Goal: Task Accomplishment & Management: Manage account settings

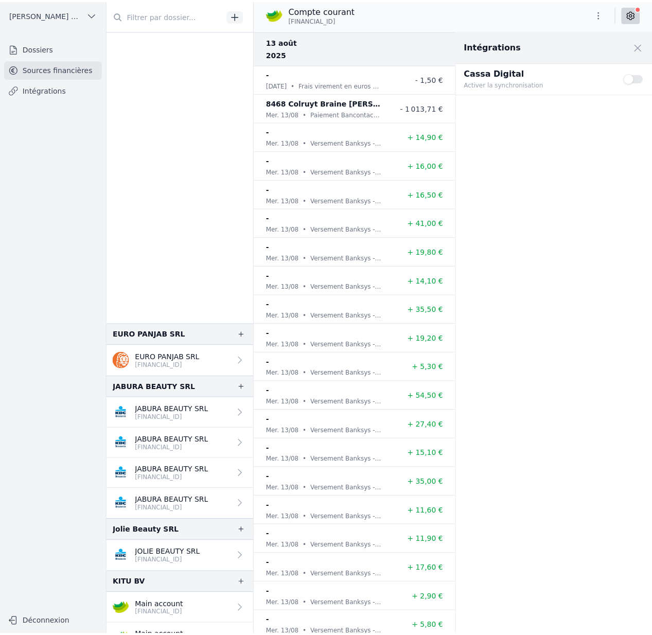
scroll to position [477, 0]
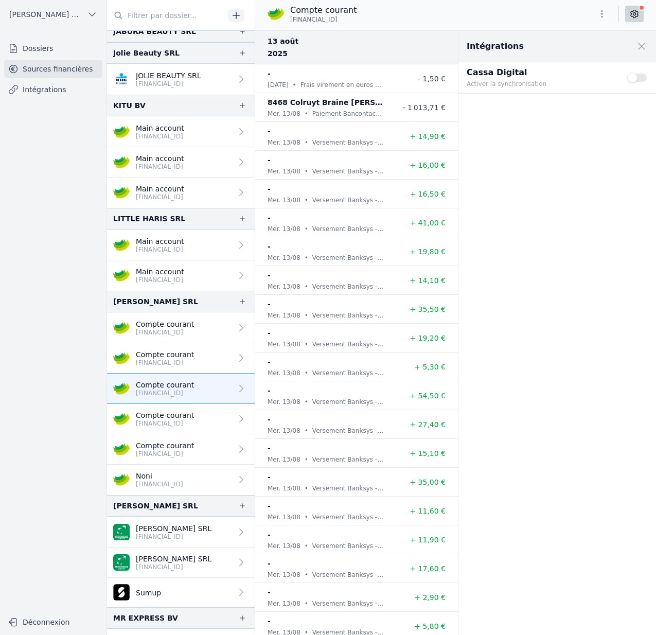
click at [47, 15] on span "[PERSON_NAME] SRL" at bounding box center [46, 14] width 74 height 10
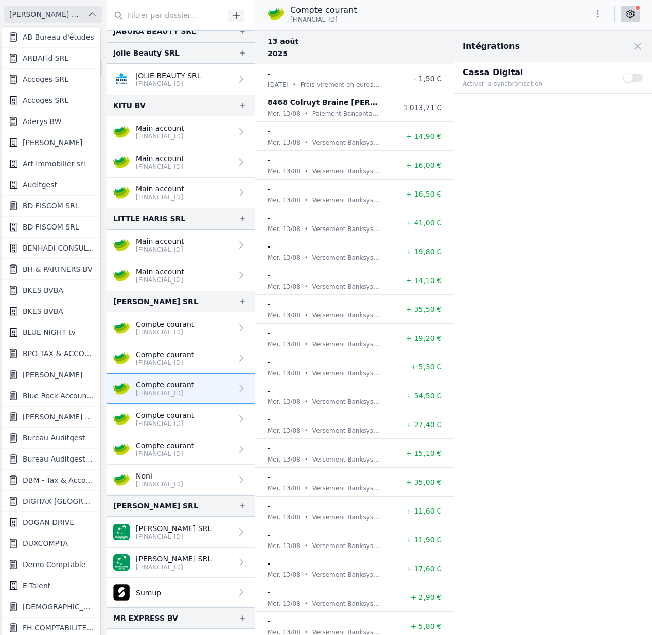
click at [46, 15] on div at bounding box center [326, 317] width 652 height 635
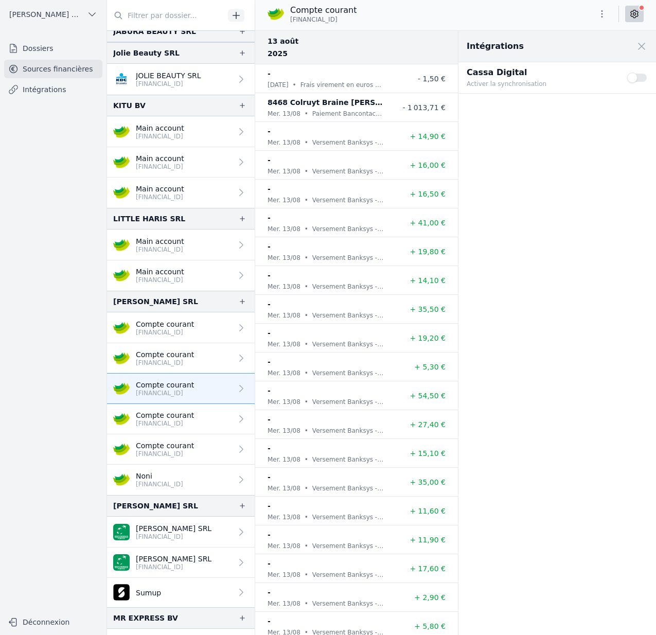
click at [67, 12] on span "[PERSON_NAME] SRL" at bounding box center [46, 14] width 74 height 10
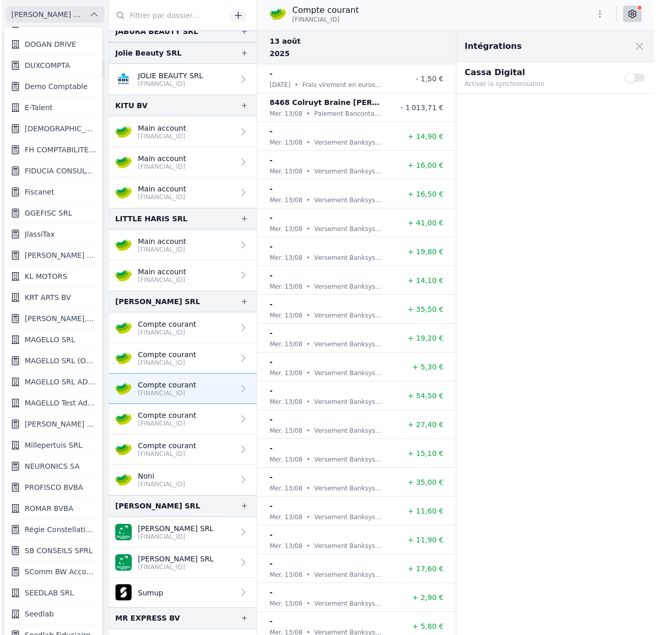
scroll to position [548, 0]
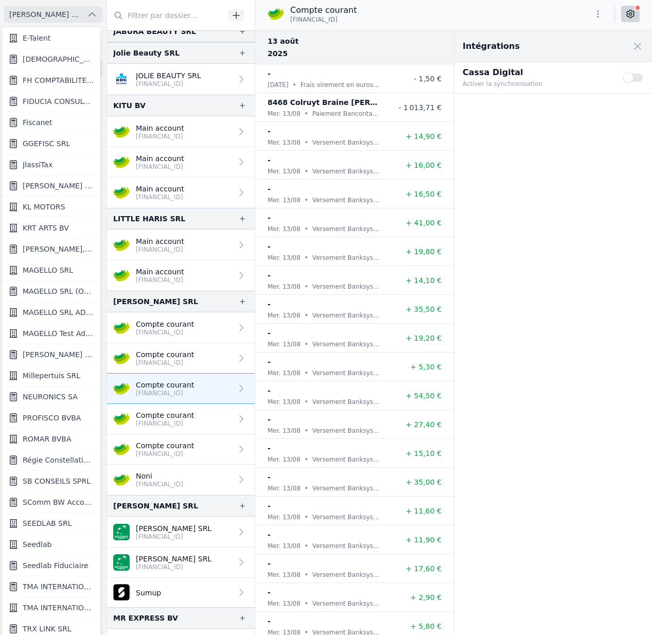
click at [59, 546] on link "Seedlab" at bounding box center [51, 544] width 98 height 21
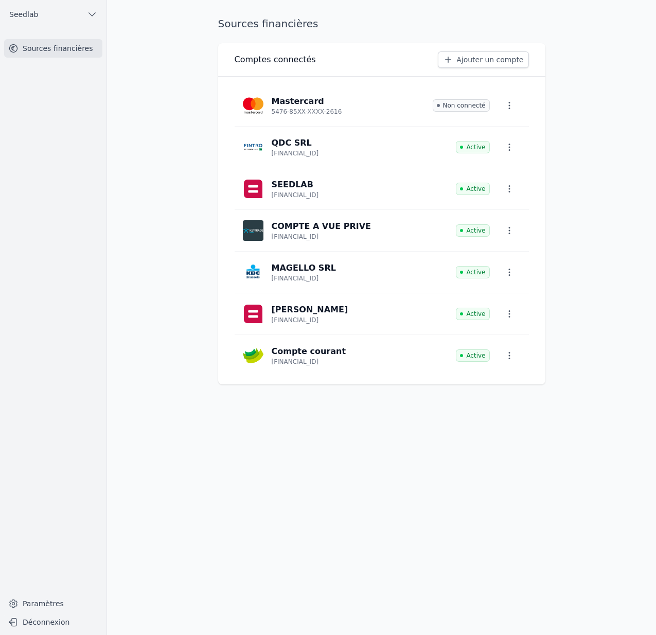
click at [55, 6] on button "Seedlab" at bounding box center [53, 14] width 98 height 16
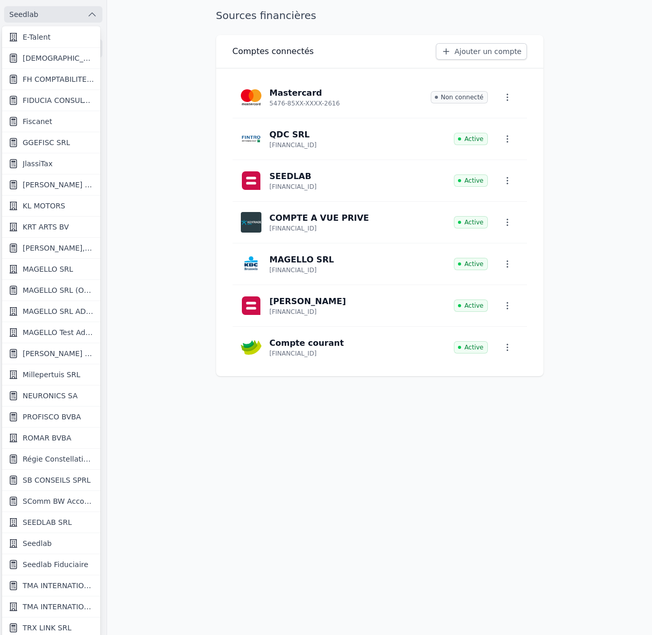
scroll to position [8, 0]
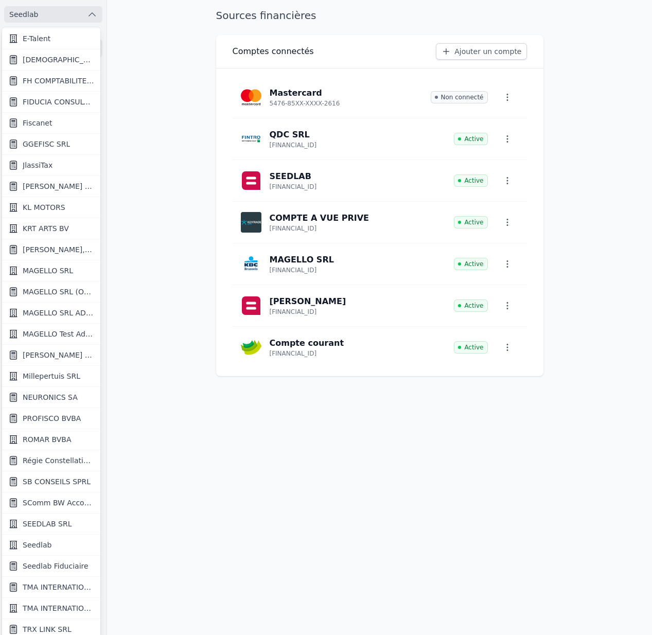
click at [60, 526] on span "SEEDLAB SRL" at bounding box center [47, 524] width 49 height 10
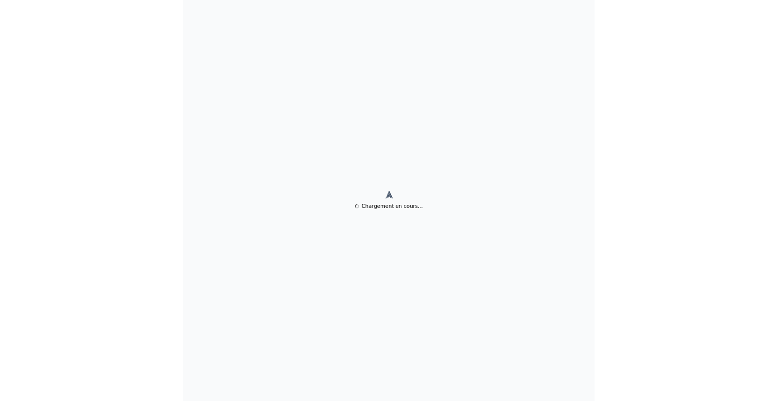
scroll to position [0, 0]
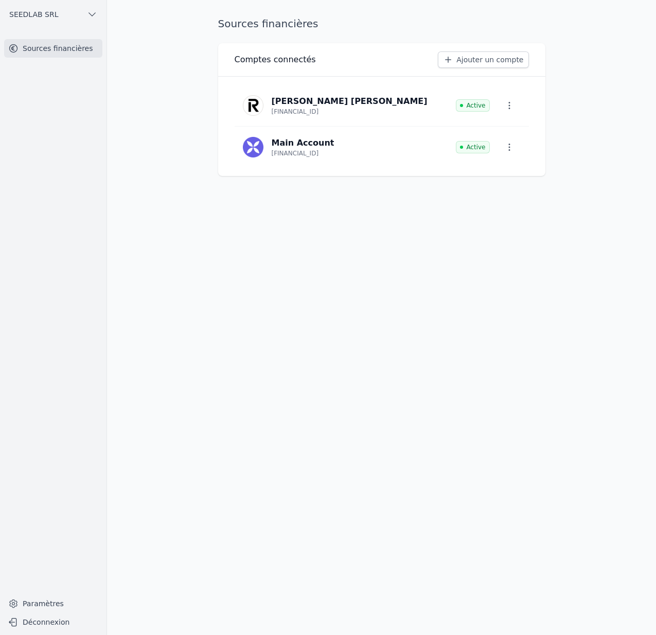
drag, startPoint x: 567, startPoint y: 44, endPoint x: 565, endPoint y: 5, distance: 39.2
click at [567, 43] on main "Sources financières Comptes connectés Ajouter un compte [PERSON_NAME] [PERSON_N…" at bounding box center [328, 317] width 656 height 635
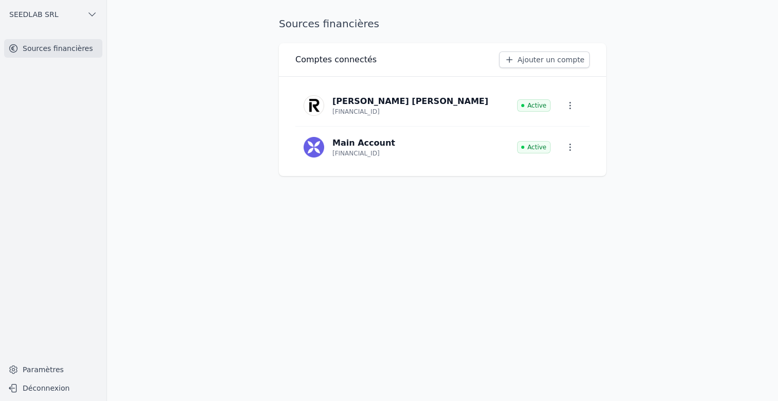
click at [533, 59] on link "Ajouter un compte" at bounding box center [544, 59] width 91 height 16
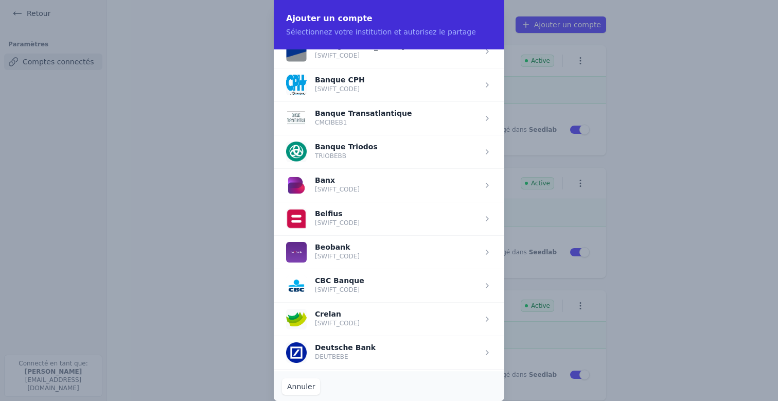
scroll to position [225, 0]
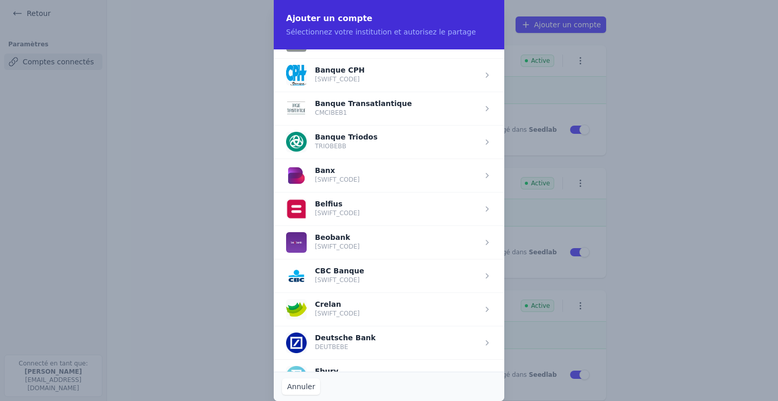
click at [303, 385] on button "Annuler" at bounding box center [301, 386] width 38 height 16
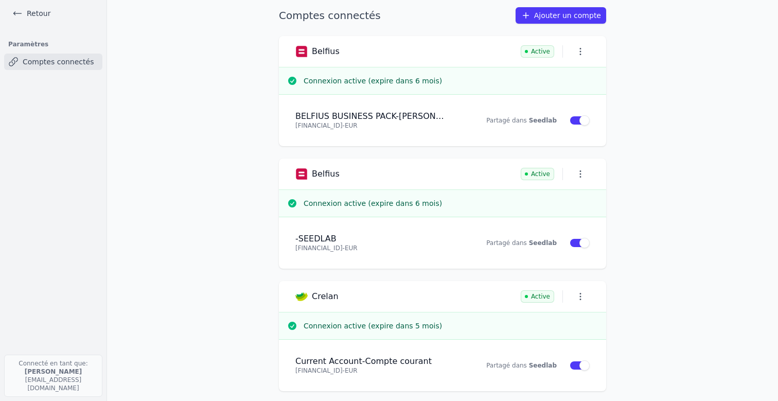
scroll to position [22, 0]
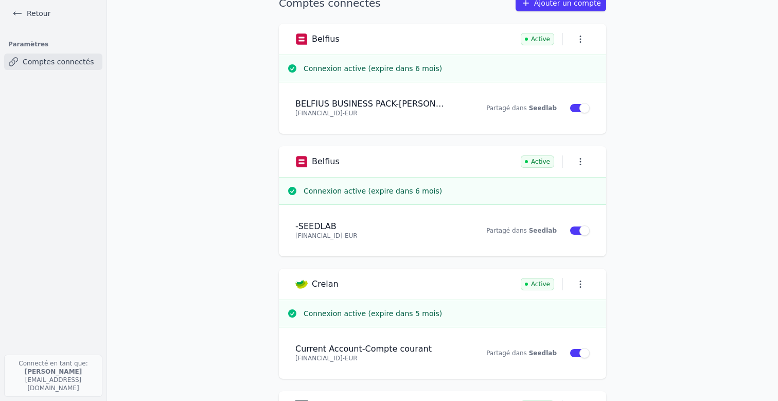
click at [578, 160] on icon "button" at bounding box center [580, 161] width 10 height 10
click at [563, 204] on button "Supprimer" at bounding box center [559, 204] width 67 height 21
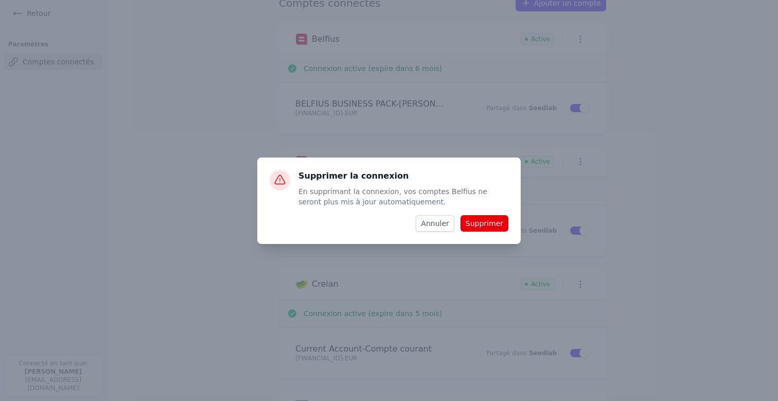
click at [491, 221] on button "Supprimer" at bounding box center [485, 223] width 48 height 16
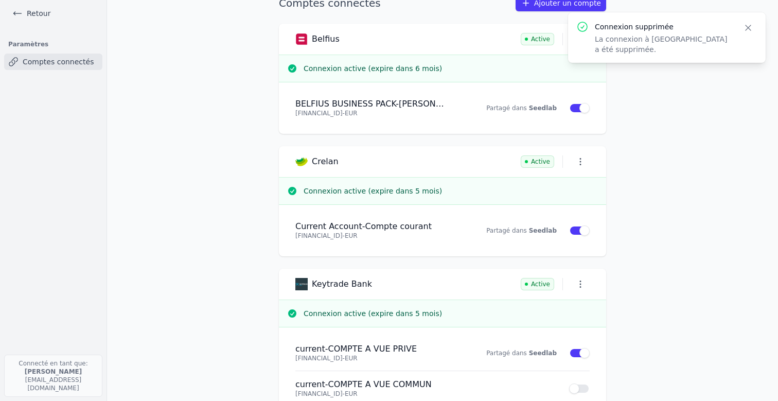
click at [656, 29] on icon "button" at bounding box center [748, 27] width 5 height 5
click at [575, 38] on icon "button" at bounding box center [580, 39] width 10 height 10
click at [569, 86] on button "Supprimer" at bounding box center [559, 82] width 67 height 21
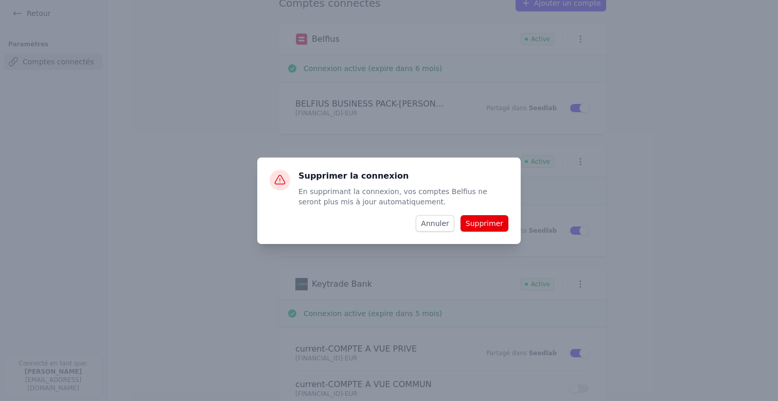
click at [482, 228] on button "Supprimer" at bounding box center [485, 223] width 48 height 16
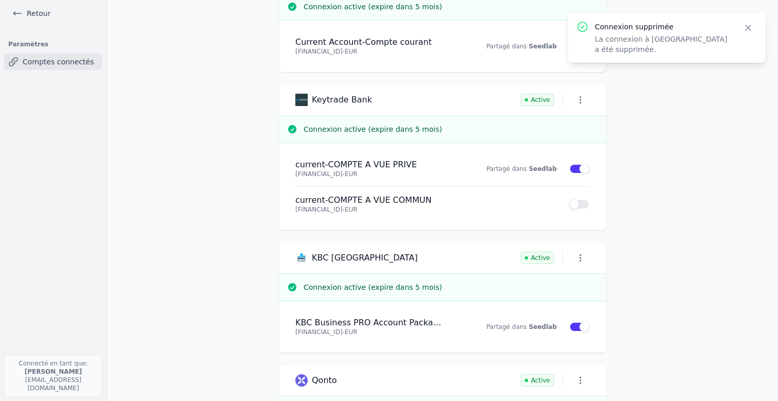
scroll to position [0, 0]
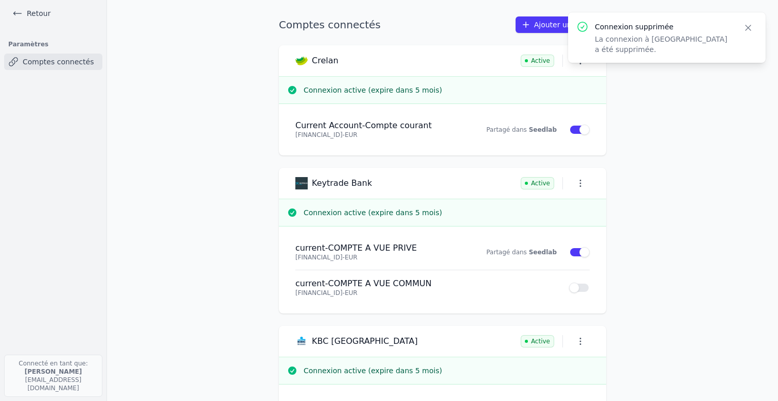
click at [39, 12] on link "Retour" at bounding box center [31, 13] width 46 height 14
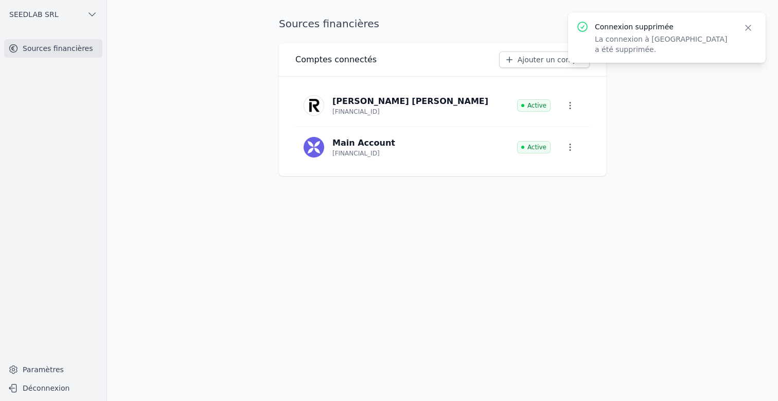
click at [529, 58] on link "Ajouter un compte" at bounding box center [544, 59] width 91 height 16
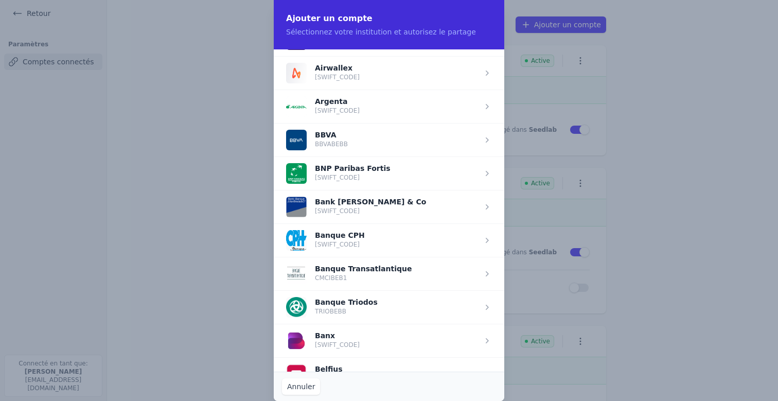
scroll to position [209, 0]
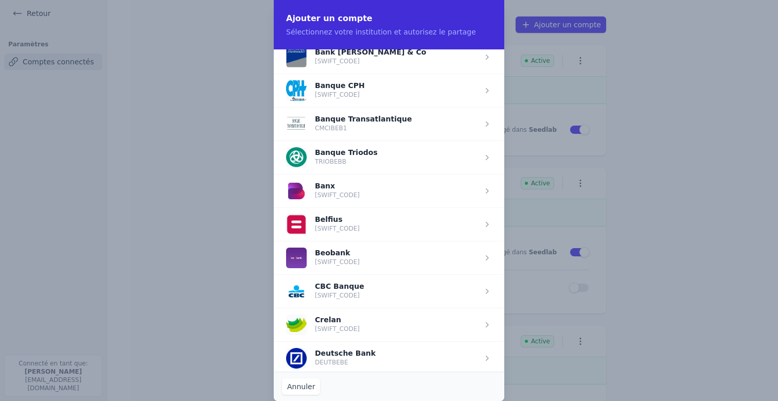
click at [369, 225] on span "button" at bounding box center [389, 223] width 231 height 33
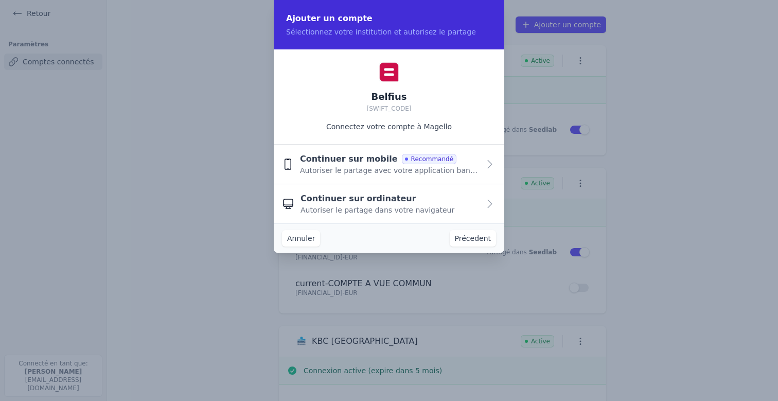
scroll to position [0, 0]
click at [350, 161] on span "Continuer sur mobile" at bounding box center [349, 159] width 98 height 12
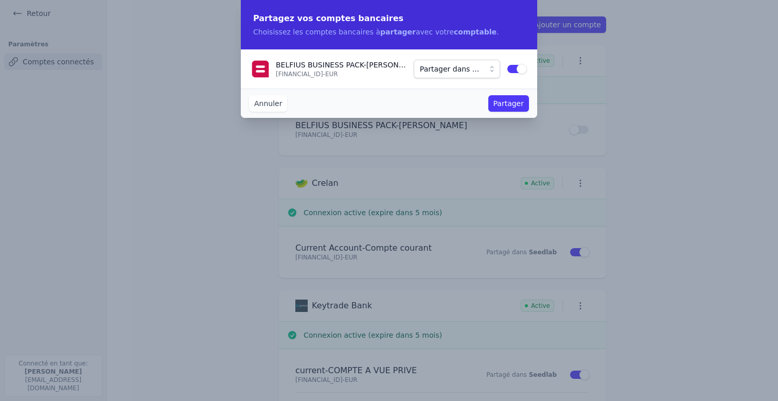
click at [474, 70] on span "Partager dans ..." at bounding box center [449, 69] width 59 height 12
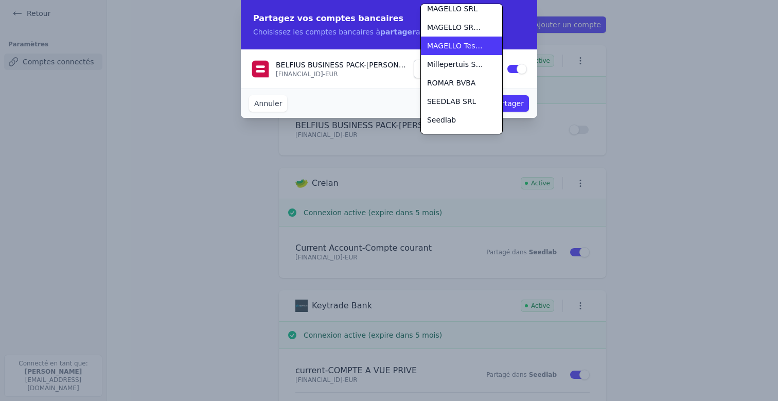
scroll to position [259, 0]
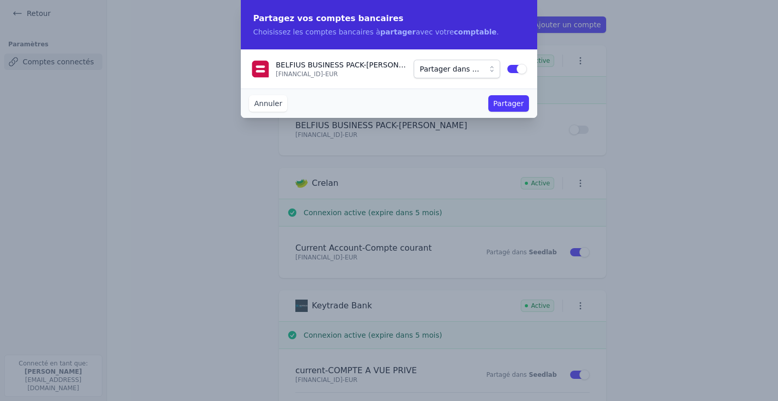
click at [449, 68] on span "Partager dans ..." at bounding box center [449, 69] width 59 height 12
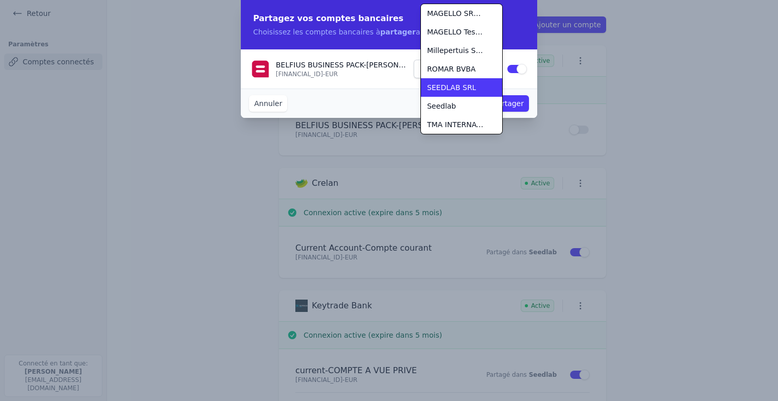
click at [458, 87] on span "SEEDLAB SRL" at bounding box center [451, 87] width 49 height 10
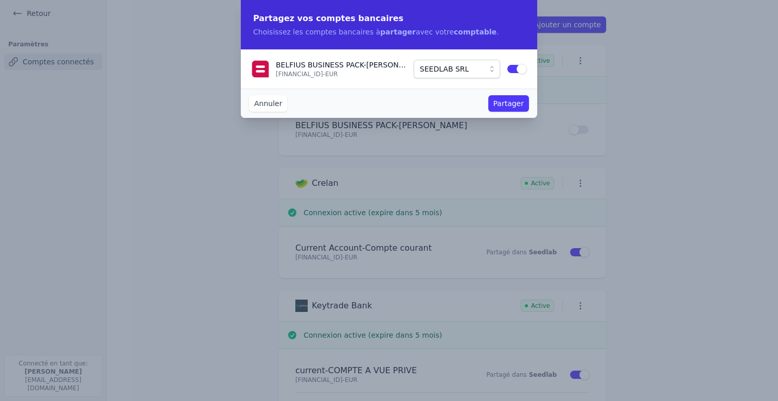
click at [501, 102] on button "Partager" at bounding box center [508, 103] width 41 height 16
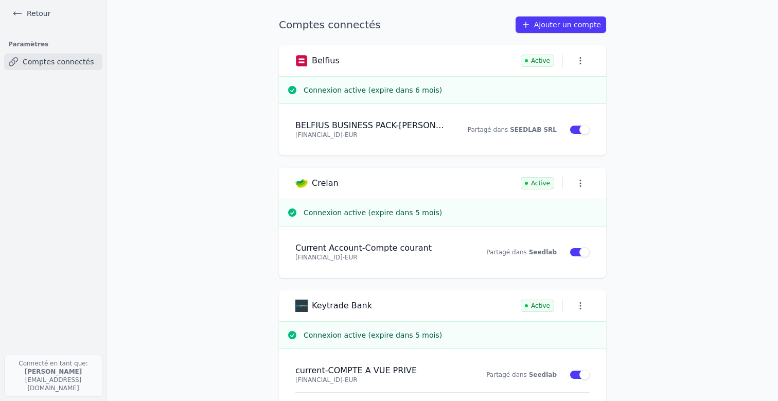
click at [36, 14] on link "Retour" at bounding box center [31, 13] width 46 height 14
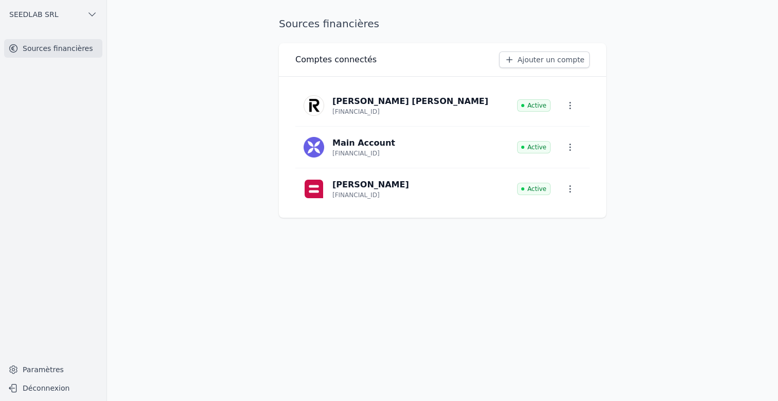
click at [65, 13] on button "SEEDLAB SRL" at bounding box center [53, 14] width 98 height 16
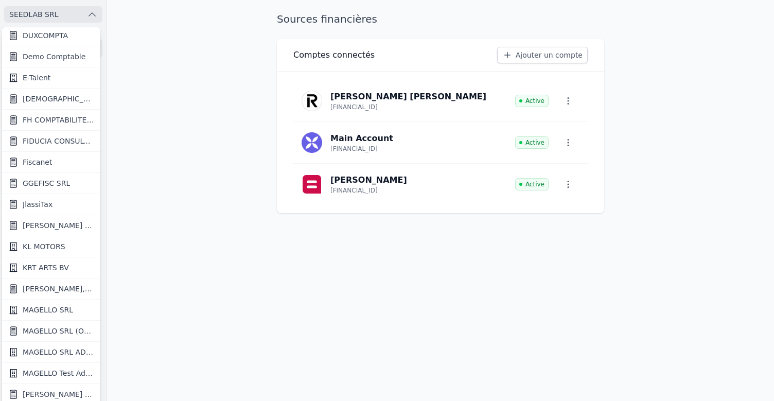
scroll to position [509, 0]
click at [59, 162] on link "Fiscanet" at bounding box center [51, 161] width 98 height 21
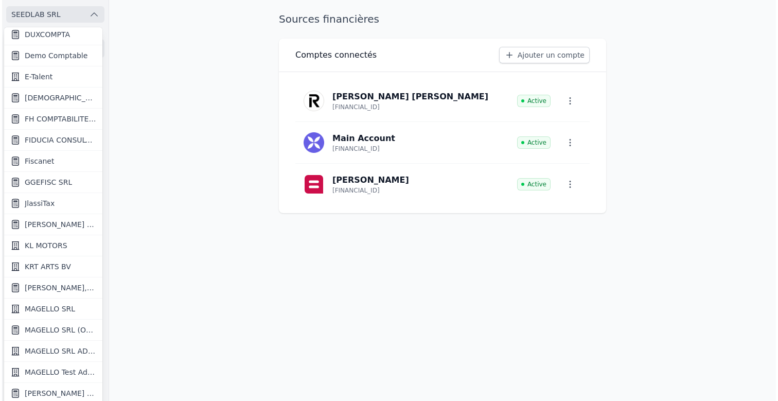
scroll to position [0, 0]
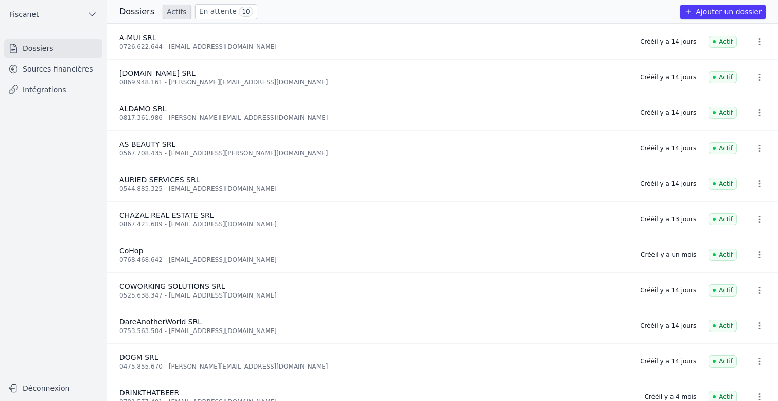
click at [71, 69] on link "Sources financières" at bounding box center [53, 69] width 98 height 19
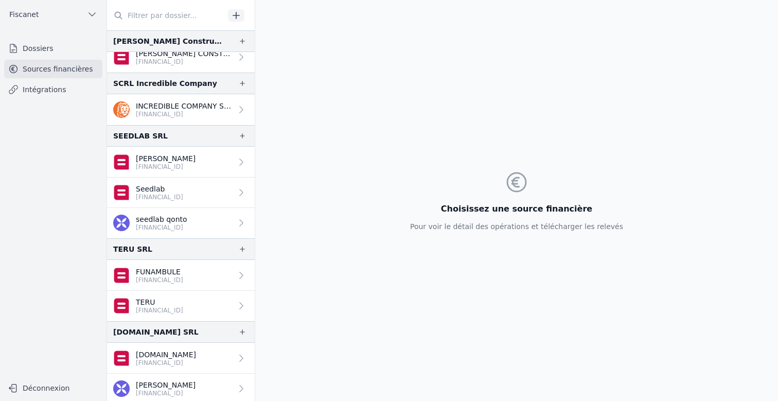
scroll to position [1564, 0]
click at [183, 193] on p "Seedlab" at bounding box center [159, 190] width 47 height 10
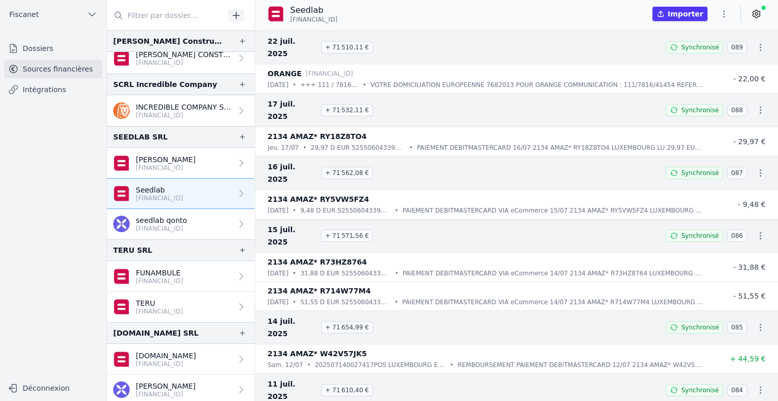
click at [196, 156] on p "[PERSON_NAME]" at bounding box center [166, 159] width 60 height 10
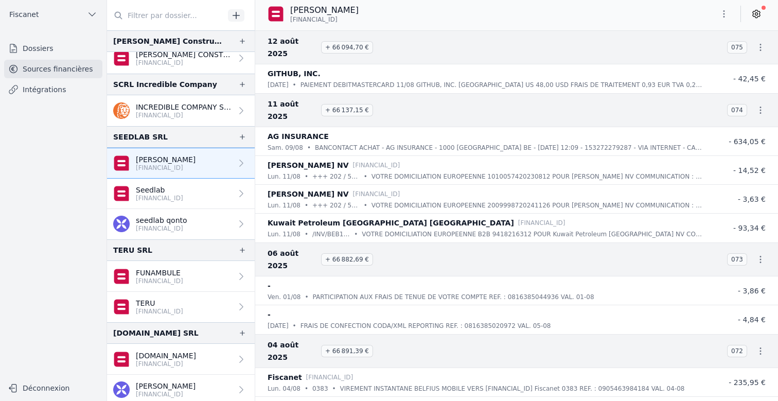
click at [208, 196] on link "Seedlab [FINANCIAL_ID]" at bounding box center [181, 194] width 148 height 30
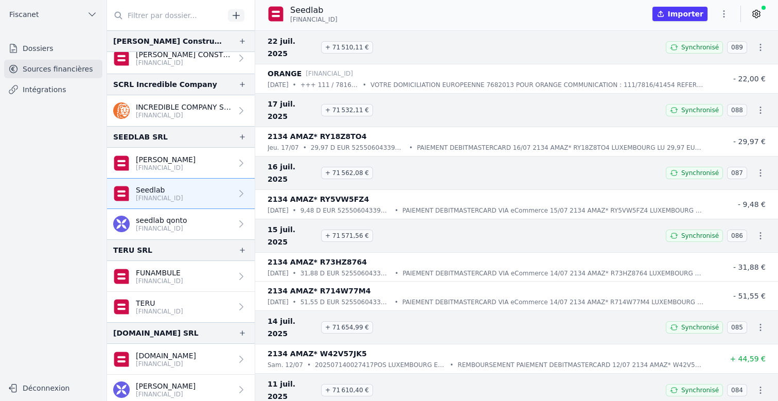
click at [196, 169] on p "[FINANCIAL_ID]" at bounding box center [166, 168] width 60 height 8
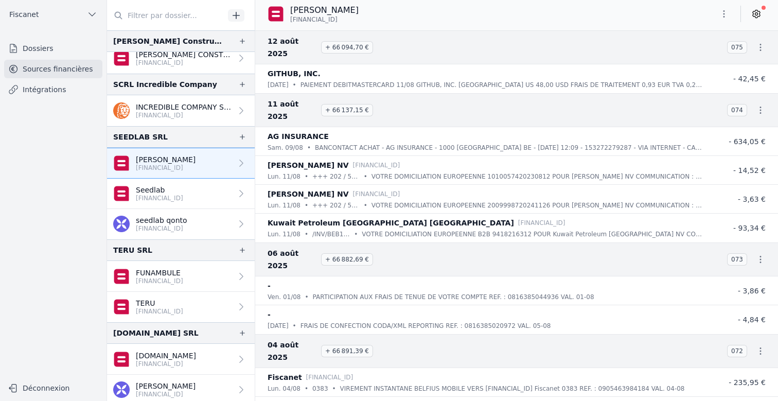
click at [656, 13] on icon at bounding box center [756, 14] width 3 height 3
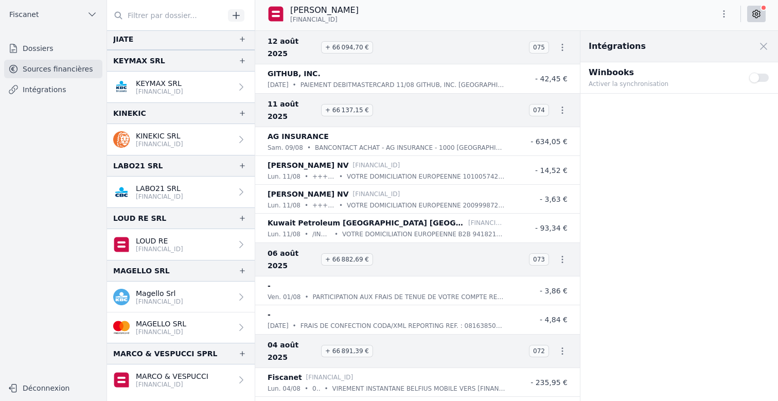
scroll to position [1030, 0]
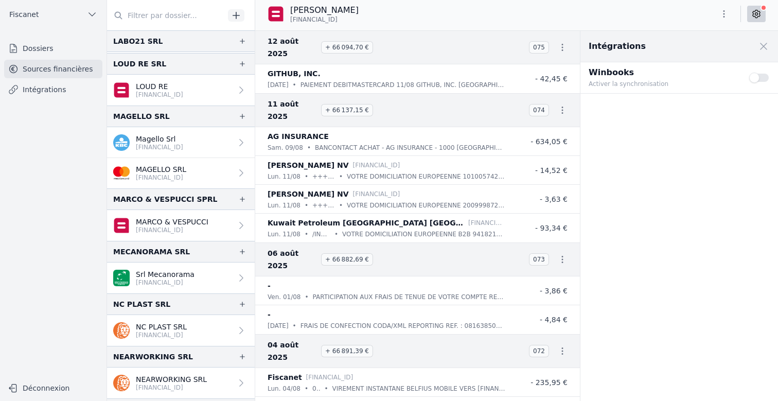
click at [201, 266] on link "Srl Mecanorama [FINANCIAL_ID]" at bounding box center [181, 277] width 148 height 31
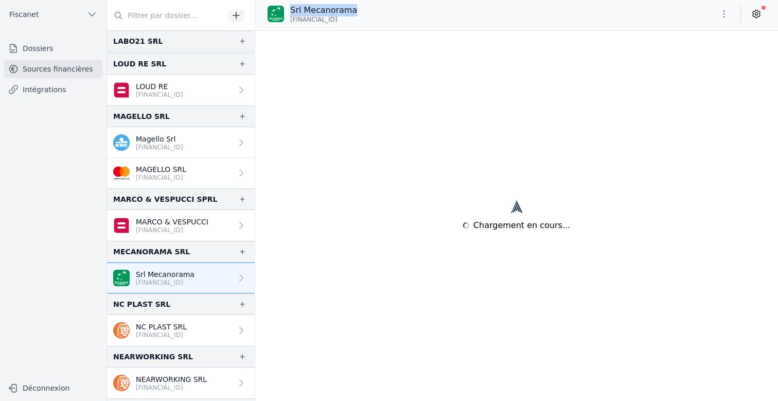
drag, startPoint x: 355, startPoint y: 14, endPoint x: 290, endPoint y: 8, distance: 65.2
click at [290, 8] on p "Srl Mecanorama" at bounding box center [323, 10] width 67 height 12
copy p "Srl Mecanorama"
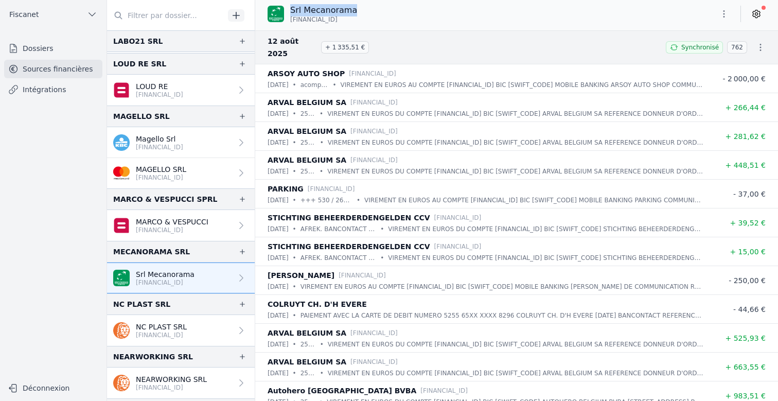
drag, startPoint x: 358, startPoint y: 14, endPoint x: 287, endPoint y: 9, distance: 70.7
click at [287, 9] on div "Srl Mecanorama [FINANCIAL_ID]" at bounding box center [317, 14] width 98 height 20
copy p "Srl Mecanorama"
click at [656, 14] on icon at bounding box center [756, 14] width 10 height 10
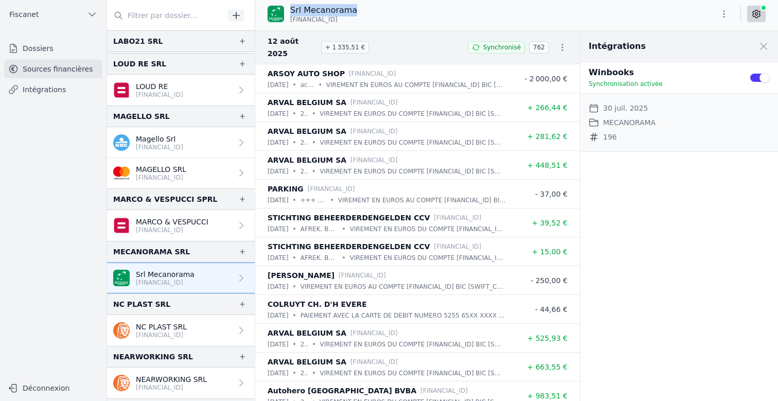
click at [28, 45] on link "Dossiers" at bounding box center [53, 48] width 98 height 19
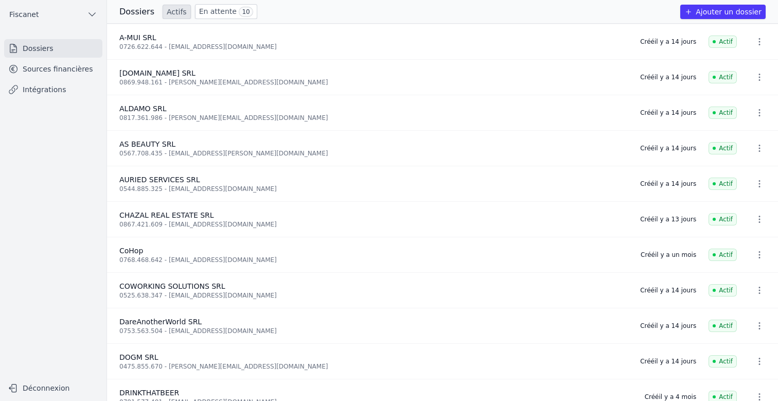
click at [40, 68] on link "Sources financières" at bounding box center [53, 69] width 98 height 19
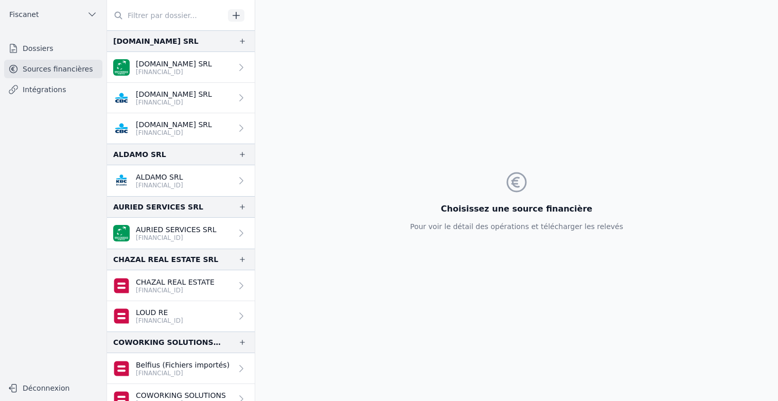
click at [54, 49] on link "Dossiers" at bounding box center [53, 48] width 98 height 19
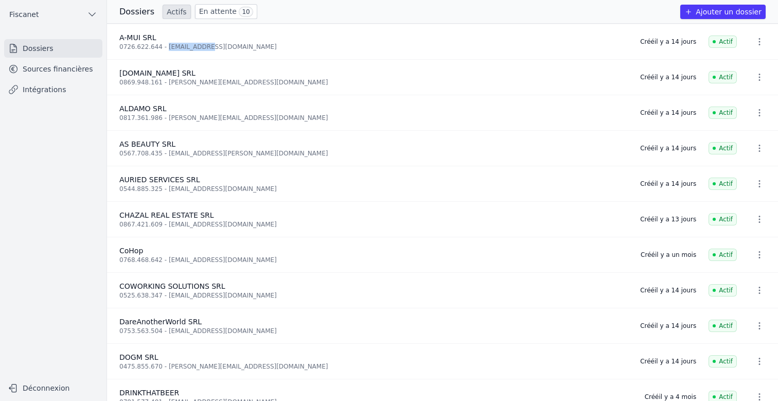
drag, startPoint x: 214, startPoint y: 46, endPoint x: 166, endPoint y: 46, distance: 47.9
click at [166, 46] on div "0726.622.644 - [EMAIL_ADDRESS][DOMAIN_NAME]" at bounding box center [373, 47] width 508 height 8
copy div "[EMAIL_ADDRESS][DOMAIN_NAME]"
click at [65, 71] on link "Sources financières" at bounding box center [53, 69] width 98 height 19
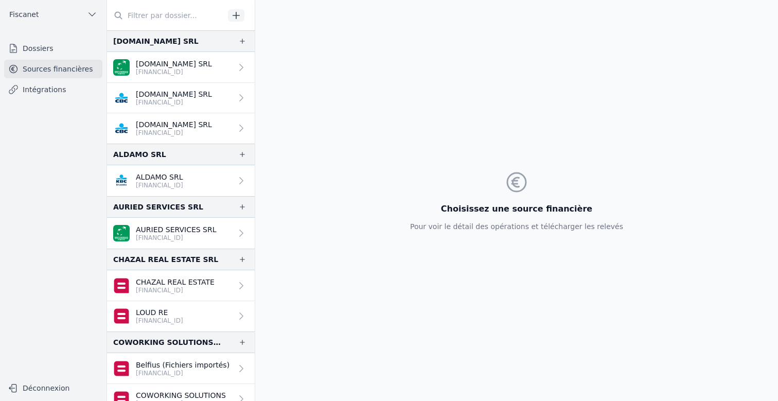
click at [31, 46] on link "Dossiers" at bounding box center [53, 48] width 98 height 19
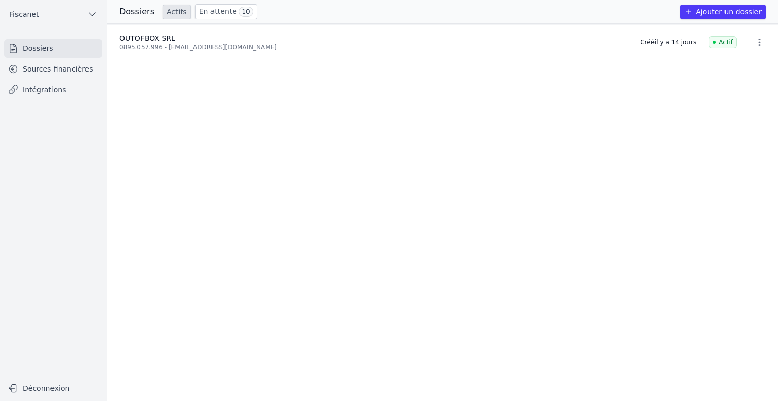
scroll to position [905, 0]
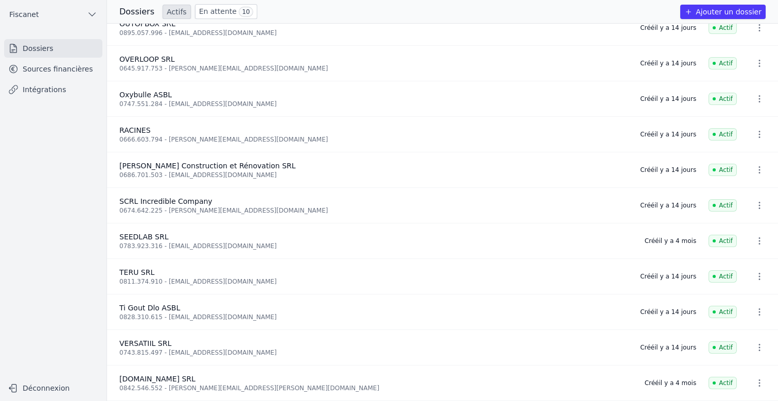
click at [58, 72] on link "Sources financières" at bounding box center [53, 69] width 98 height 19
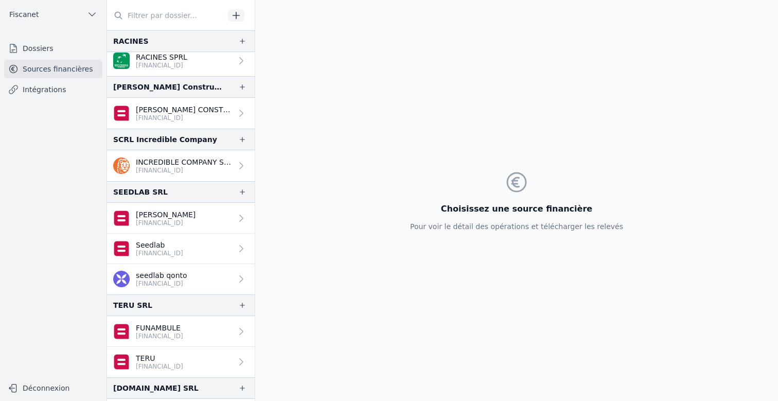
scroll to position [1569, 0]
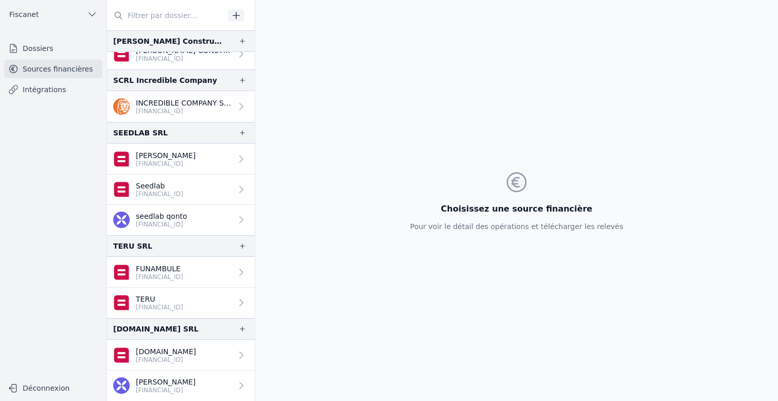
click at [28, 37] on div "Fiscanet Dossiers Sources financières Intégrations Déconnexion" at bounding box center [53, 200] width 107 height 401
click at [40, 50] on link "Dossiers" at bounding box center [53, 48] width 98 height 19
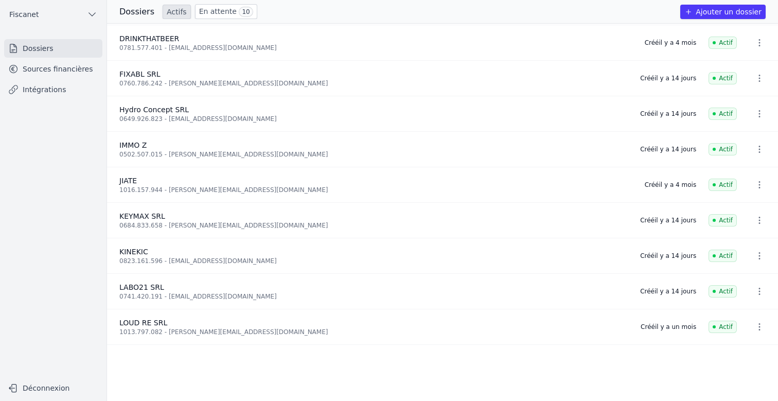
scroll to position [905, 0]
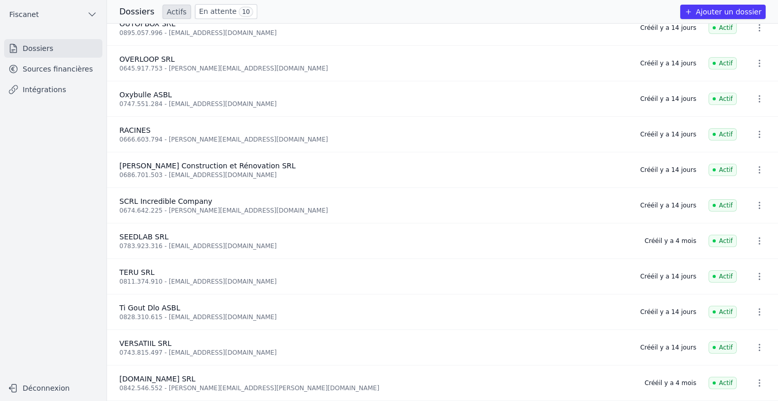
click at [37, 71] on link "Sources financières" at bounding box center [53, 69] width 98 height 19
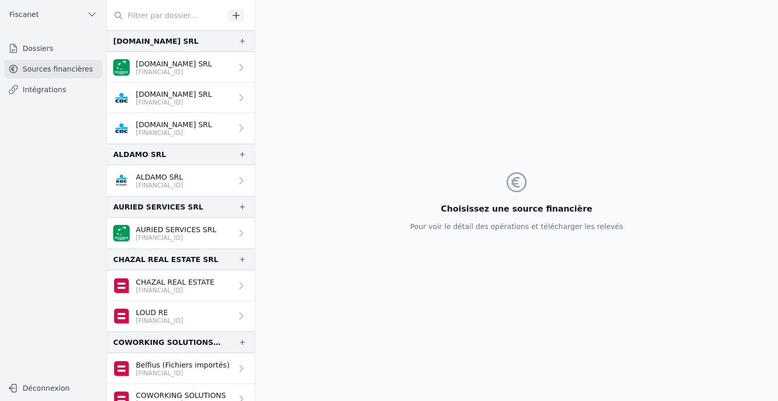
click at [43, 69] on link "Sources financières" at bounding box center [53, 69] width 98 height 19
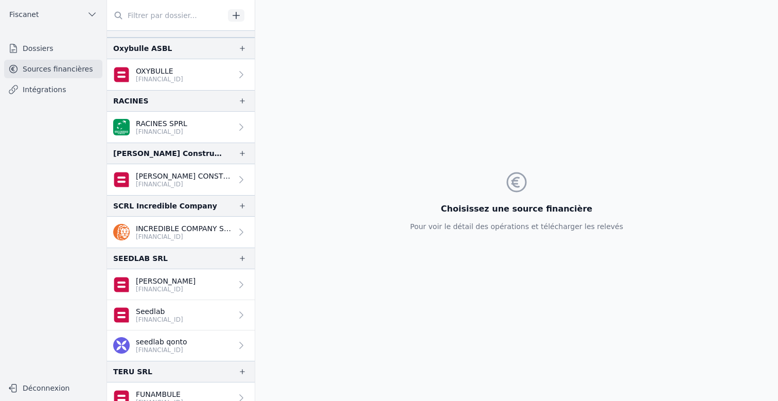
scroll to position [1569, 0]
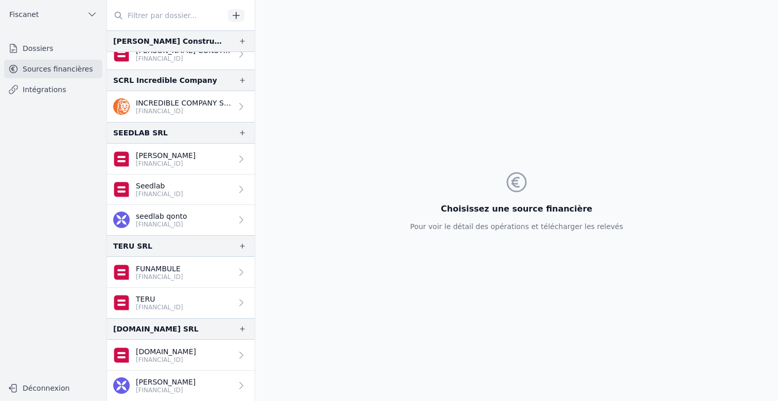
click at [25, 54] on link "Dossiers" at bounding box center [53, 48] width 98 height 19
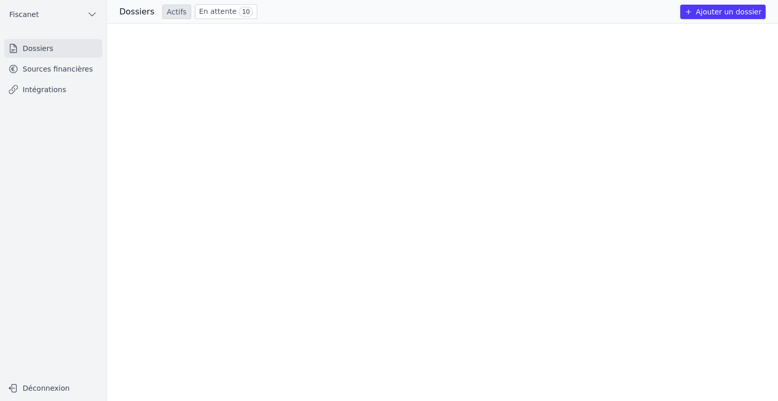
scroll to position [905, 0]
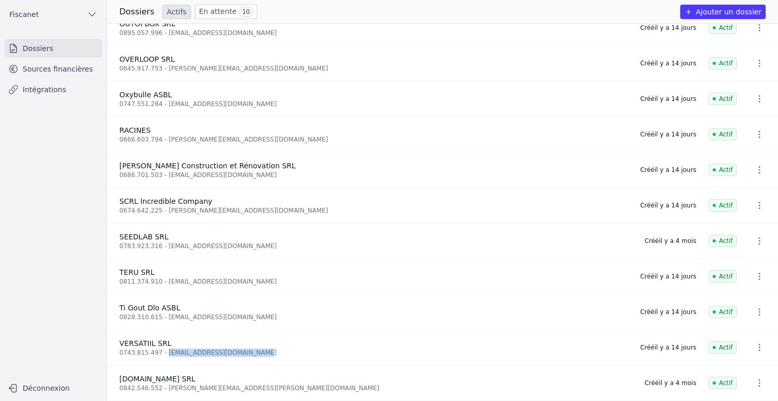
drag, startPoint x: 166, startPoint y: 349, endPoint x: 261, endPoint y: 354, distance: 95.8
click at [261, 354] on li "VERSATIIL SRL 0743.815.497 - [EMAIL_ADDRESS][DOMAIN_NAME] Créé [DATE] Actif" at bounding box center [442, 348] width 671 height 36
copy div "[EMAIL_ADDRESS][DOMAIN_NAME]"
click at [254, 316] on div "0828.310.615 - [EMAIL_ADDRESS][DOMAIN_NAME]" at bounding box center [373, 317] width 508 height 8
drag, startPoint x: 253, startPoint y: 316, endPoint x: 166, endPoint y: 312, distance: 86.6
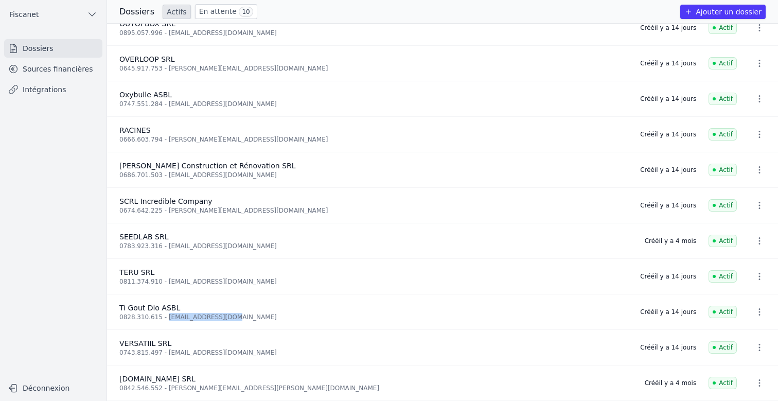
click at [166, 313] on div "0828.310.615 - [EMAIL_ADDRESS][DOMAIN_NAME]" at bounding box center [373, 317] width 508 height 8
copy div "[EMAIL_ADDRESS][DOMAIN_NAME]"
click at [69, 52] on link "Dossiers" at bounding box center [53, 48] width 98 height 19
click at [66, 69] on link "Sources financières" at bounding box center [53, 69] width 98 height 19
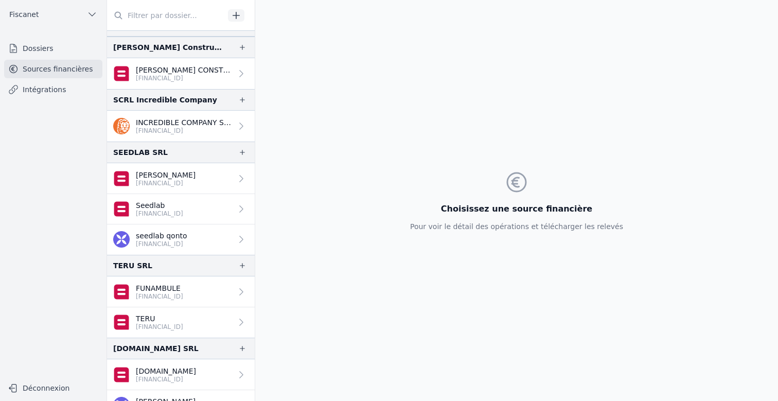
scroll to position [1569, 0]
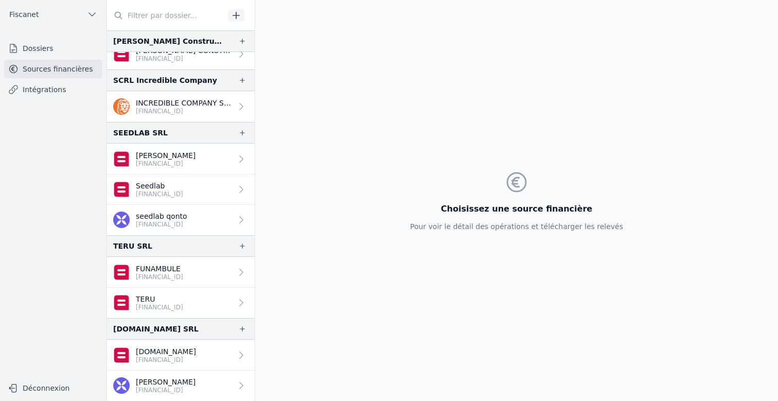
click at [52, 56] on link "Dossiers" at bounding box center [53, 48] width 98 height 19
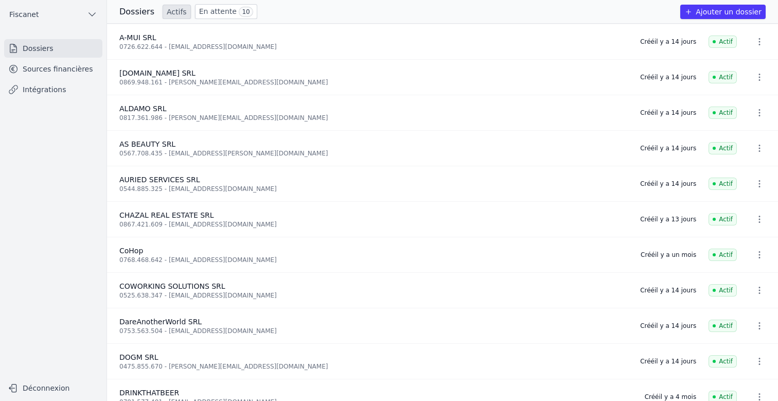
scroll to position [905, 0]
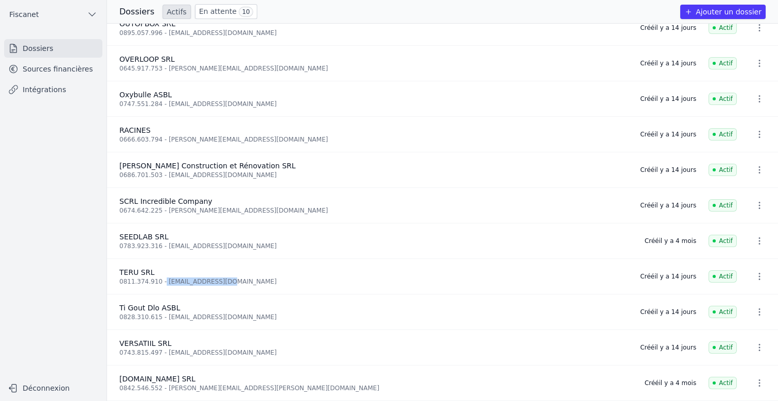
drag, startPoint x: 226, startPoint y: 278, endPoint x: 162, endPoint y: 276, distance: 64.3
click at [162, 277] on div "0811.374.910 - [EMAIL_ADDRESS][DOMAIN_NAME]" at bounding box center [373, 281] width 508 height 8
copy div "[EMAIL_ADDRESS][DOMAIN_NAME]"
click at [211, 277] on div "0811.374.910 - [EMAIL_ADDRESS][DOMAIN_NAME]" at bounding box center [373, 281] width 508 height 8
drag, startPoint x: 165, startPoint y: 277, endPoint x: 173, endPoint y: 277, distance: 7.7
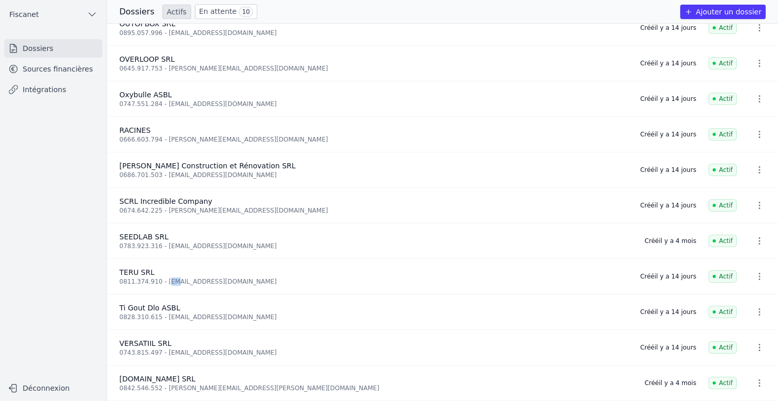
click at [173, 277] on div "0811.374.910 - [EMAIL_ADDRESS][DOMAIN_NAME]" at bounding box center [373, 281] width 508 height 8
drag, startPoint x: 164, startPoint y: 276, endPoint x: 227, endPoint y: 277, distance: 62.8
click at [227, 277] on div "0811.374.910 - [EMAIL_ADDRESS][DOMAIN_NAME]" at bounding box center [373, 281] width 508 height 8
copy div "[EMAIL_ADDRESS][DOMAIN_NAME]"
click at [58, 49] on link "Dossiers" at bounding box center [53, 48] width 98 height 19
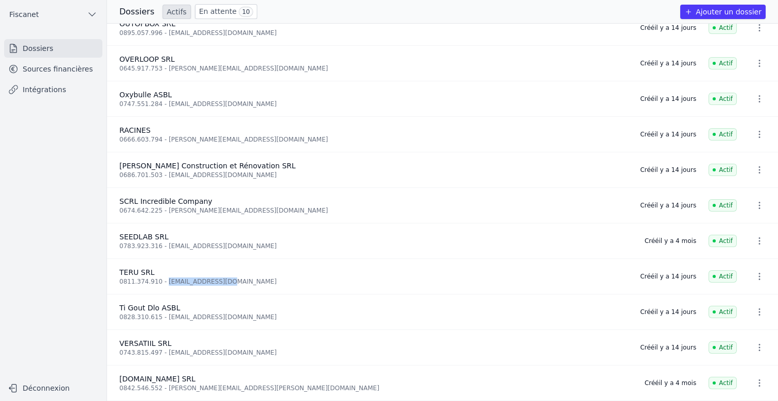
drag, startPoint x: 40, startPoint y: 71, endPoint x: 93, endPoint y: 84, distance: 54.8
click at [40, 71] on link "Sources financières" at bounding box center [53, 69] width 98 height 19
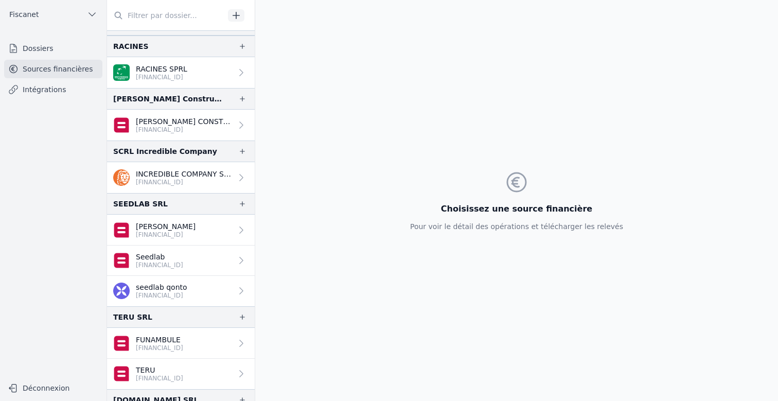
scroll to position [1516, 0]
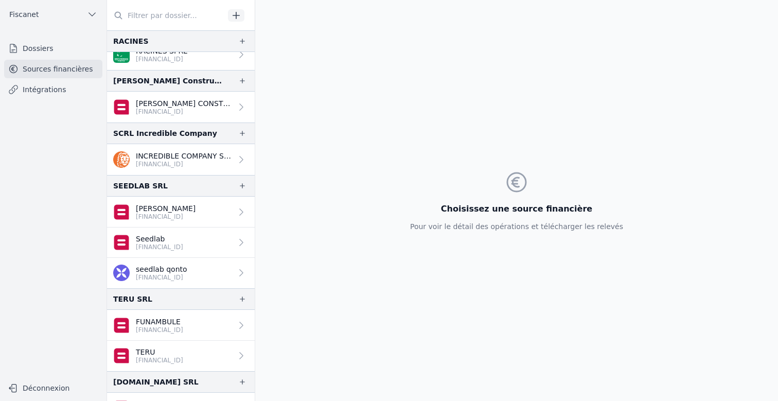
click at [46, 53] on link "Dossiers" at bounding box center [53, 48] width 98 height 19
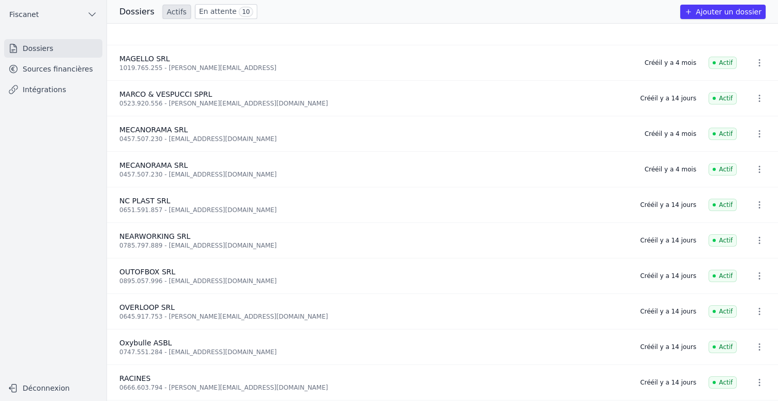
scroll to position [866, 0]
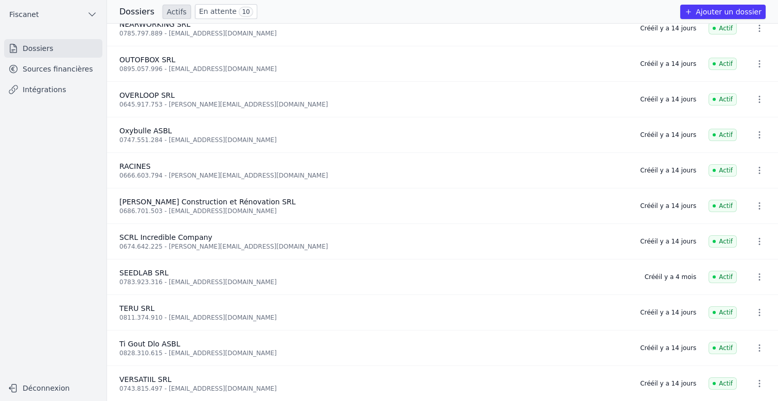
click at [54, 63] on link "Sources financières" at bounding box center [53, 69] width 98 height 19
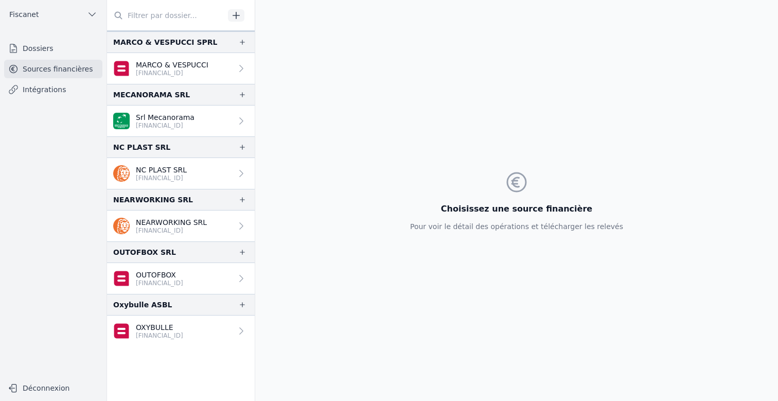
scroll to position [1204, 0]
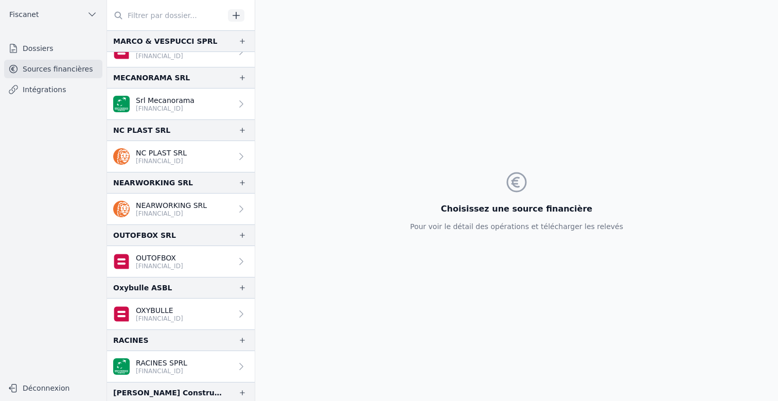
click at [58, 51] on link "Dossiers" at bounding box center [53, 48] width 98 height 19
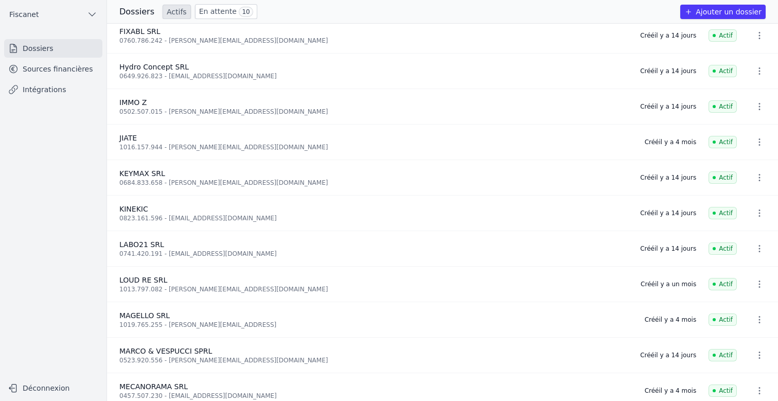
scroll to position [397, 0]
click at [51, 74] on link "Sources financières" at bounding box center [53, 69] width 98 height 19
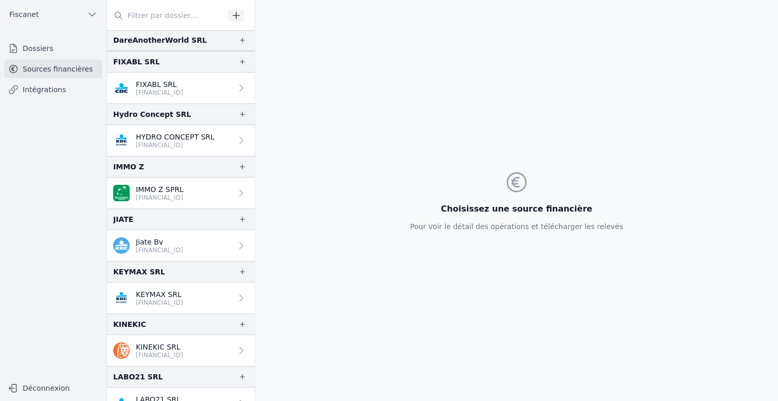
scroll to position [696, 0]
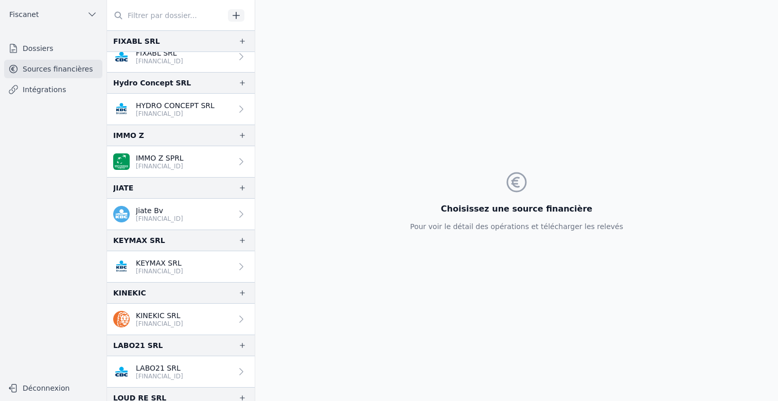
click at [51, 51] on link "Dossiers" at bounding box center [53, 48] width 98 height 19
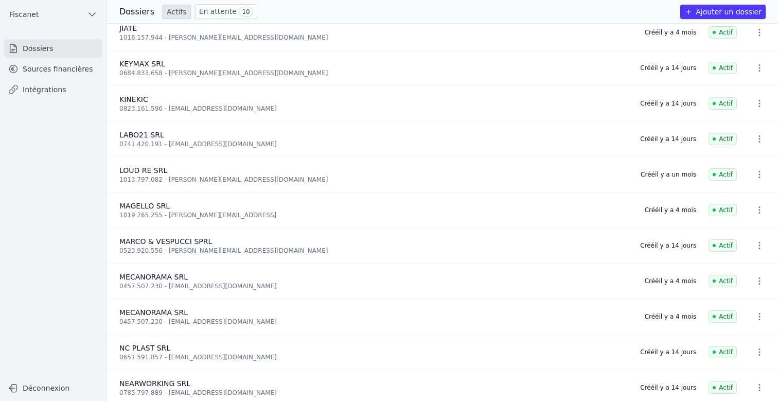
scroll to position [498, 0]
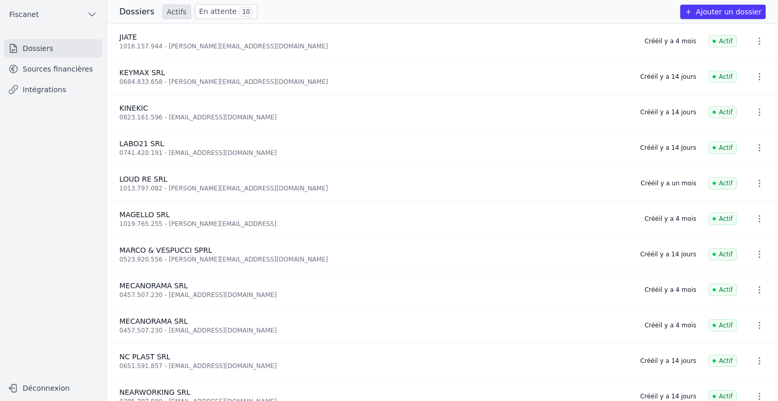
click at [41, 70] on link "Sources financières" at bounding box center [53, 69] width 98 height 19
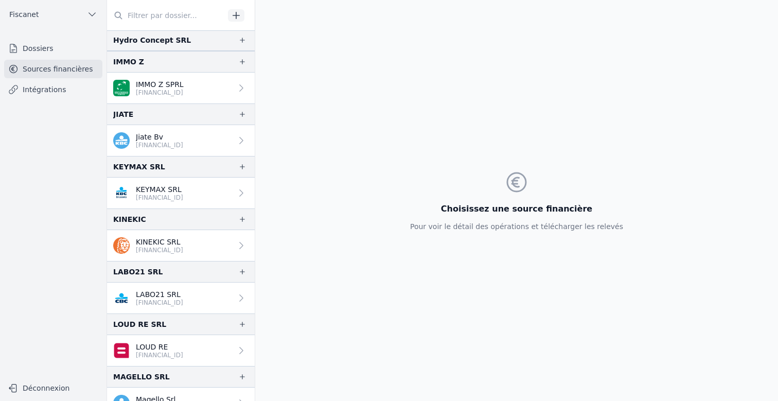
scroll to position [841, 0]
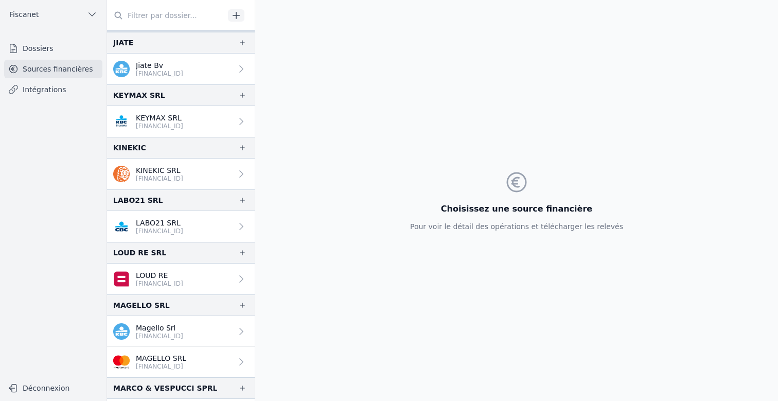
click at [41, 48] on link "Dossiers" at bounding box center [53, 48] width 98 height 19
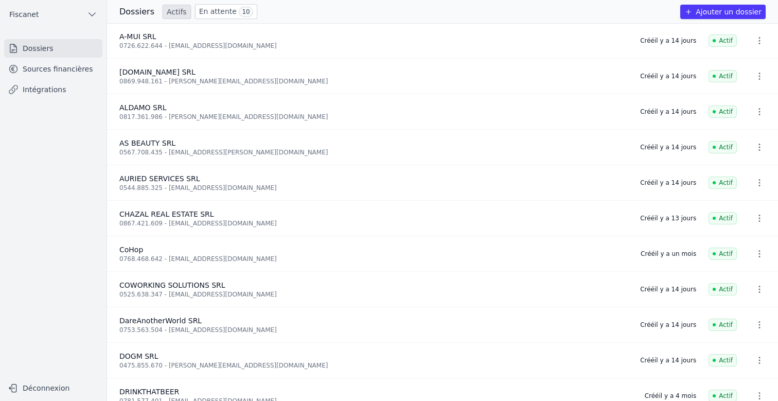
scroll to position [2, 0]
click at [46, 65] on link "Sources financières" at bounding box center [53, 69] width 98 height 19
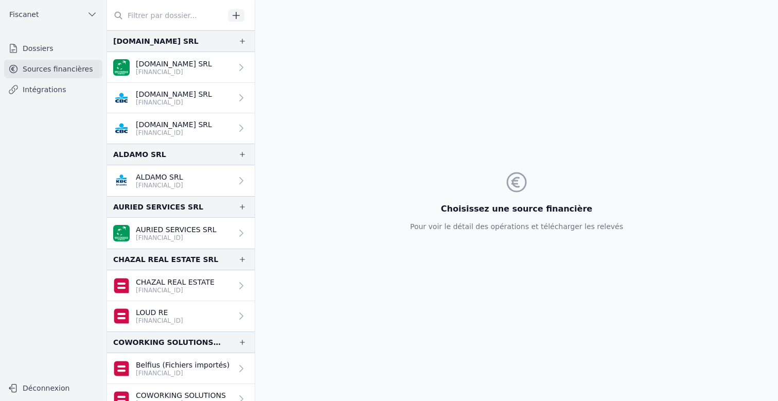
click at [65, 43] on link "Dossiers" at bounding box center [53, 48] width 98 height 19
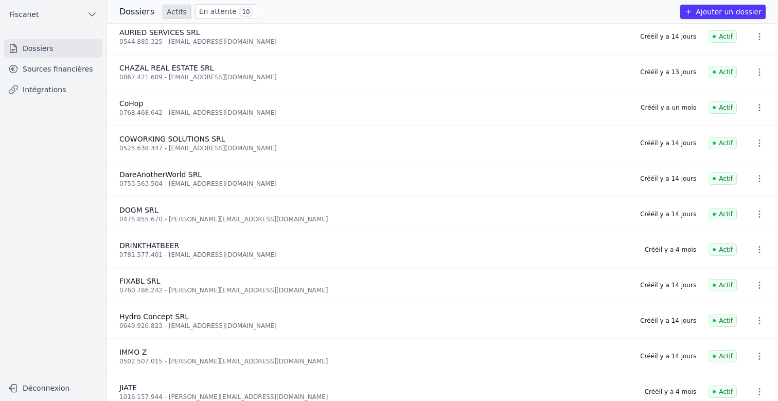
scroll to position [165, 0]
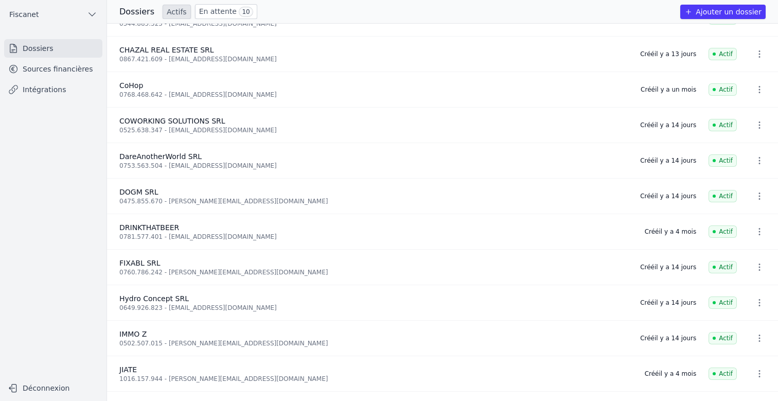
click at [55, 63] on link "Sources financières" at bounding box center [53, 69] width 98 height 19
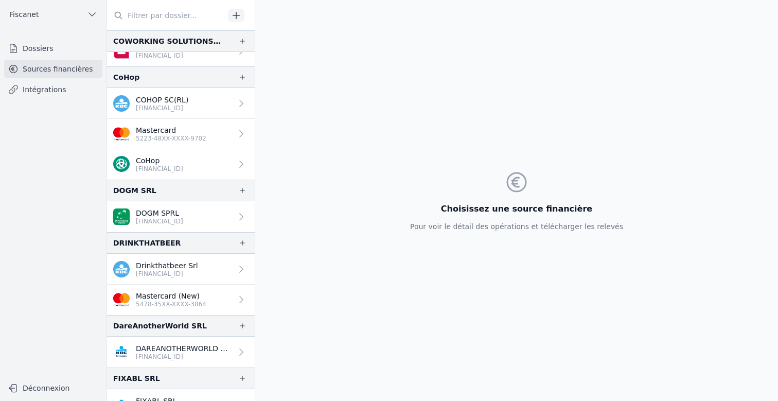
scroll to position [375, 0]
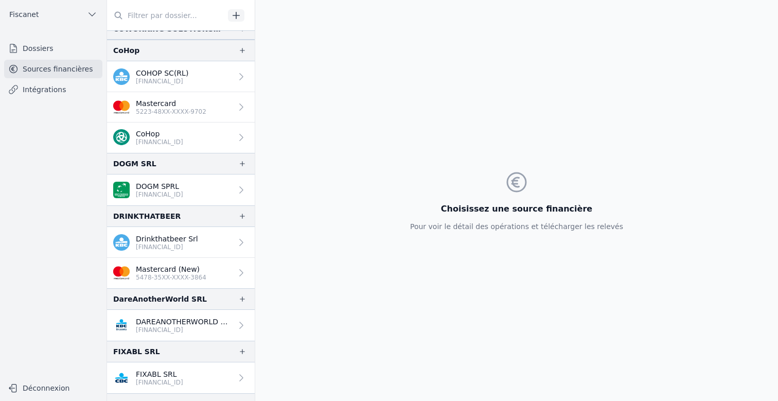
click at [59, 51] on link "Dossiers" at bounding box center [53, 48] width 98 height 19
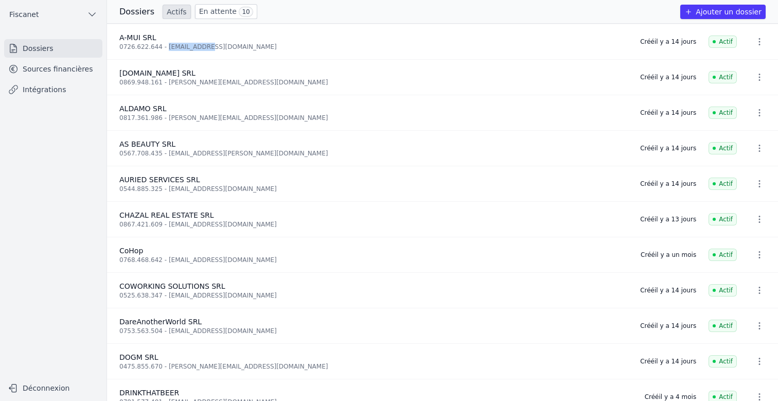
drag, startPoint x: 208, startPoint y: 48, endPoint x: 167, endPoint y: 49, distance: 41.2
click at [167, 49] on div "0726.622.644 - [EMAIL_ADDRESS][DOMAIN_NAME]" at bounding box center [373, 47] width 508 height 8
copy div "[EMAIL_ADDRESS][DOMAIN_NAME]"
click at [62, 66] on link "Sources financières" at bounding box center [53, 69] width 98 height 19
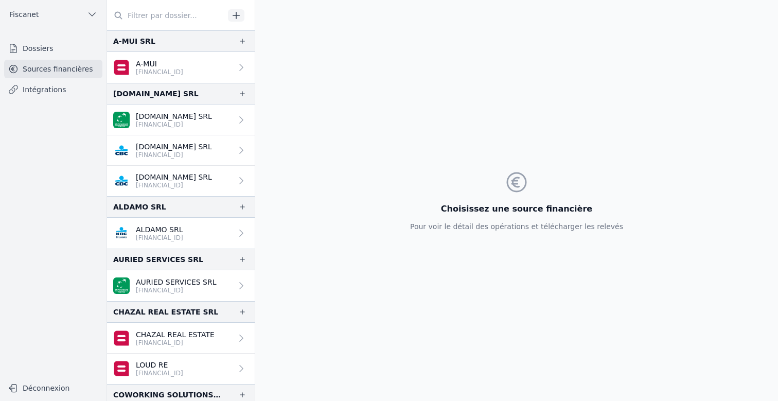
click at [183, 64] on p "A-MUI" at bounding box center [159, 64] width 47 height 10
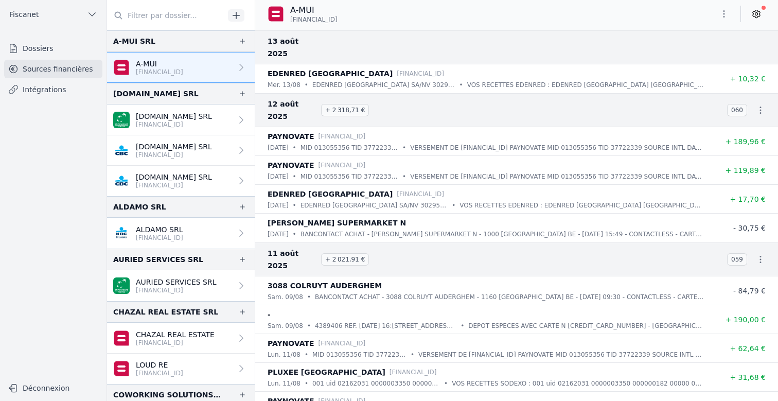
click at [220, 120] on link "[DOMAIN_NAME] SRL [FINANCIAL_ID]" at bounding box center [181, 119] width 148 height 31
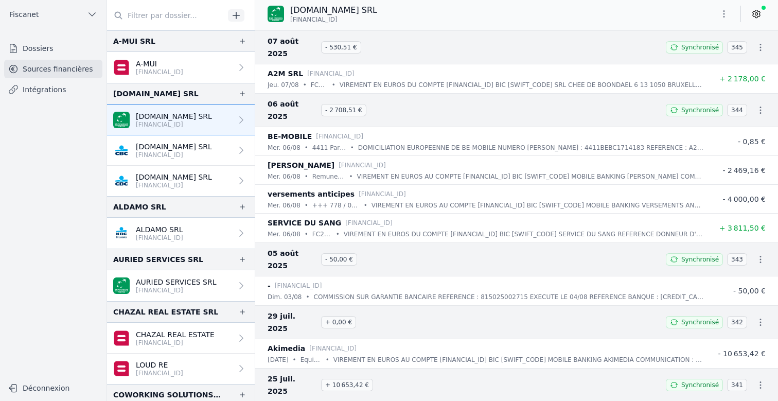
click at [656, 13] on icon at bounding box center [756, 14] width 10 height 10
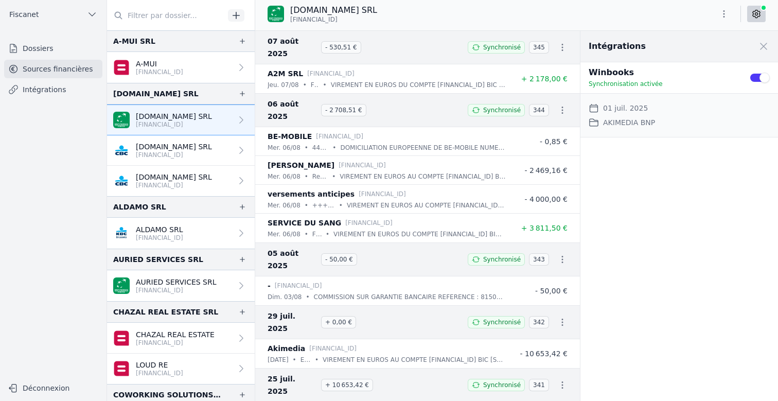
click at [656, 13] on icon at bounding box center [756, 14] width 10 height 10
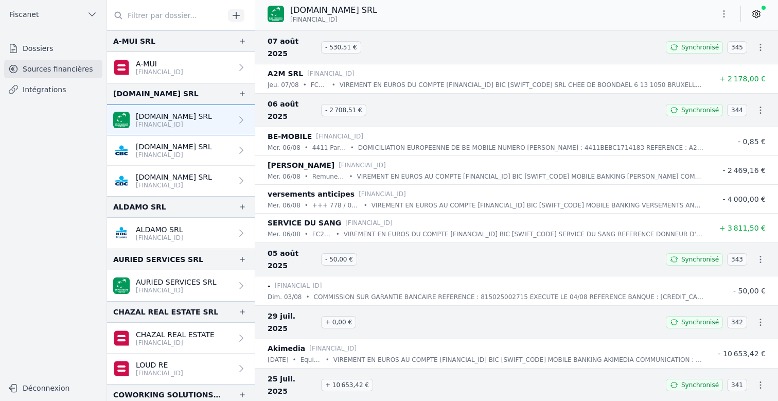
click at [198, 164] on link "[DOMAIN_NAME] SRL [FINANCIAL_ID]" at bounding box center [181, 150] width 148 height 30
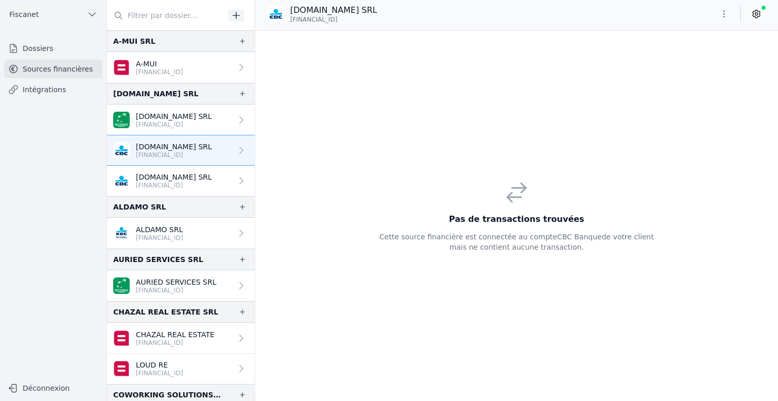
click at [199, 183] on p "[FINANCIAL_ID]" at bounding box center [174, 185] width 76 height 8
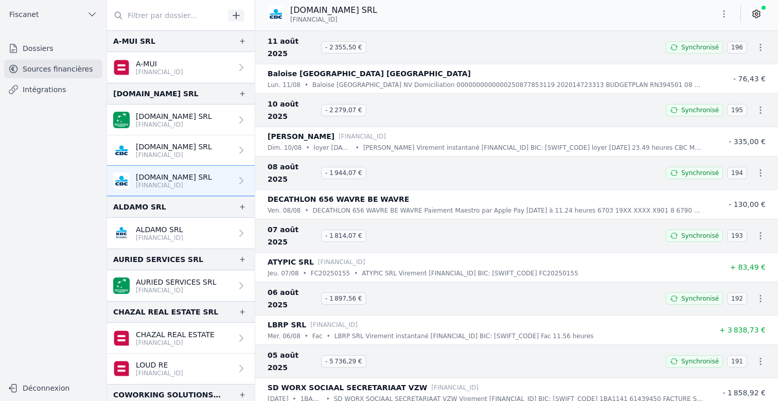
click at [183, 236] on p "[FINANCIAL_ID]" at bounding box center [159, 238] width 47 height 8
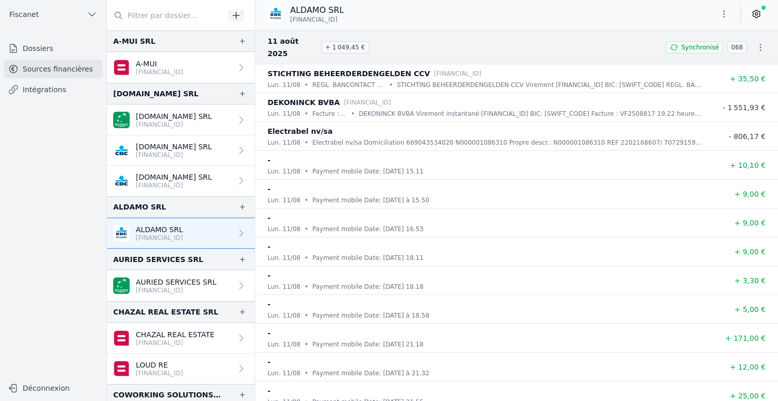
click at [221, 115] on link "[DOMAIN_NAME] SRL [FINANCIAL_ID]" at bounding box center [181, 119] width 148 height 31
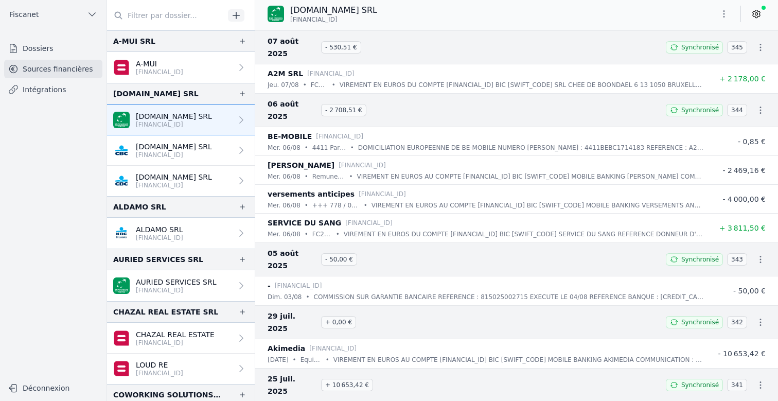
click at [656, 13] on div "[DOMAIN_NAME] SRL [FINANCIAL_ID]" at bounding box center [516, 14] width 523 height 20
click at [656, 13] on icon at bounding box center [756, 14] width 10 height 10
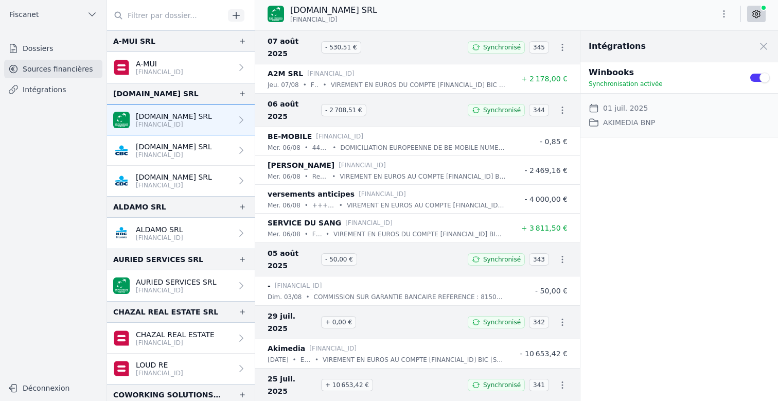
click at [656, 77] on button "Use setting" at bounding box center [759, 78] width 21 height 10
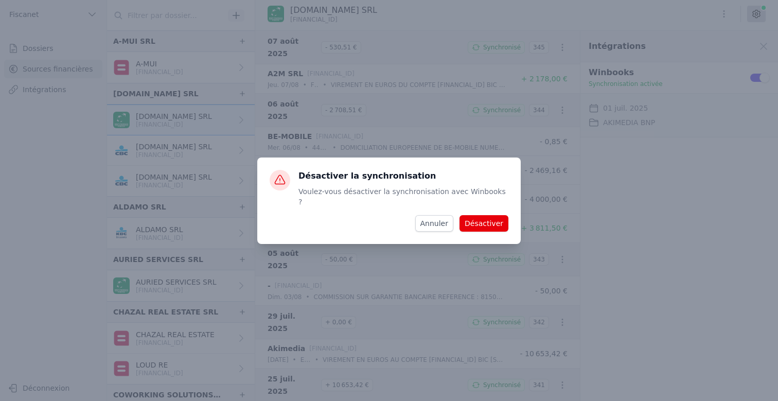
click at [488, 219] on button "Désactiver" at bounding box center [484, 223] width 49 height 16
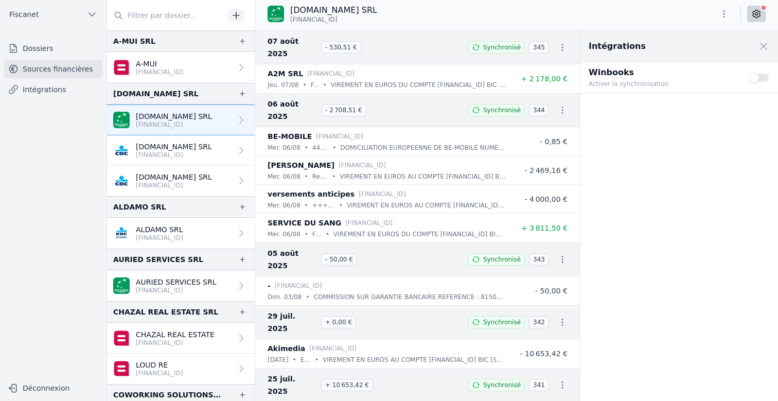
click at [166, 157] on p "[FINANCIAL_ID]" at bounding box center [174, 155] width 76 height 8
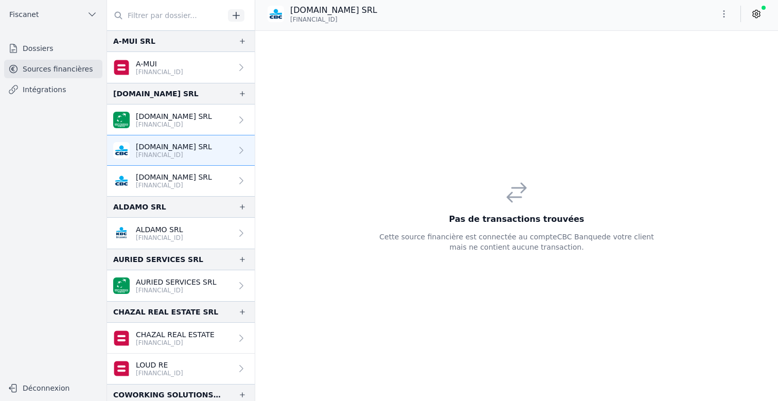
click at [656, 13] on icon at bounding box center [756, 14] width 10 height 10
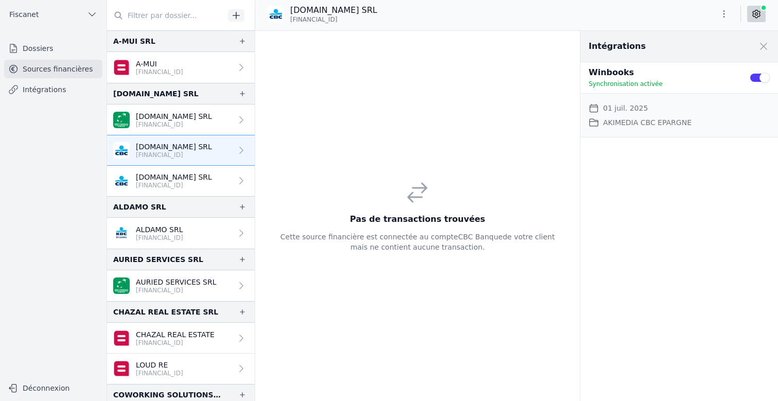
click at [656, 77] on button "Use setting" at bounding box center [759, 78] width 21 height 10
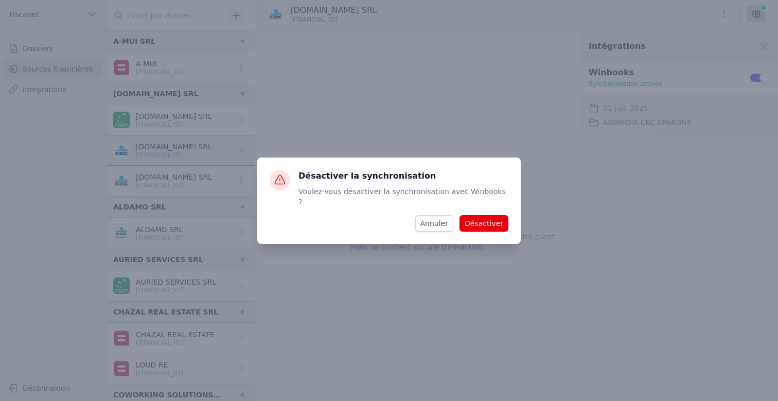
click at [492, 215] on button "Désactiver" at bounding box center [484, 223] width 49 height 16
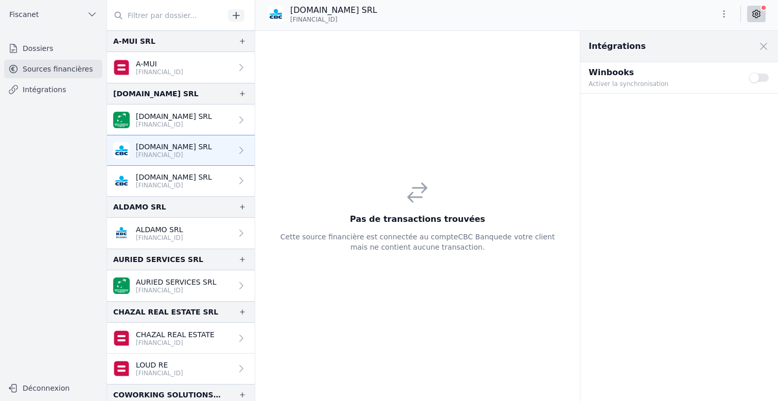
click at [221, 175] on link "[DOMAIN_NAME] SRL [FINANCIAL_ID]" at bounding box center [181, 181] width 148 height 30
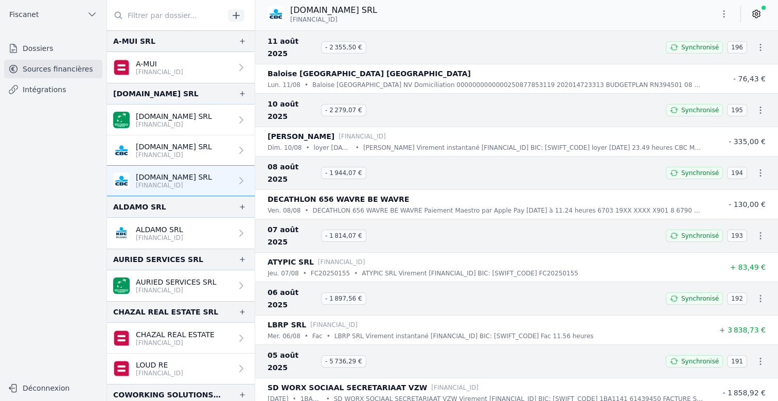
click at [656, 17] on icon at bounding box center [756, 14] width 10 height 10
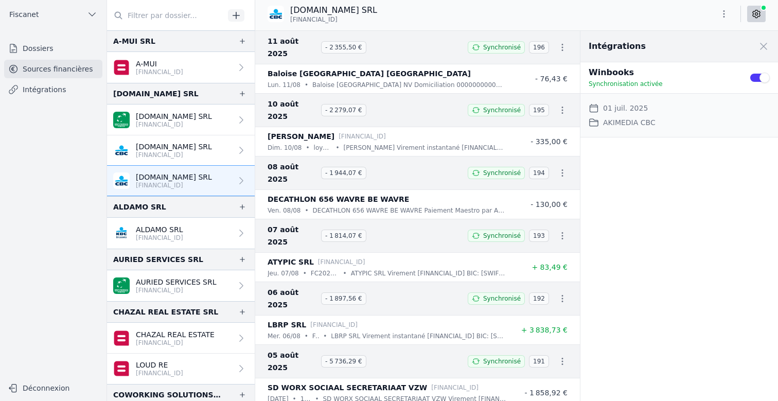
click at [656, 79] on button "Use setting" at bounding box center [759, 78] width 21 height 10
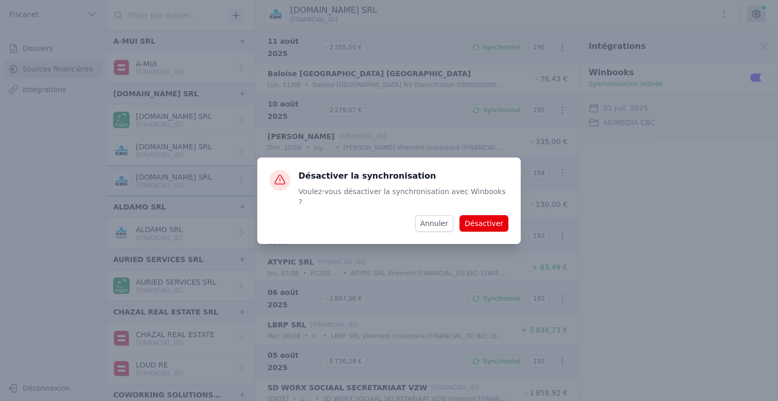
click at [500, 217] on button "Désactiver" at bounding box center [484, 223] width 49 height 16
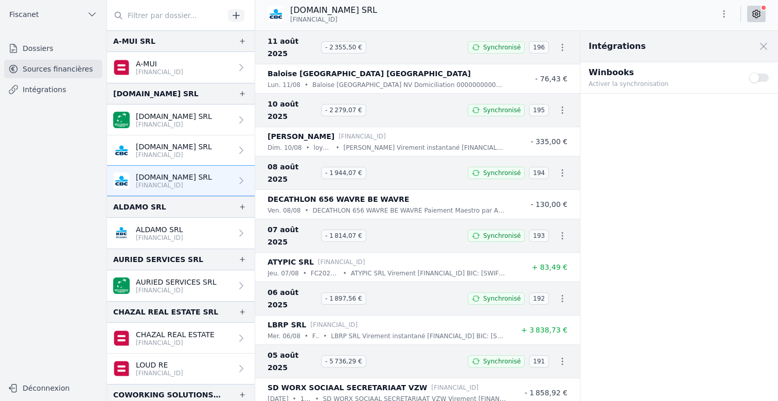
click at [183, 228] on p "ALDAMO SRL" at bounding box center [159, 229] width 47 height 10
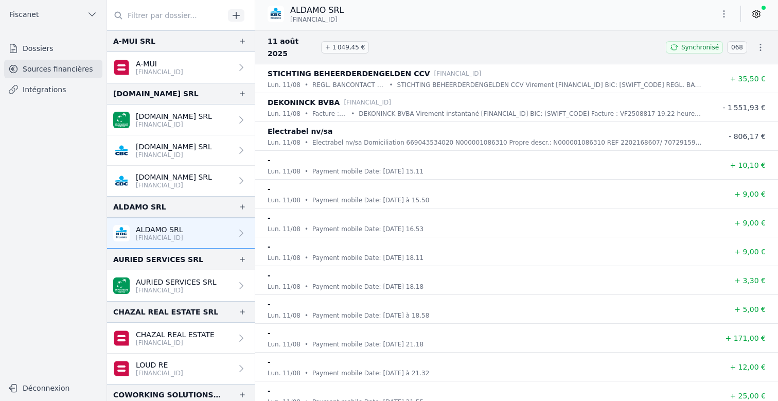
click at [656, 9] on icon at bounding box center [756, 14] width 10 height 10
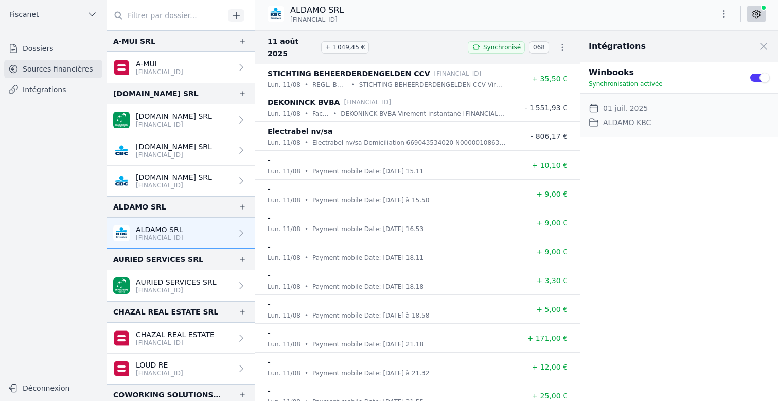
click at [656, 77] on button "Use setting" at bounding box center [759, 78] width 21 height 10
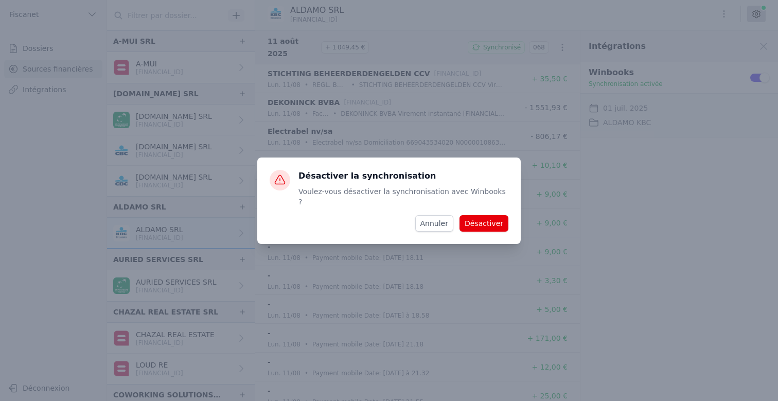
click at [488, 221] on button "Désactiver" at bounding box center [484, 223] width 49 height 16
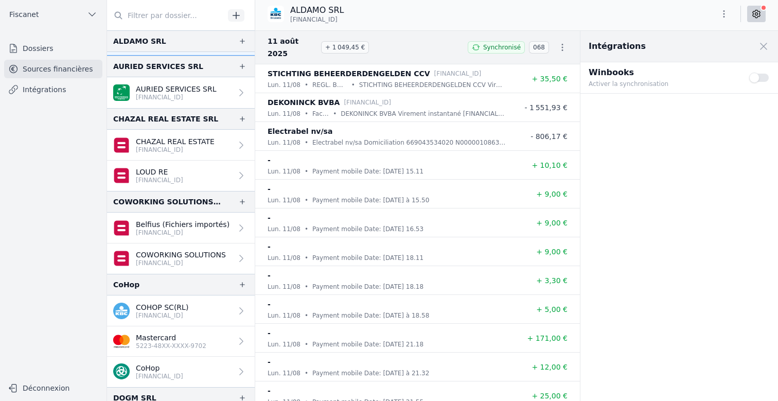
scroll to position [194, 0]
click at [215, 99] on link "AURIED SERVICES SRL [FINANCIAL_ID]" at bounding box center [181, 91] width 148 height 31
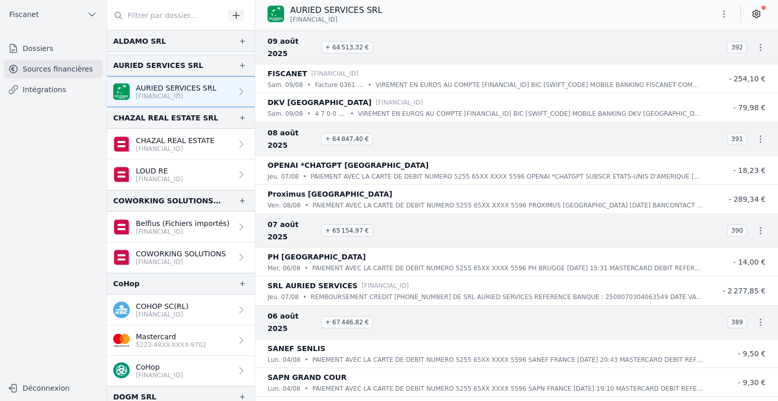
click at [186, 141] on p "CHAZAL REAL ESTATE" at bounding box center [175, 140] width 79 height 10
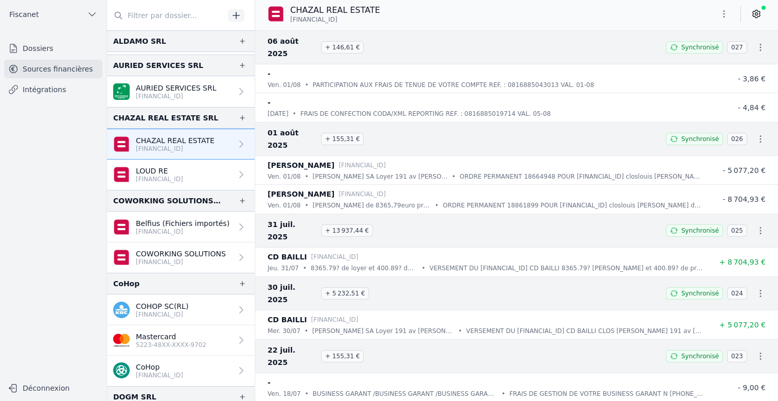
click at [656, 15] on icon at bounding box center [756, 14] width 10 height 10
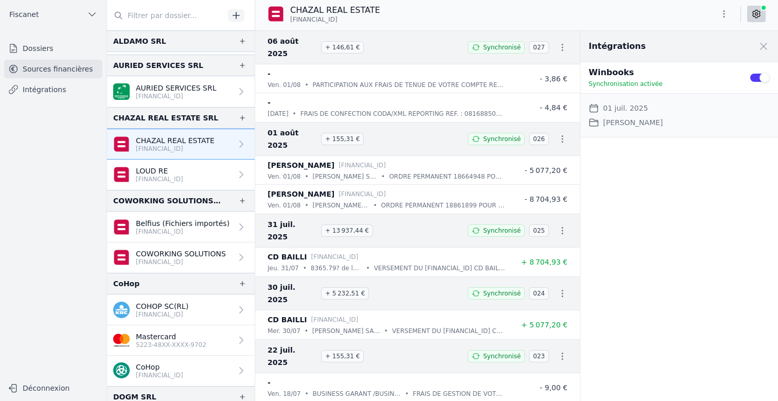
click at [656, 77] on button "Use setting" at bounding box center [759, 78] width 21 height 10
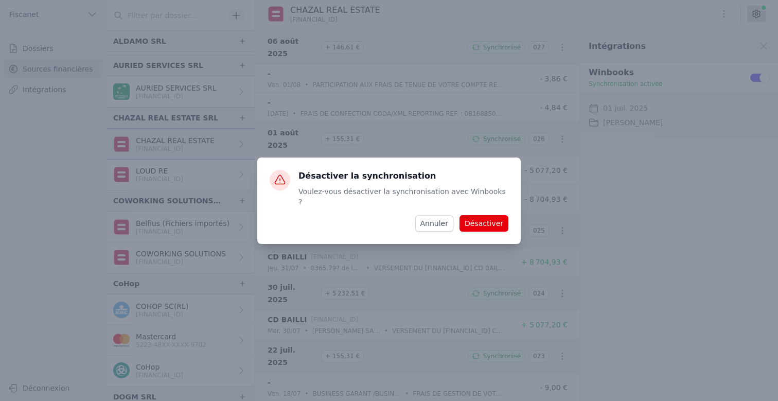
click at [499, 215] on button "Désactiver" at bounding box center [484, 223] width 49 height 16
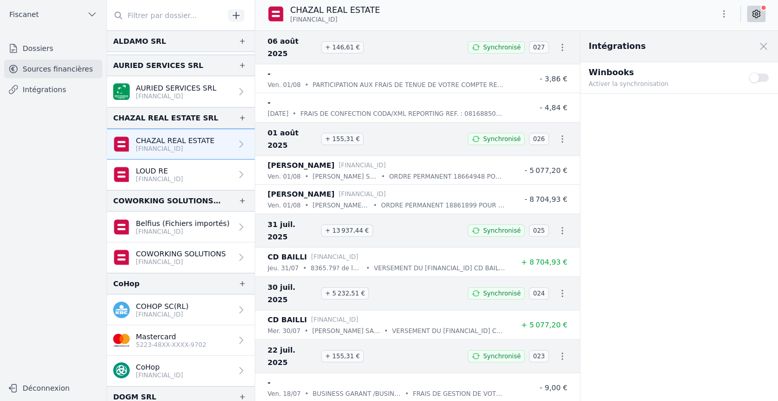
click at [171, 166] on p "LOUD RE" at bounding box center [159, 171] width 47 height 10
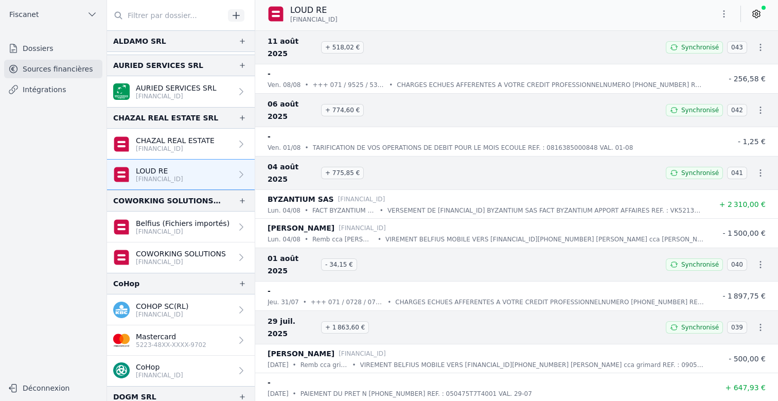
click at [656, 16] on icon at bounding box center [756, 14] width 10 height 10
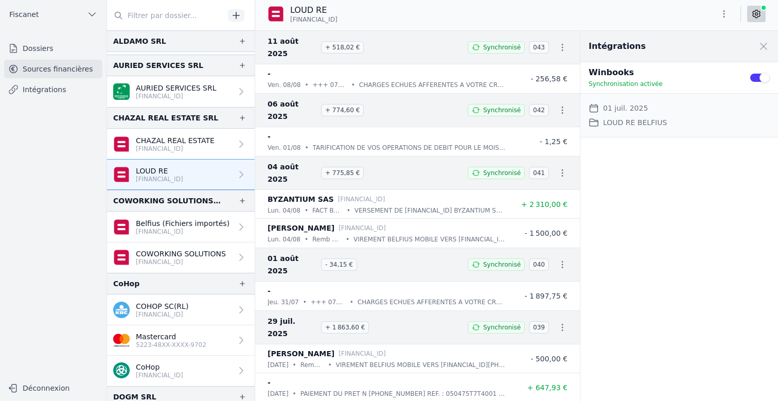
click at [656, 74] on button "Use setting" at bounding box center [759, 78] width 21 height 10
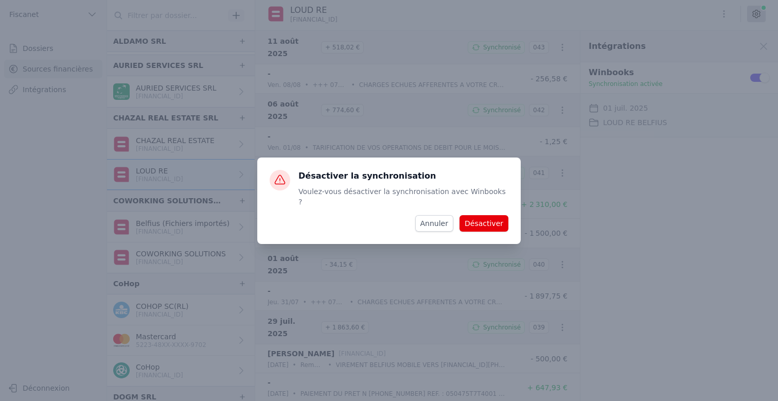
click at [491, 218] on button "Désactiver" at bounding box center [484, 223] width 49 height 16
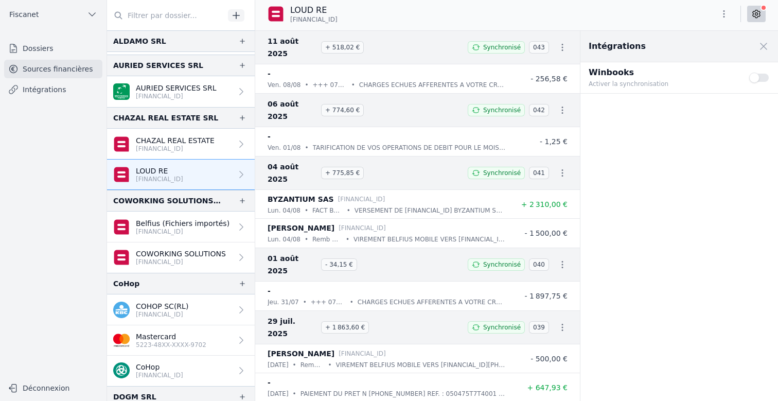
click at [179, 238] on link "Belfius (Fichiers importés) [FINANCIAL_ID]" at bounding box center [181, 227] width 148 height 31
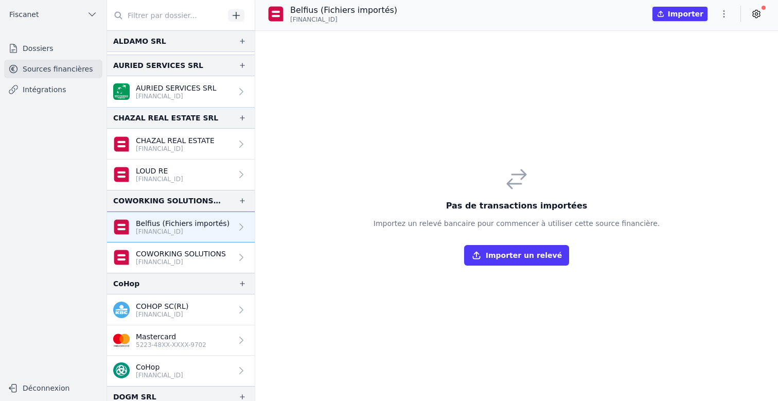
click at [188, 244] on link "COWORKING SOLUTIONS [FINANCIAL_ID]" at bounding box center [181, 257] width 148 height 30
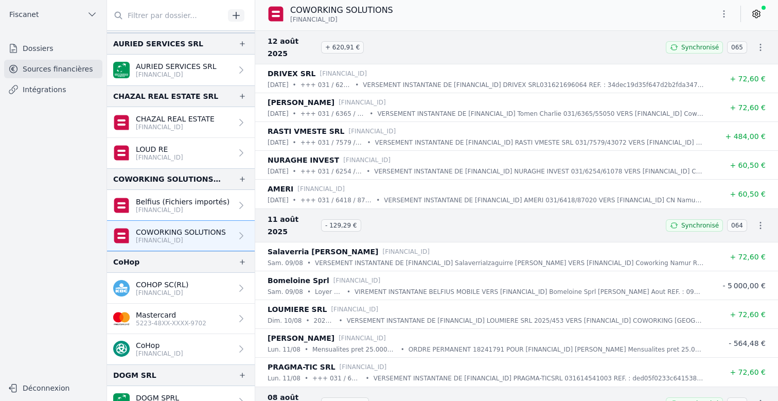
scroll to position [247, 0]
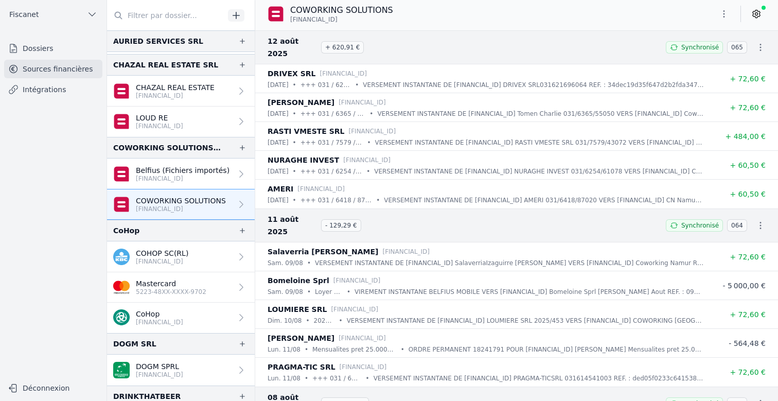
click at [656, 16] on icon at bounding box center [756, 14] width 10 height 10
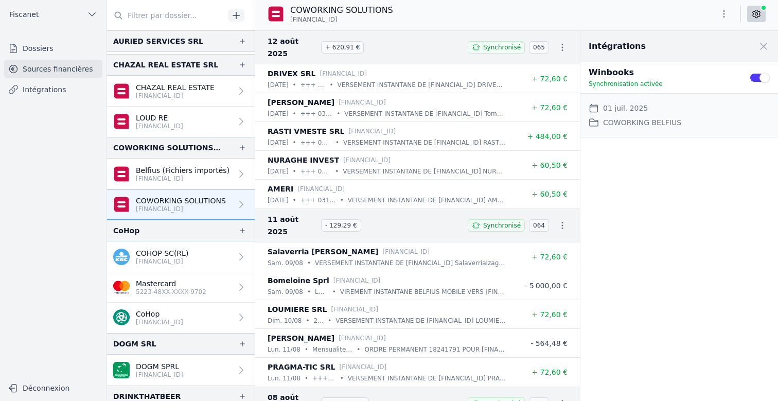
click at [656, 78] on button "Use setting" at bounding box center [759, 78] width 21 height 10
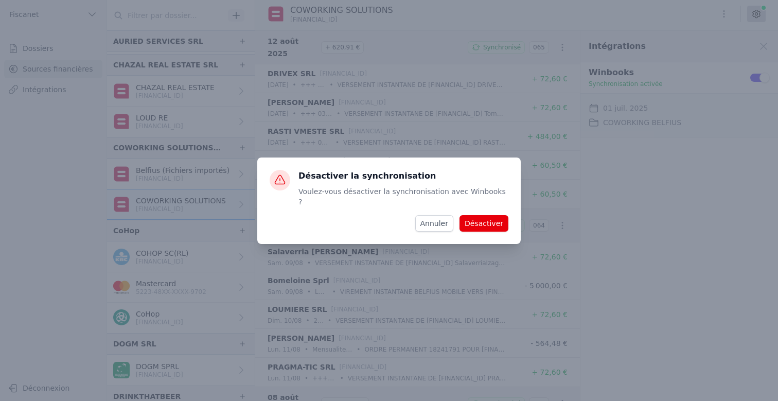
click at [492, 220] on button "Désactiver" at bounding box center [484, 223] width 49 height 16
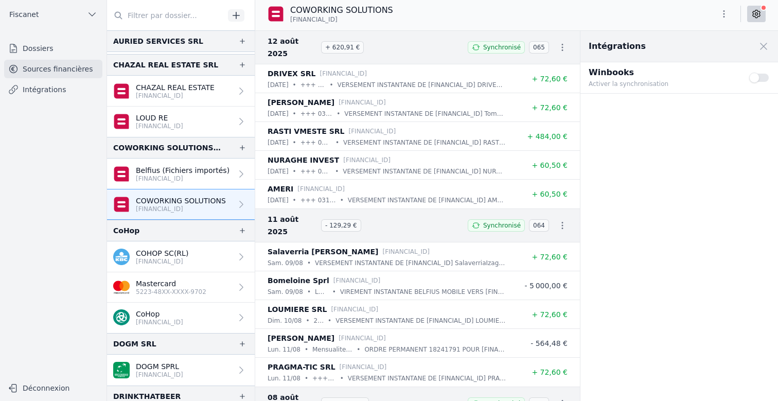
click at [203, 257] on link "COHOP SC(RL) [FINANCIAL_ID]" at bounding box center [181, 256] width 148 height 31
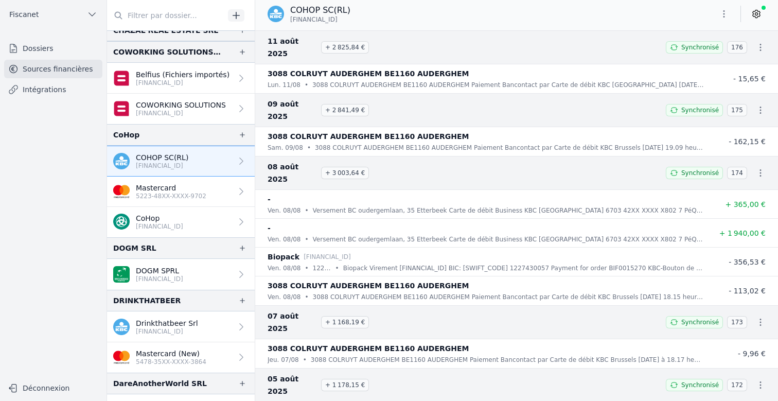
scroll to position [372, 0]
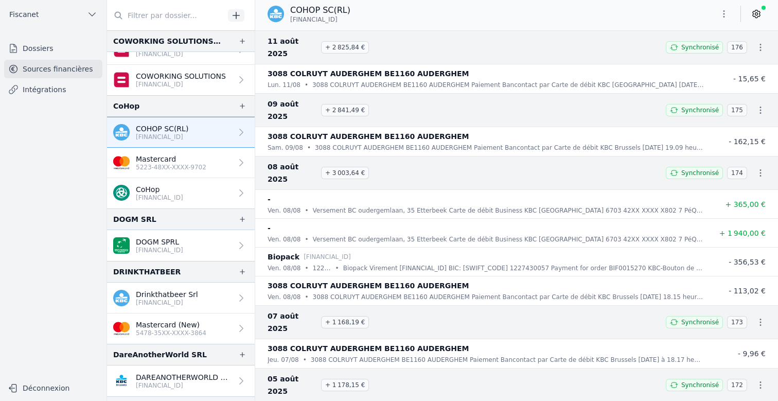
click at [183, 247] on p "[FINANCIAL_ID]" at bounding box center [159, 250] width 47 height 8
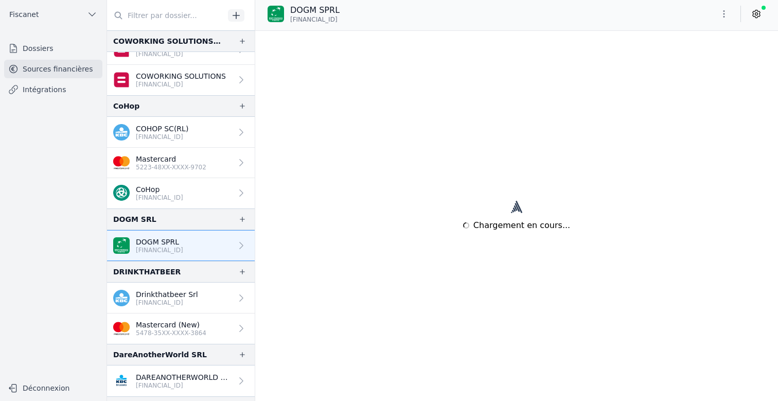
click at [656, 11] on icon at bounding box center [756, 14] width 10 height 10
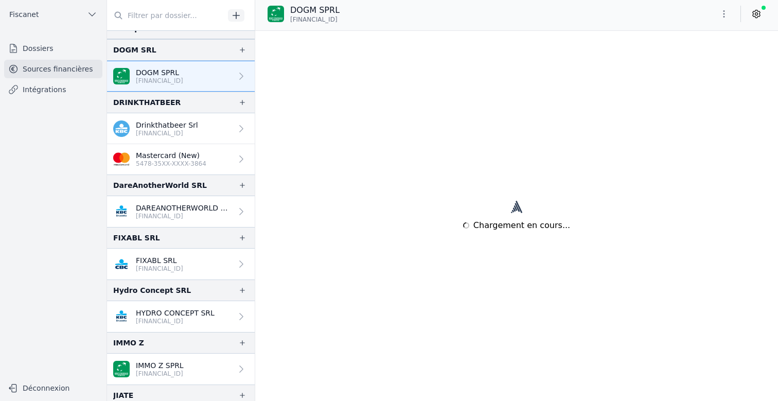
scroll to position [537, 0]
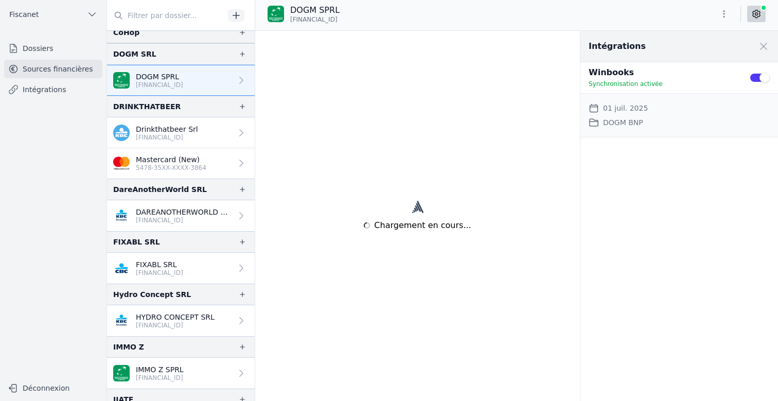
click at [656, 79] on button "Use setting" at bounding box center [759, 78] width 21 height 10
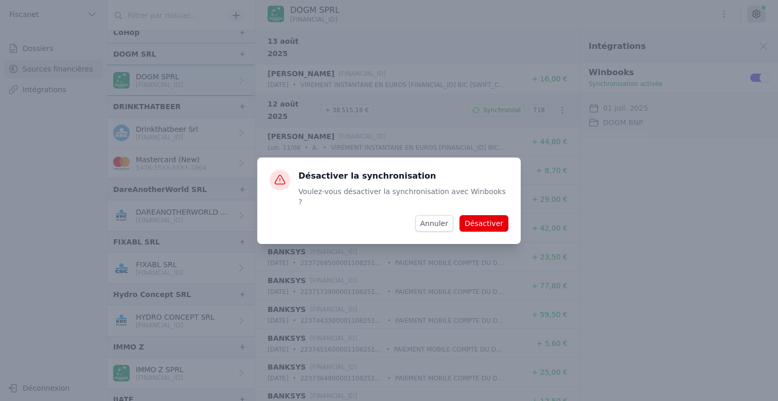
click at [473, 221] on button "Désactiver" at bounding box center [484, 223] width 49 height 16
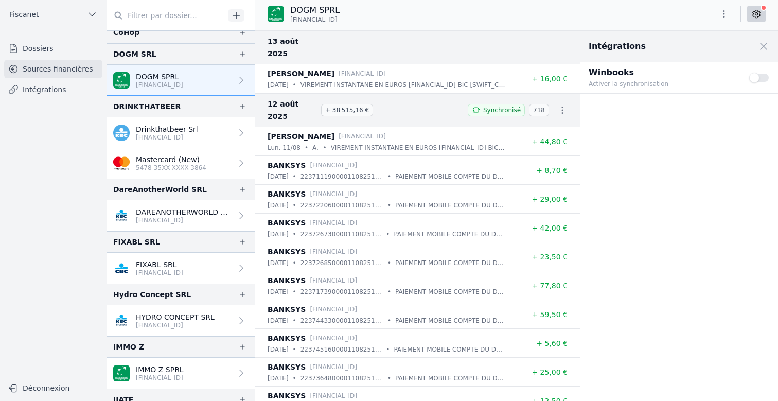
click at [195, 159] on p "Mastercard (New)" at bounding box center [171, 159] width 71 height 10
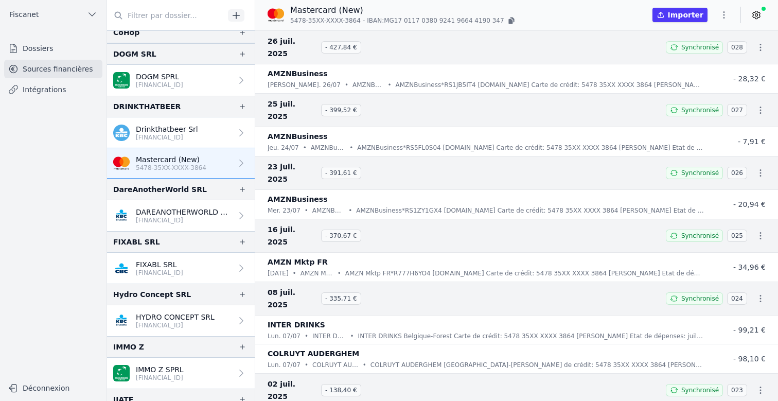
click at [656, 13] on icon "button" at bounding box center [724, 15] width 10 height 10
click at [656, 40] on button "Renommer" at bounding box center [699, 36] width 74 height 19
type input "Mastercard"
click at [406, 10] on icon "submit" at bounding box center [409, 10] width 6 height 5
click at [193, 214] on p "DAREANOTHERWORLD SRL" at bounding box center [184, 212] width 96 height 10
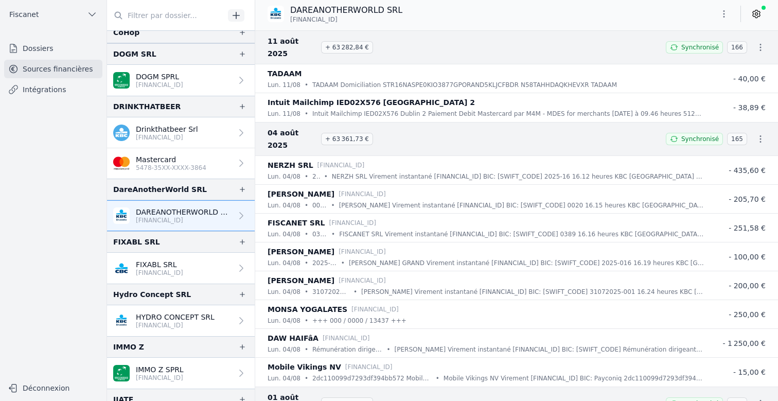
click at [656, 12] on icon at bounding box center [756, 14] width 10 height 10
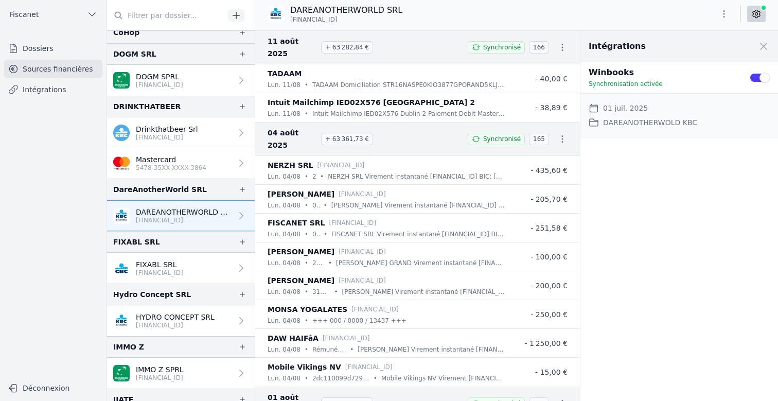
click at [656, 78] on button "Use setting" at bounding box center [759, 78] width 21 height 10
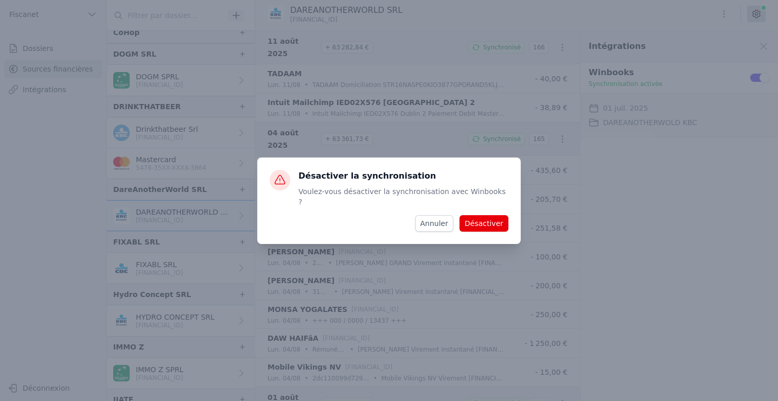
click at [485, 220] on button "Désactiver" at bounding box center [484, 223] width 49 height 16
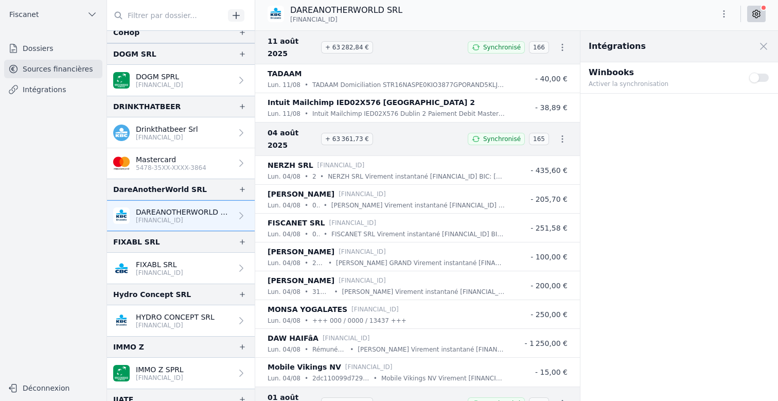
click at [181, 272] on p "[FINANCIAL_ID]" at bounding box center [159, 273] width 47 height 8
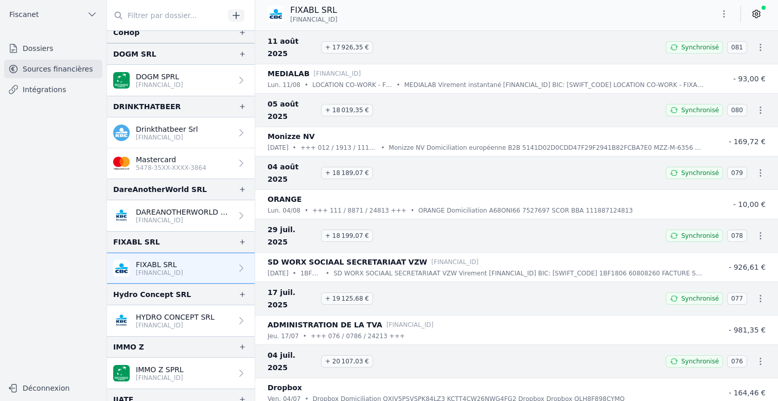
click at [656, 15] on icon at bounding box center [756, 14] width 10 height 10
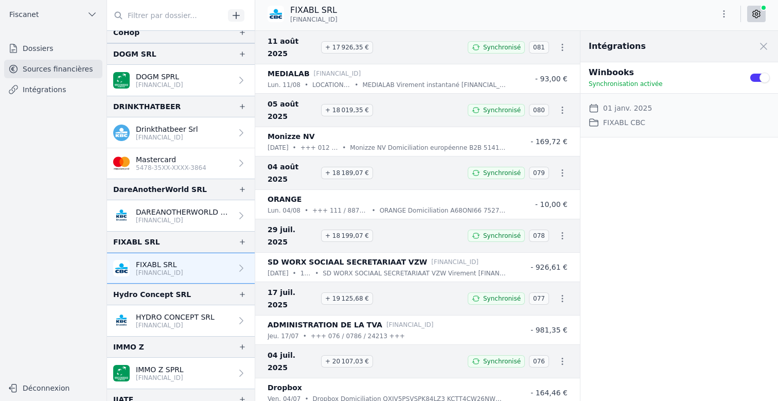
click at [656, 75] on button "Use setting" at bounding box center [759, 78] width 21 height 10
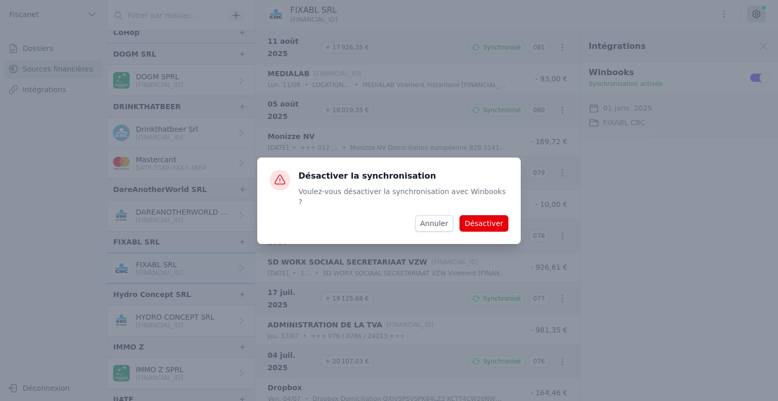
click at [498, 220] on button "Désactiver" at bounding box center [484, 223] width 49 height 16
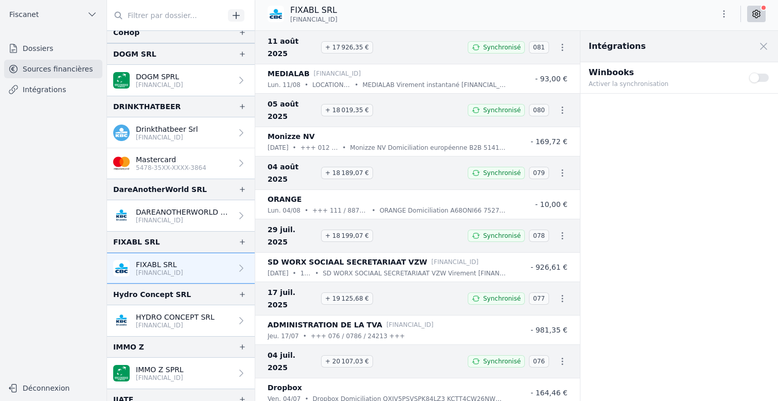
click at [196, 321] on p "HYDRO CONCEPT SRL" at bounding box center [175, 317] width 79 height 10
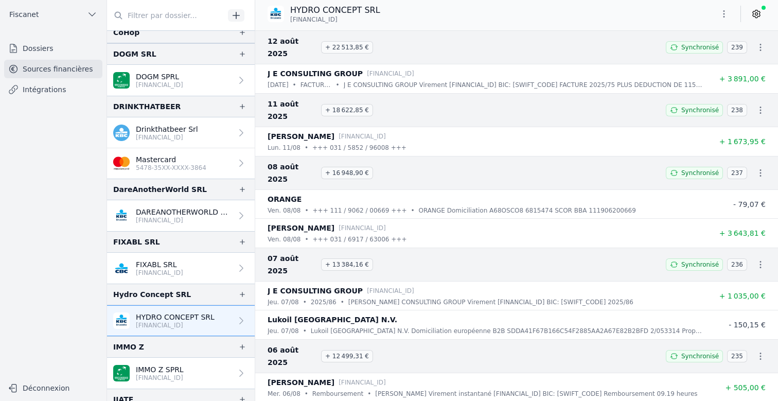
click at [656, 15] on icon at bounding box center [756, 14] width 10 height 10
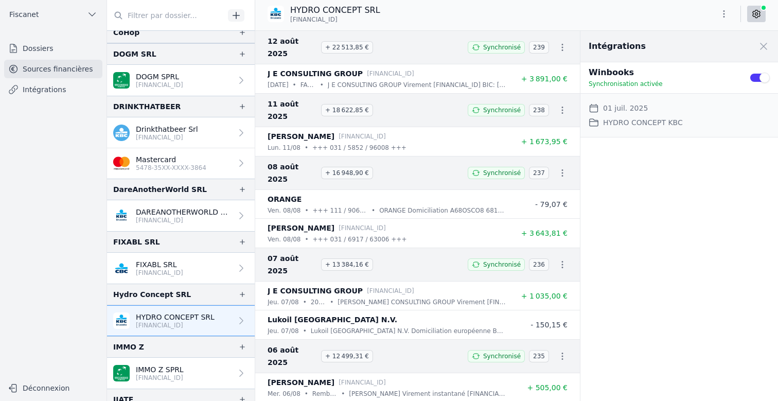
click at [656, 78] on button "Use setting" at bounding box center [759, 78] width 21 height 10
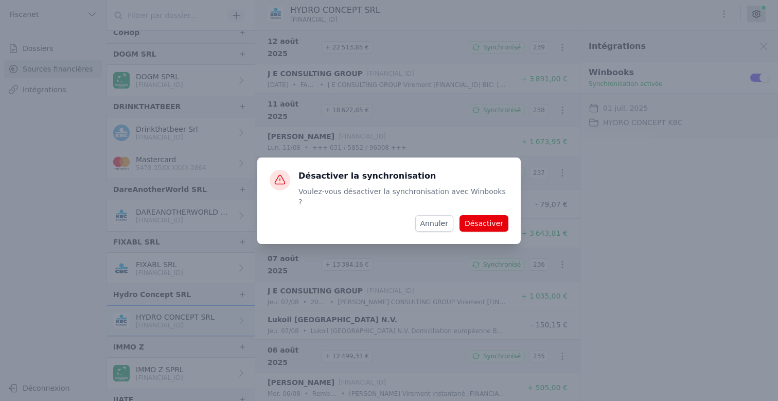
click at [489, 221] on button "Désactiver" at bounding box center [484, 223] width 49 height 16
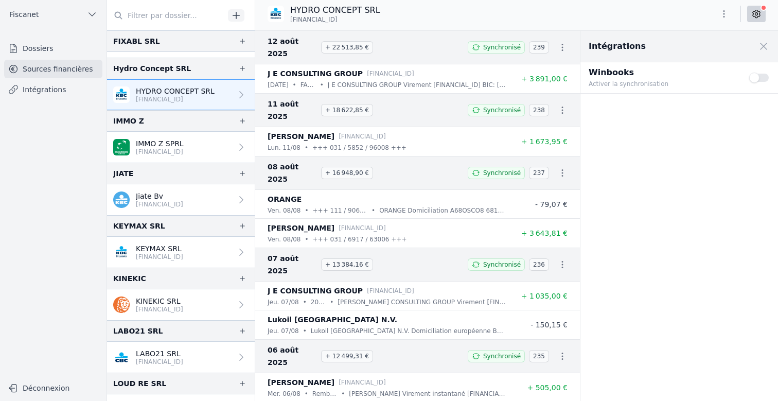
scroll to position [783, 0]
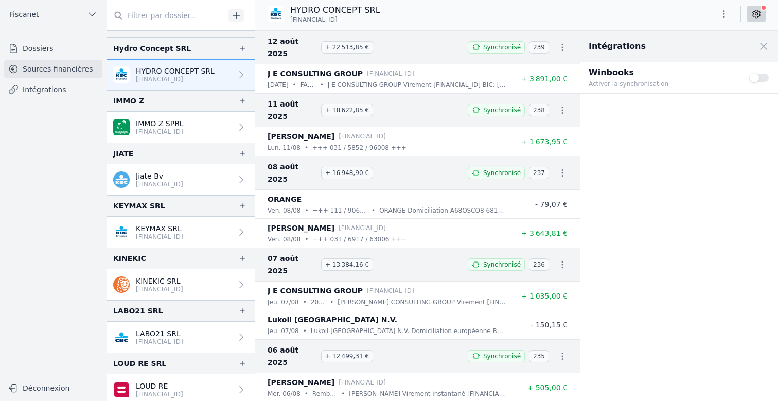
click at [196, 116] on link "IMMO Z SPRL [FINANCIAL_ID]" at bounding box center [181, 127] width 148 height 31
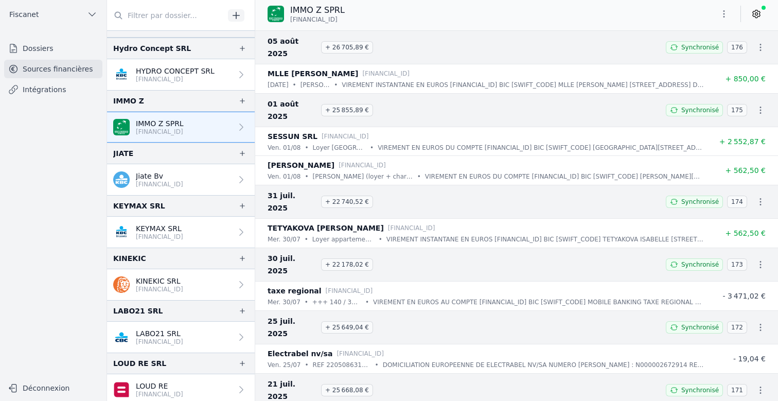
click at [656, 17] on div "IMMO Z SPRL [FINANCIAL_ID]" at bounding box center [516, 14] width 523 height 20
click at [656, 17] on icon at bounding box center [756, 14] width 10 height 10
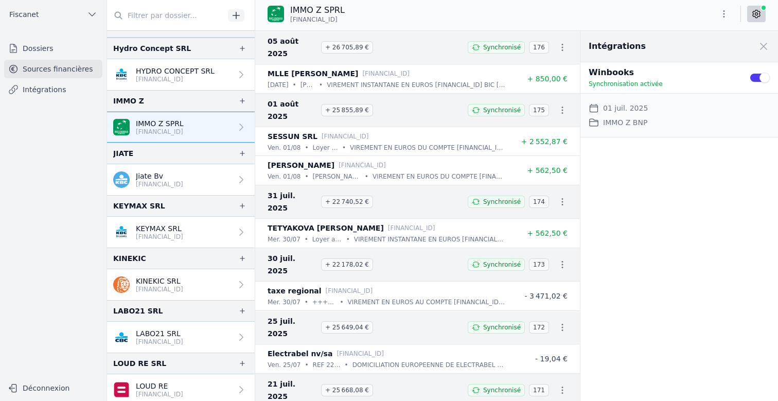
click at [656, 79] on button "Use setting" at bounding box center [759, 78] width 21 height 10
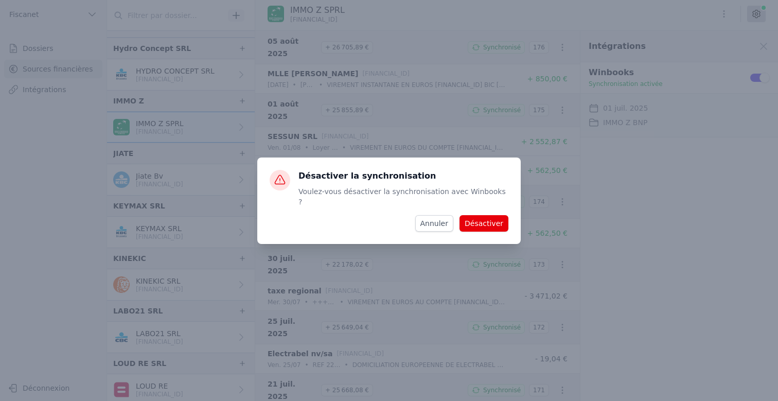
click at [492, 219] on button "Désactiver" at bounding box center [484, 223] width 49 height 16
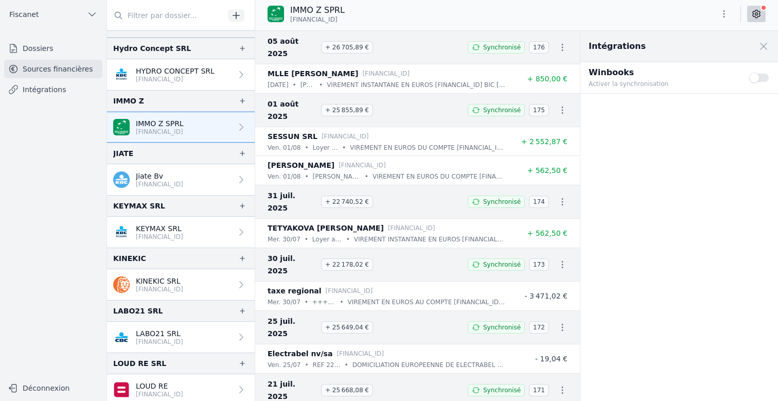
click at [183, 177] on p "Jiate Bv" at bounding box center [159, 176] width 47 height 10
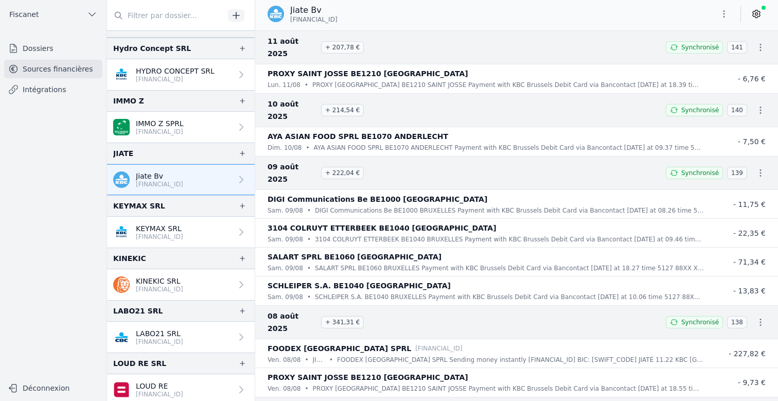
click at [656, 7] on link at bounding box center [756, 14] width 19 height 16
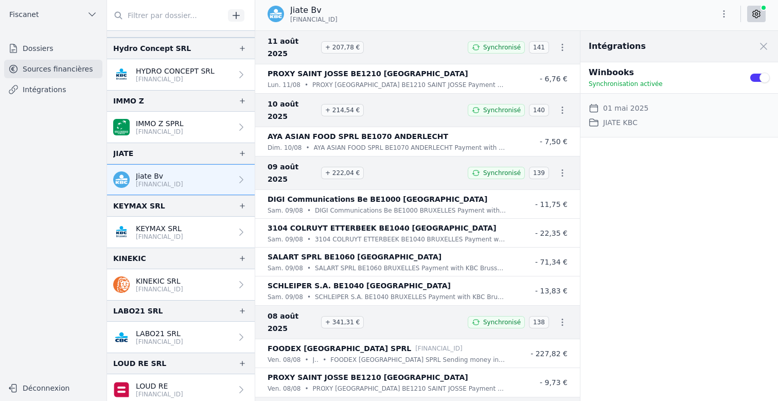
click at [656, 79] on button "Use setting" at bounding box center [759, 78] width 21 height 10
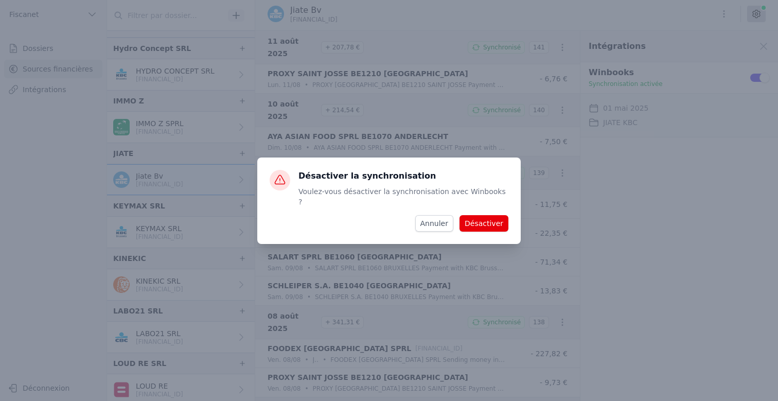
click at [474, 222] on button "Désactiver" at bounding box center [484, 223] width 49 height 16
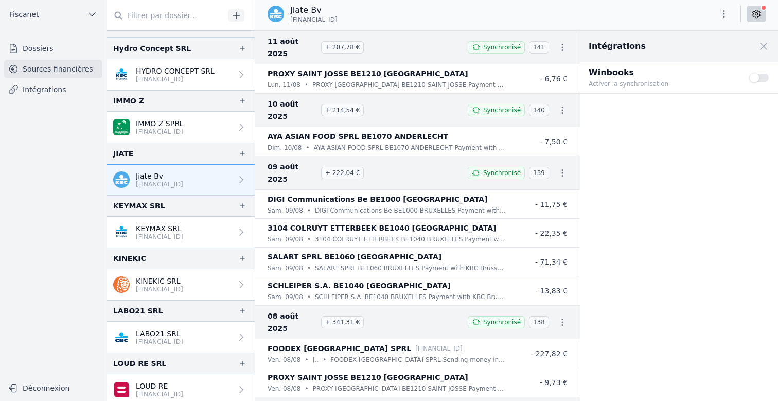
click at [183, 238] on p "[FINANCIAL_ID]" at bounding box center [159, 237] width 47 height 8
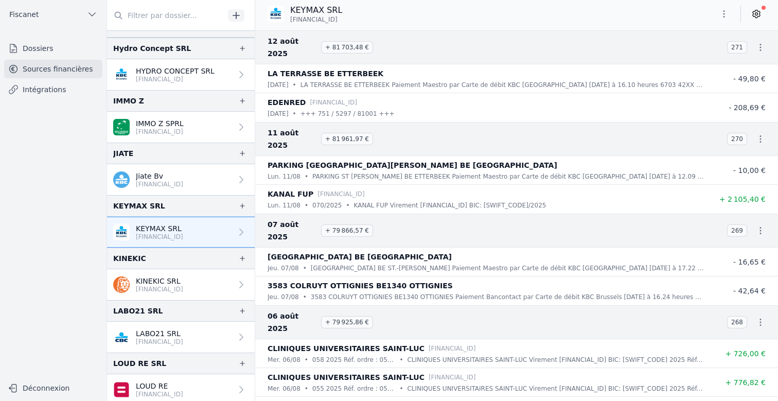
click at [183, 286] on p "[FINANCIAL_ID]" at bounding box center [159, 289] width 47 height 8
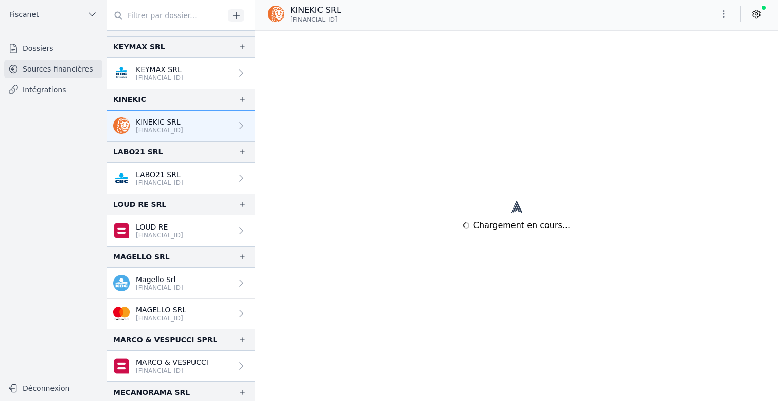
scroll to position [943, 0]
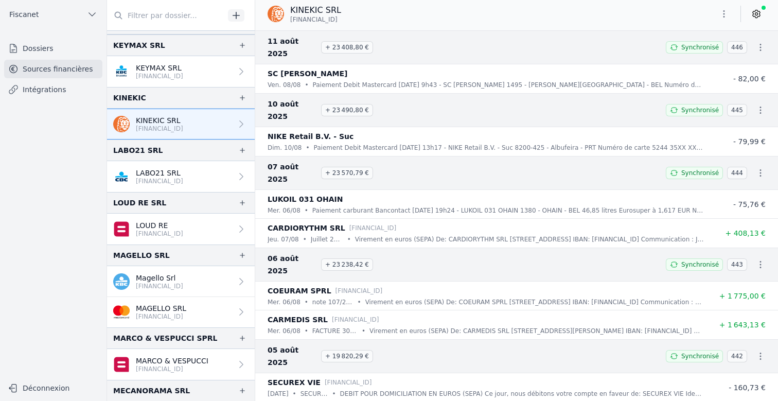
click at [656, 13] on link at bounding box center [756, 14] width 19 height 16
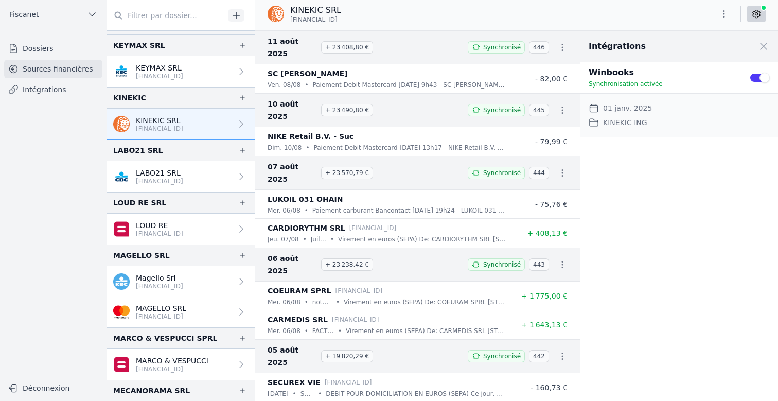
click at [656, 77] on button "Use setting" at bounding box center [759, 78] width 21 height 10
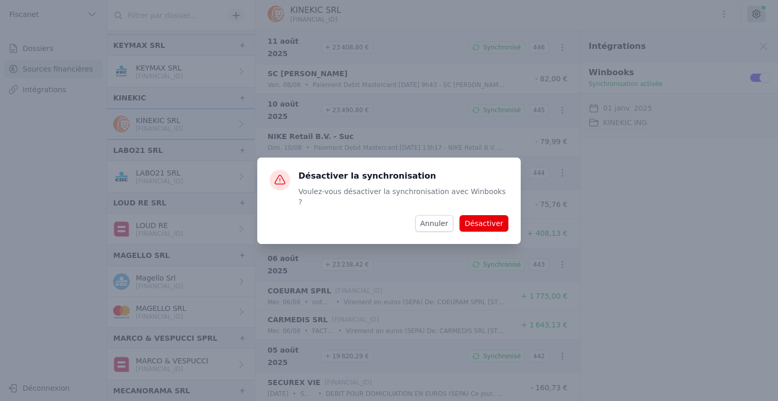
click at [468, 220] on button "Désactiver" at bounding box center [484, 223] width 49 height 16
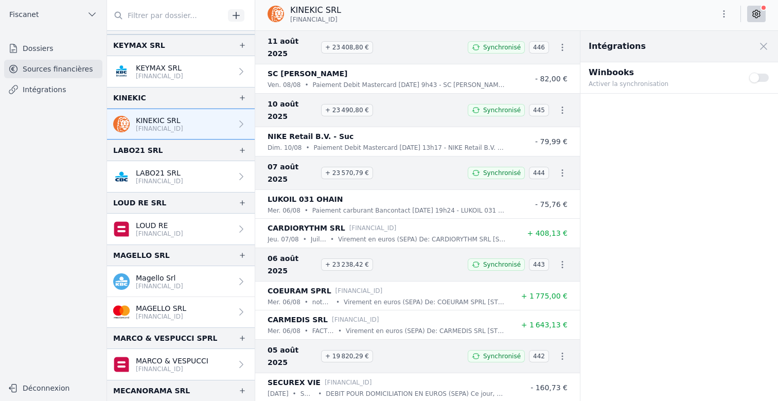
click at [200, 182] on link "LABO21 SRL [FINANCIAL_ID]" at bounding box center [181, 176] width 148 height 31
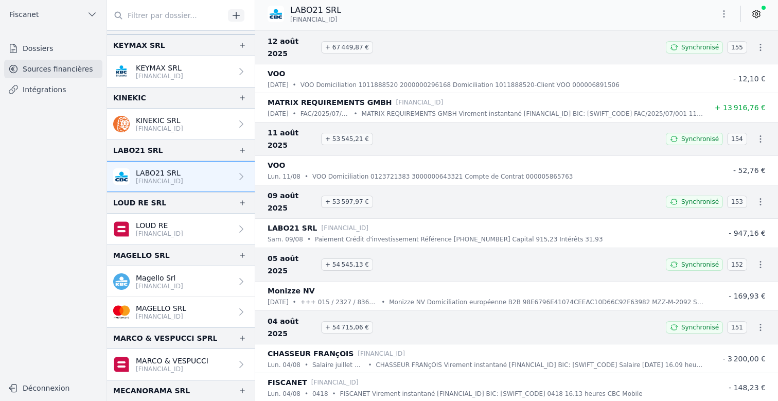
click at [656, 15] on icon at bounding box center [756, 14] width 10 height 10
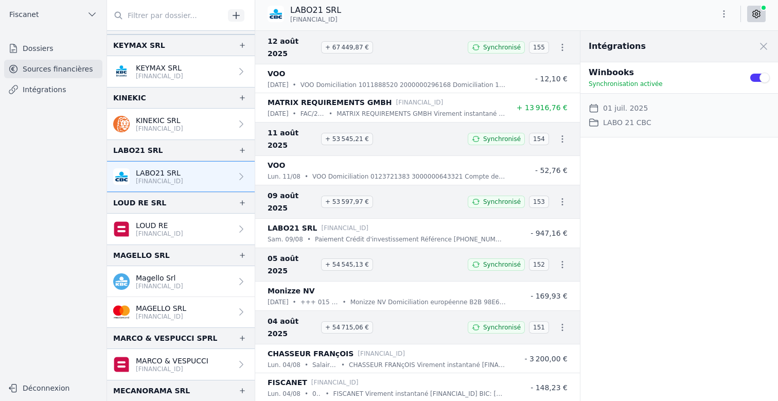
click at [656, 79] on button "Use setting" at bounding box center [759, 78] width 21 height 10
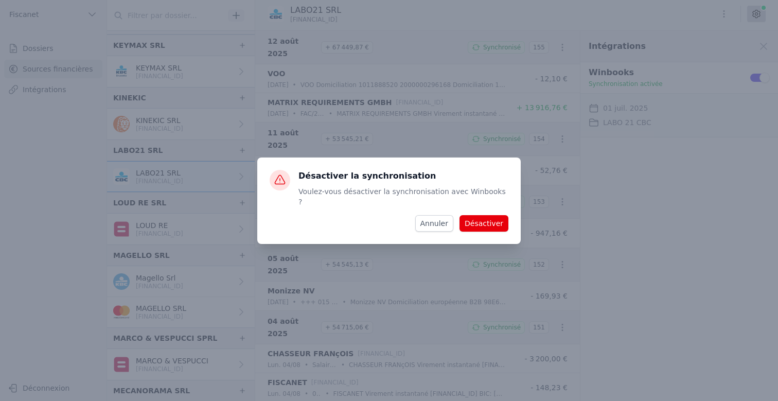
click at [478, 220] on button "Désactiver" at bounding box center [484, 223] width 49 height 16
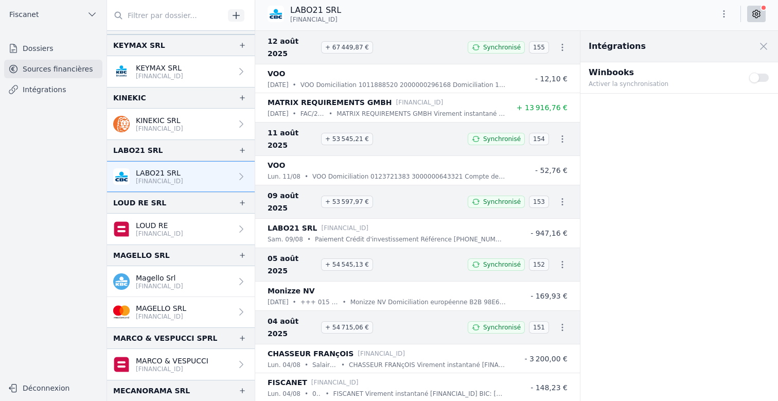
click at [210, 227] on link "LOUD RE [FINANCIAL_ID]" at bounding box center [181, 229] width 148 height 31
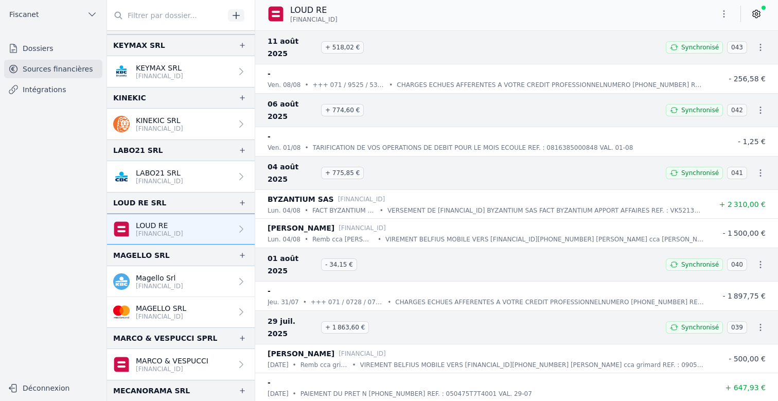
click at [656, 14] on icon at bounding box center [756, 14] width 10 height 10
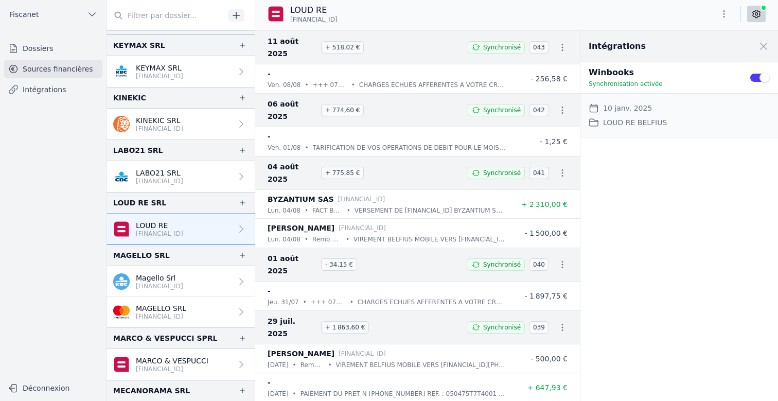
click at [656, 78] on button "Use setting" at bounding box center [759, 78] width 21 height 10
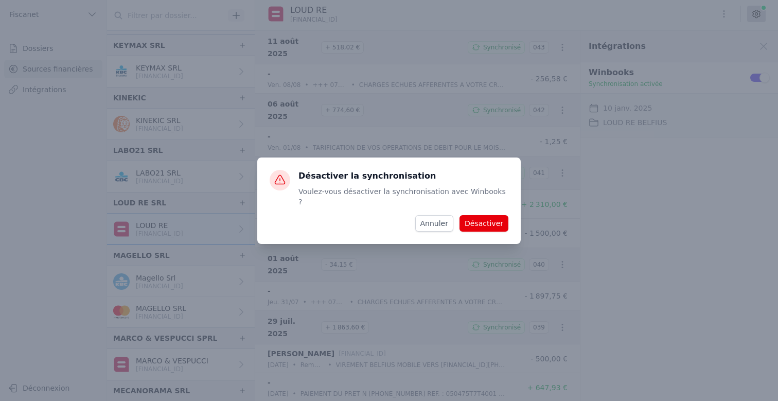
click at [492, 217] on button "Désactiver" at bounding box center [484, 223] width 49 height 16
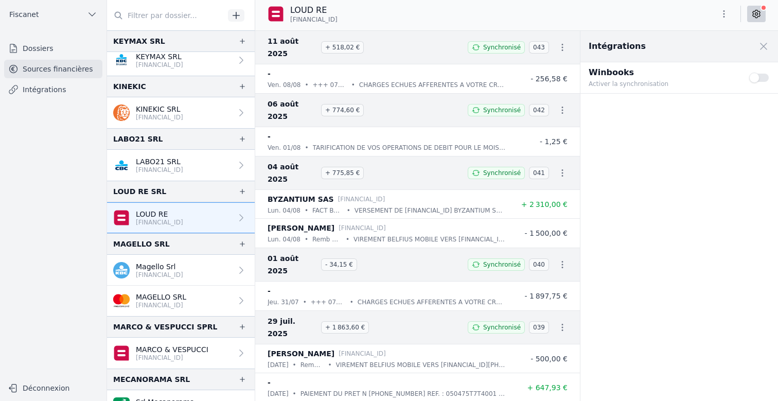
scroll to position [1117, 0]
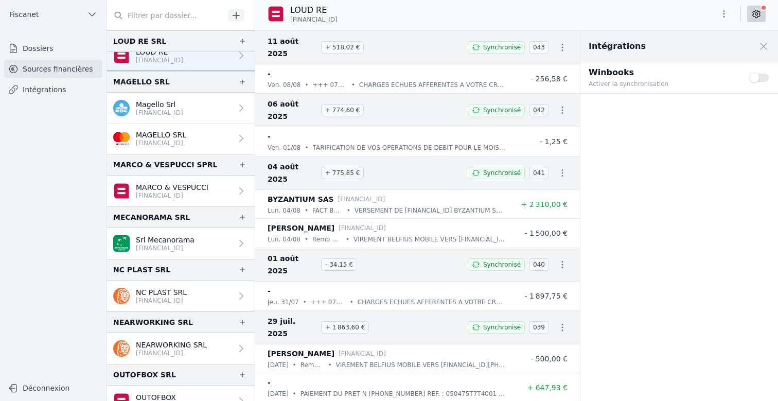
click at [196, 118] on link "Magello Srl [FINANCIAL_ID]" at bounding box center [181, 108] width 148 height 31
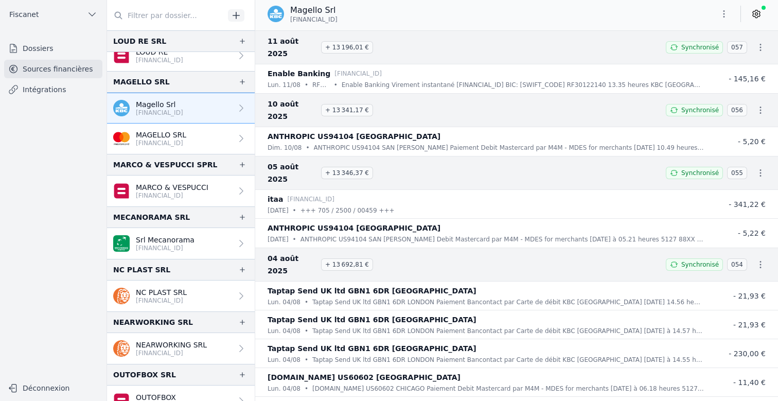
click at [656, 12] on icon at bounding box center [756, 14] width 10 height 10
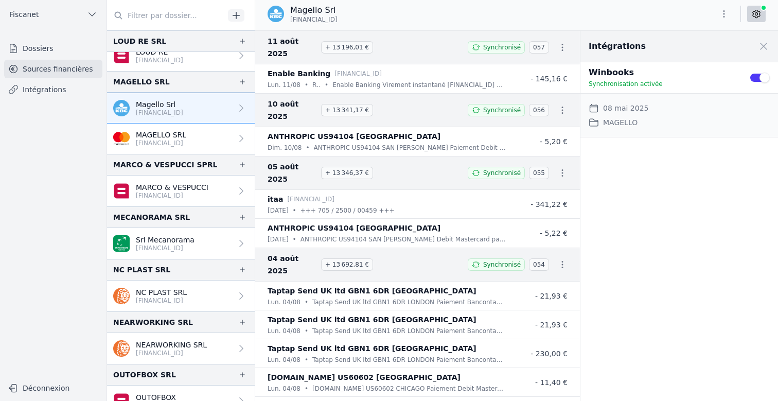
click at [656, 81] on button "Use setting" at bounding box center [759, 78] width 21 height 10
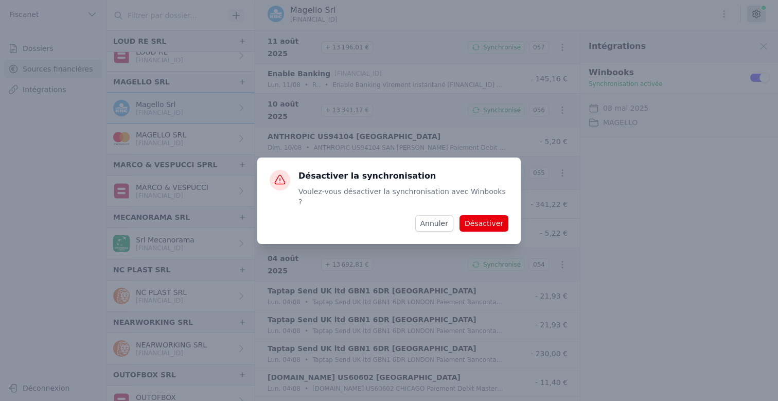
click at [489, 219] on button "Désactiver" at bounding box center [484, 223] width 49 height 16
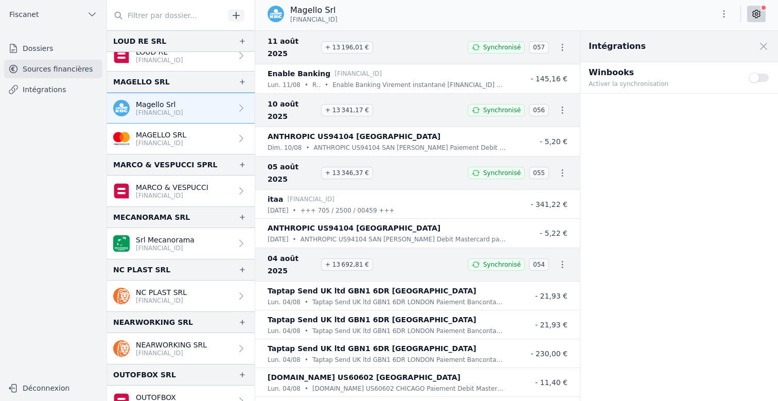
click at [173, 190] on p "MARCO & VESPUCCI" at bounding box center [172, 187] width 73 height 10
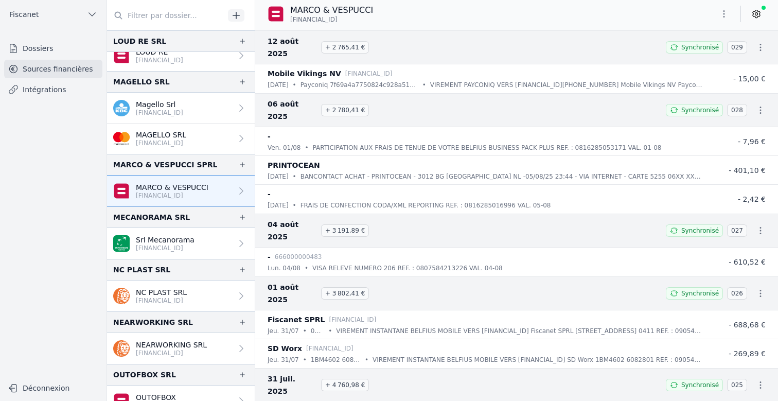
click at [656, 16] on icon at bounding box center [756, 14] width 7 height 8
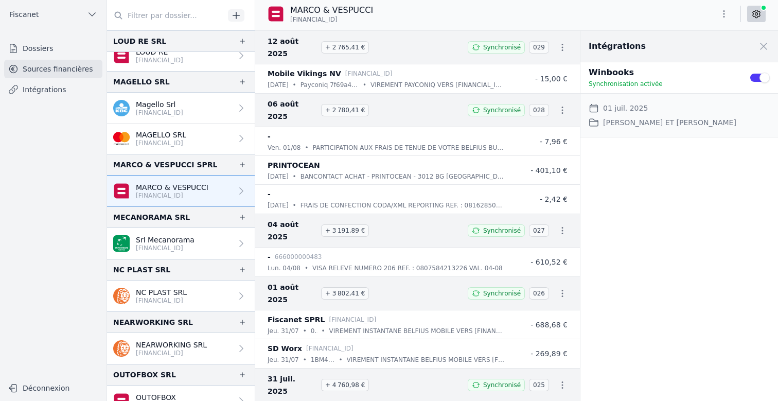
click at [656, 73] on button "Use setting" at bounding box center [759, 78] width 21 height 10
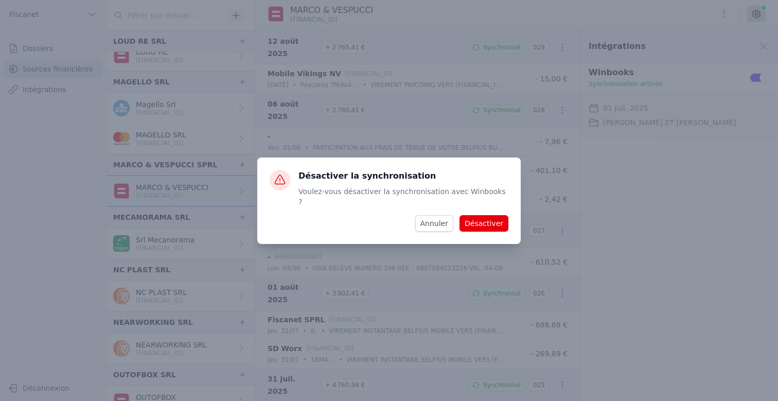
click at [505, 215] on button "Désactiver" at bounding box center [484, 223] width 49 height 16
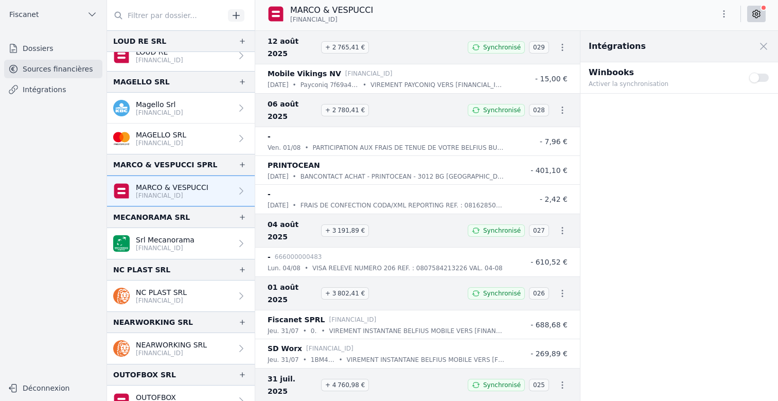
click at [166, 303] on p "[FINANCIAL_ID]" at bounding box center [161, 300] width 51 height 8
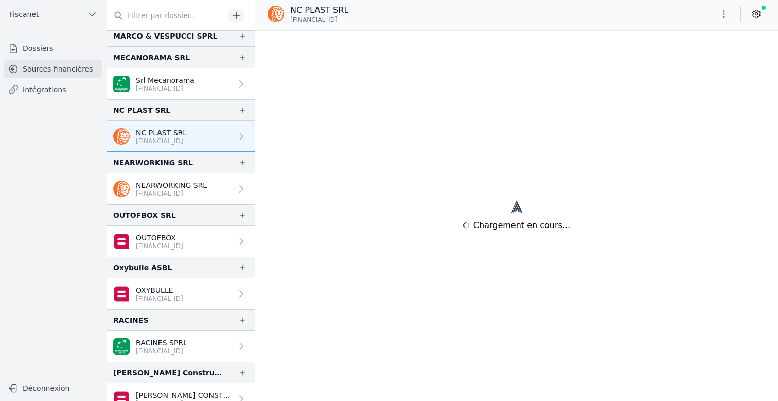
scroll to position [1375, 0]
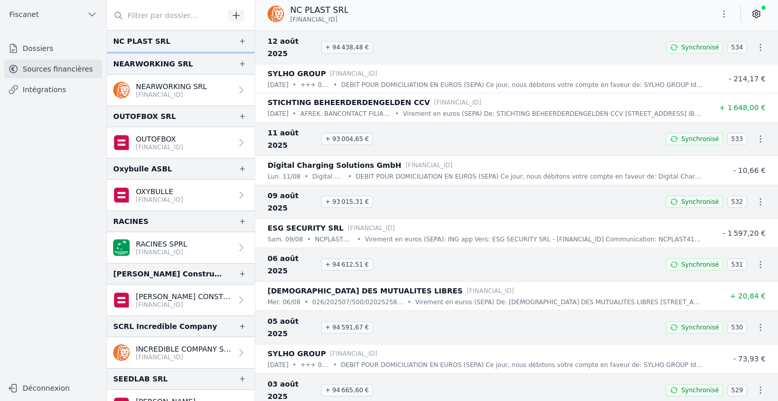
click at [656, 15] on icon at bounding box center [756, 14] width 10 height 10
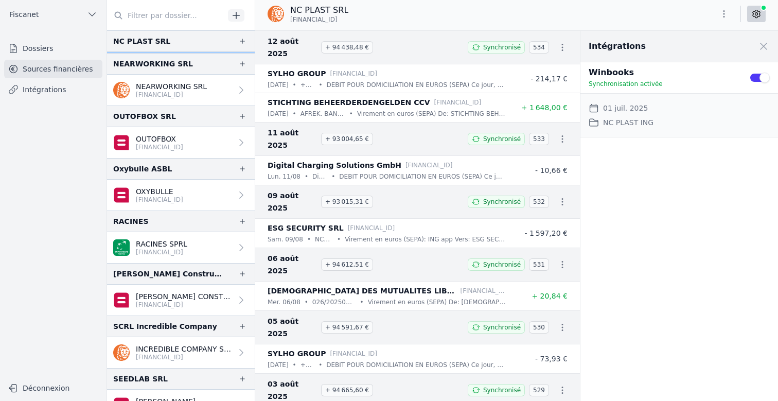
click at [656, 77] on button "Use setting" at bounding box center [759, 78] width 21 height 10
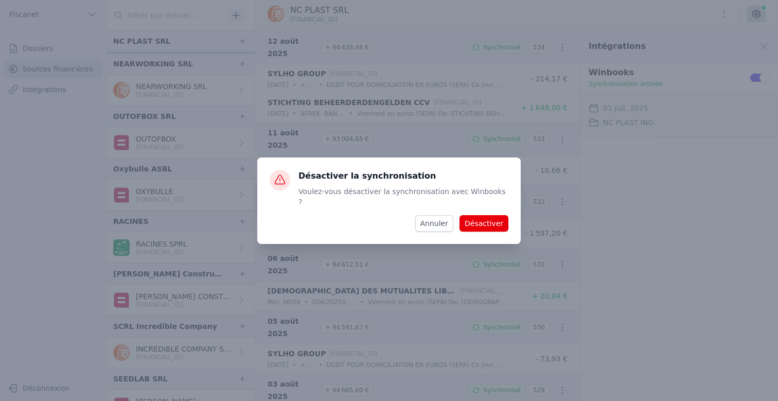
click at [491, 222] on button "Désactiver" at bounding box center [484, 223] width 49 height 16
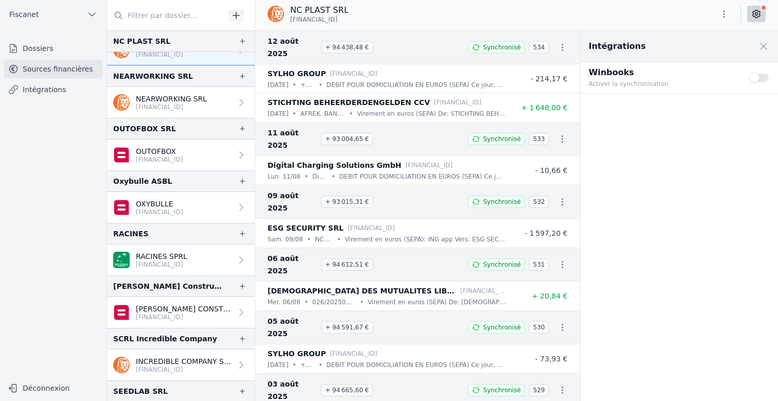
scroll to position [1360, 0]
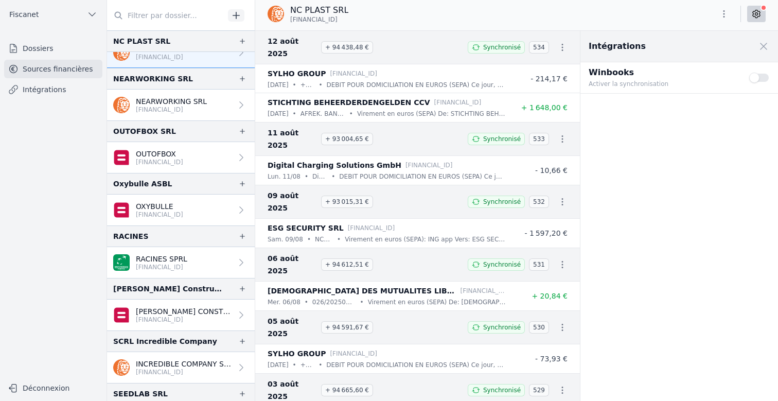
click at [191, 106] on p "[FINANCIAL_ID]" at bounding box center [171, 109] width 71 height 8
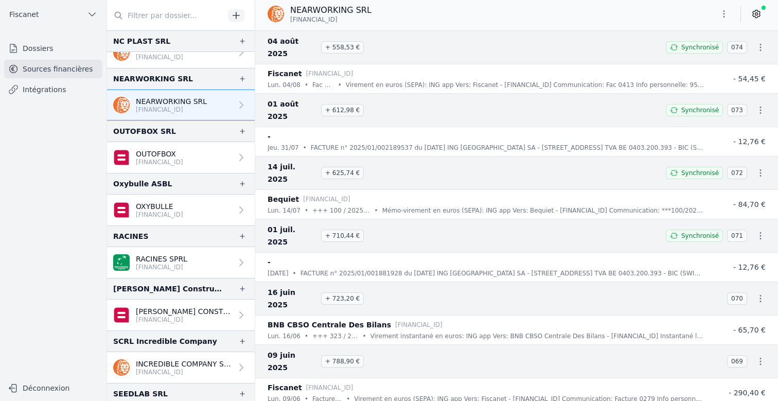
click at [656, 20] on link at bounding box center [756, 14] width 19 height 16
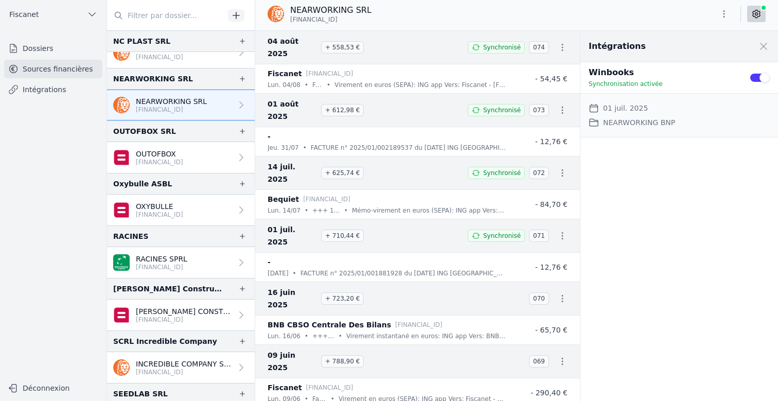
click at [656, 78] on button "Use setting" at bounding box center [759, 78] width 21 height 10
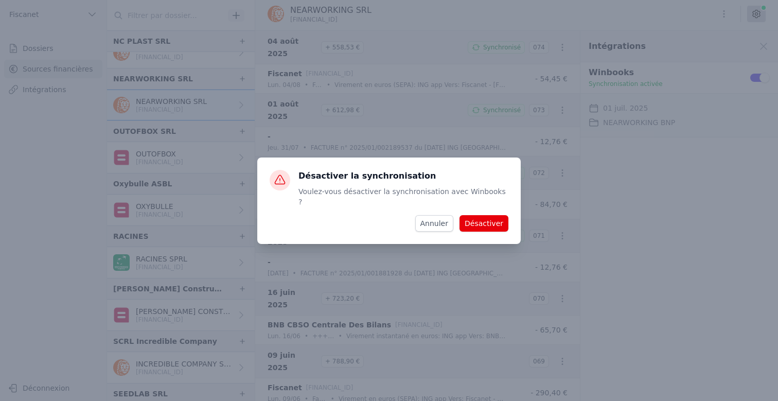
click at [491, 215] on button "Désactiver" at bounding box center [484, 223] width 49 height 16
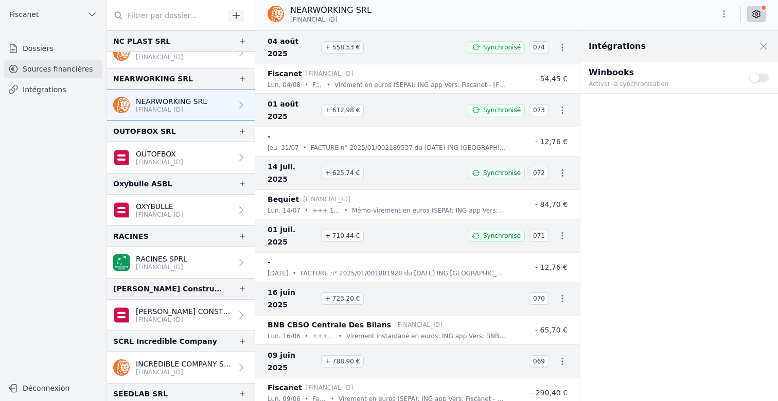
click at [183, 162] on p "[FINANCIAL_ID]" at bounding box center [159, 162] width 47 height 8
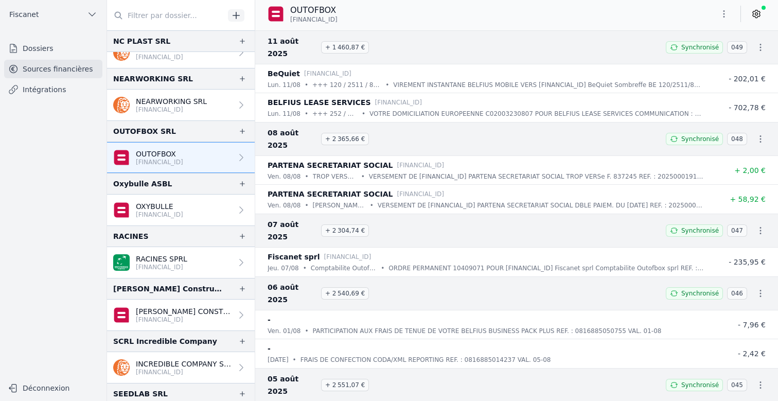
click at [656, 12] on icon at bounding box center [756, 14] width 10 height 10
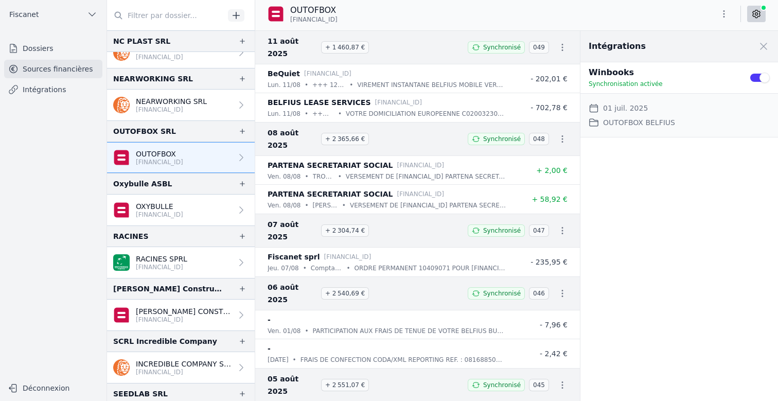
click at [656, 76] on button "Use setting" at bounding box center [759, 78] width 21 height 10
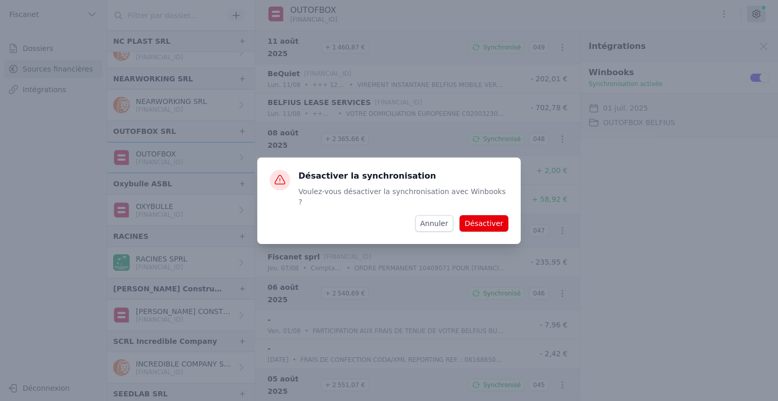
click at [479, 220] on button "Désactiver" at bounding box center [484, 223] width 49 height 16
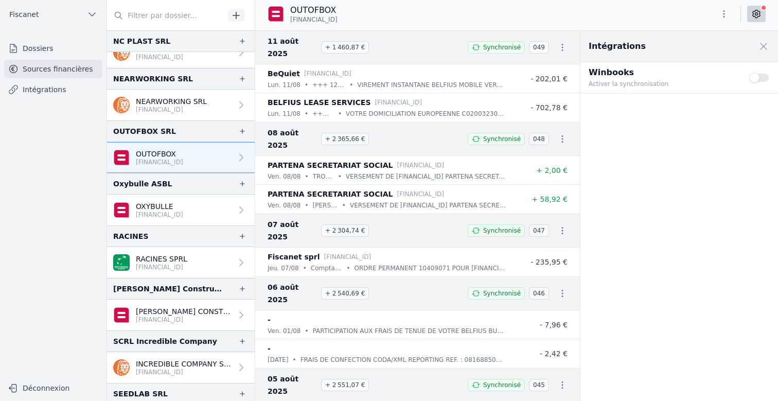
click at [183, 209] on p "OXYBULLE" at bounding box center [159, 206] width 47 height 10
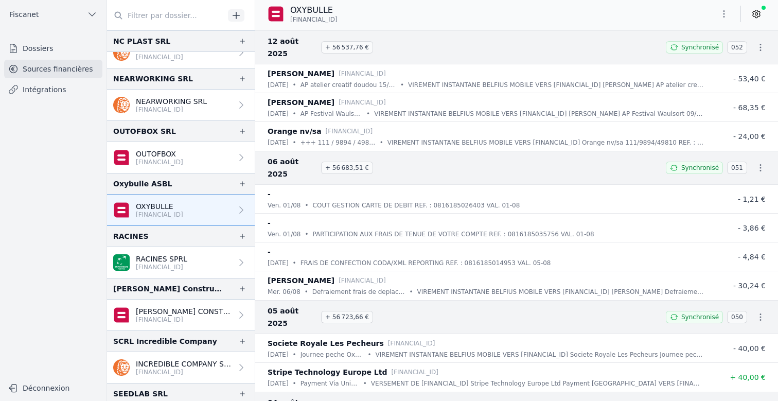
click at [656, 19] on link at bounding box center [756, 14] width 19 height 16
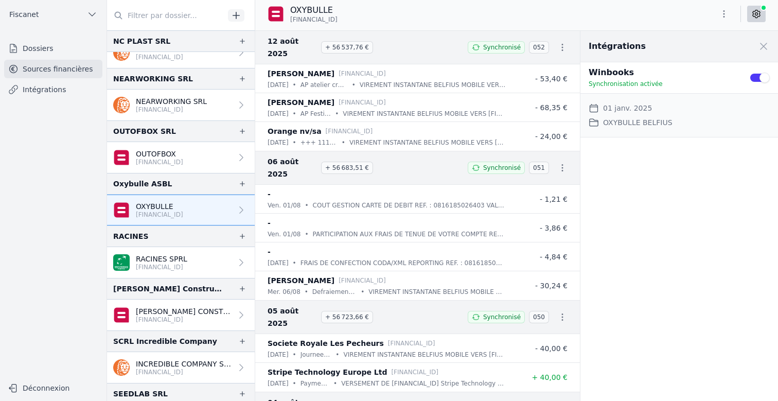
click at [656, 77] on button "Use setting" at bounding box center [759, 78] width 21 height 10
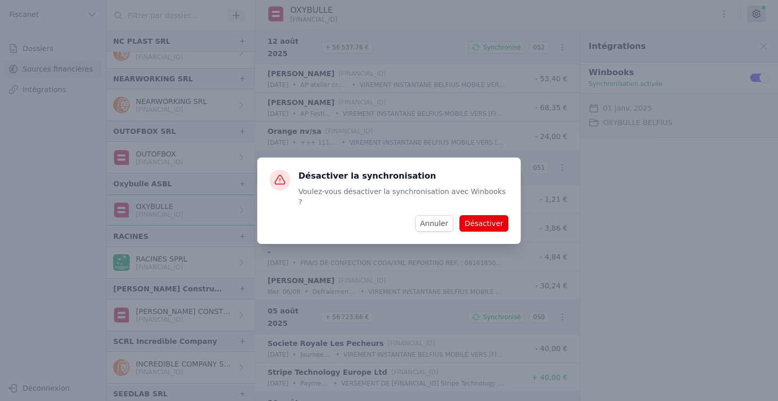
click at [494, 216] on button "Désactiver" at bounding box center [484, 223] width 49 height 16
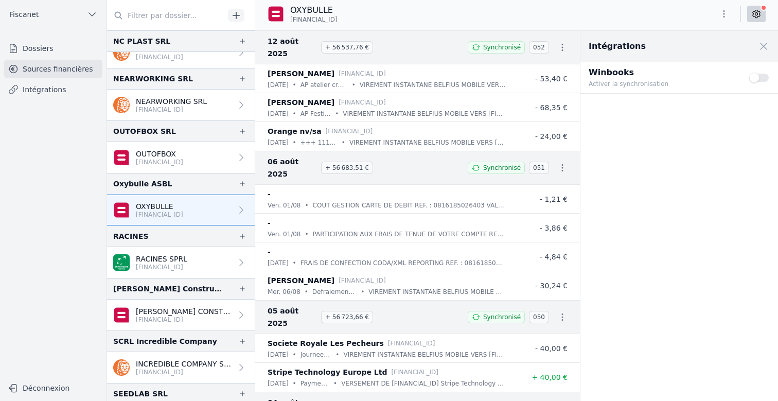
click at [213, 262] on link "RACINES SPRL [FINANCIAL_ID]" at bounding box center [181, 262] width 148 height 31
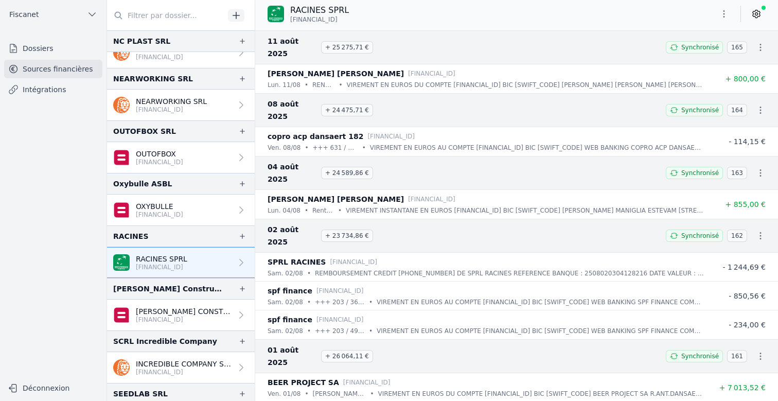
click at [656, 14] on icon at bounding box center [756, 14] width 7 height 8
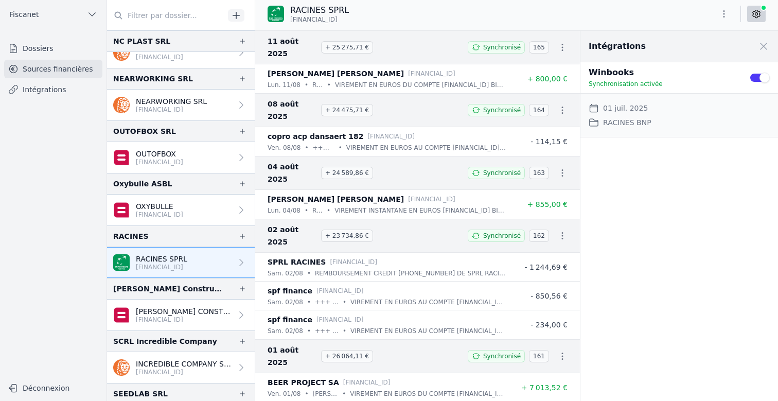
click at [656, 75] on button "Use setting" at bounding box center [759, 78] width 21 height 10
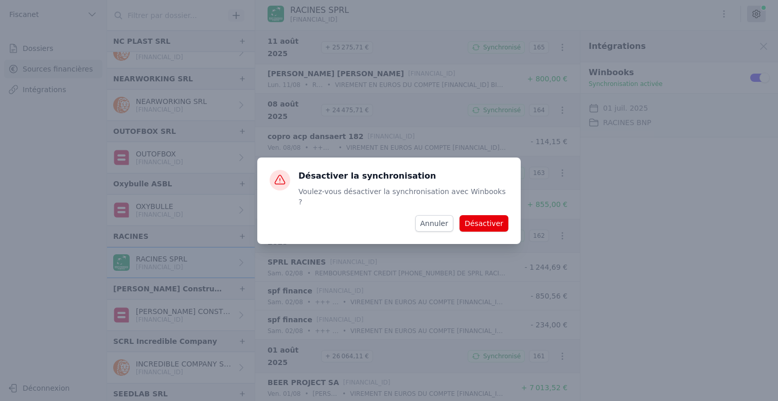
click at [478, 219] on button "Désactiver" at bounding box center [484, 223] width 49 height 16
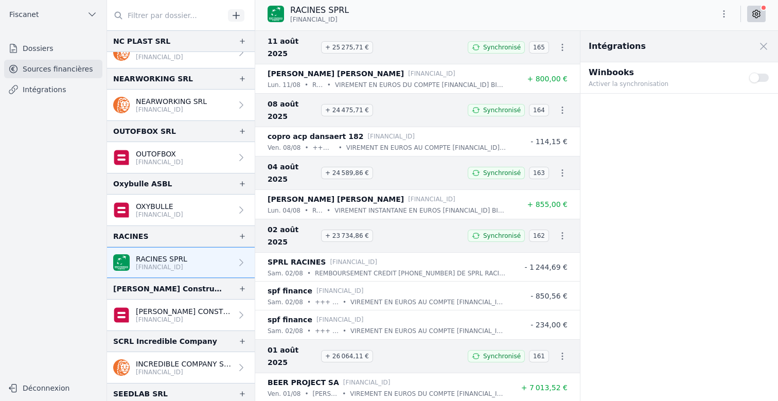
click at [193, 309] on p "[PERSON_NAME] CONSTRUCTION ET R" at bounding box center [184, 311] width 96 height 10
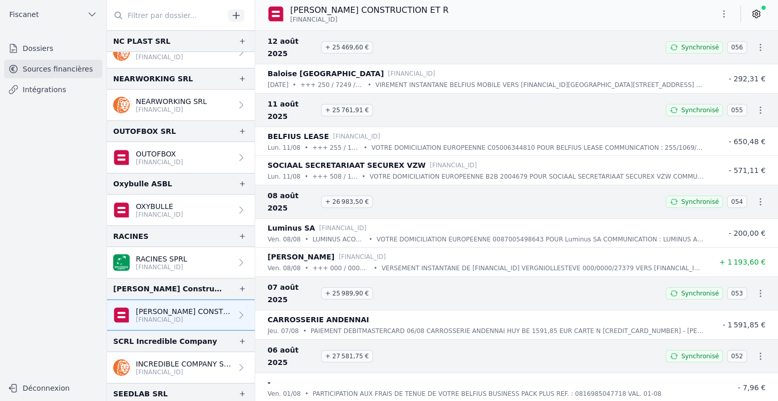
click at [656, 11] on icon at bounding box center [756, 14] width 7 height 8
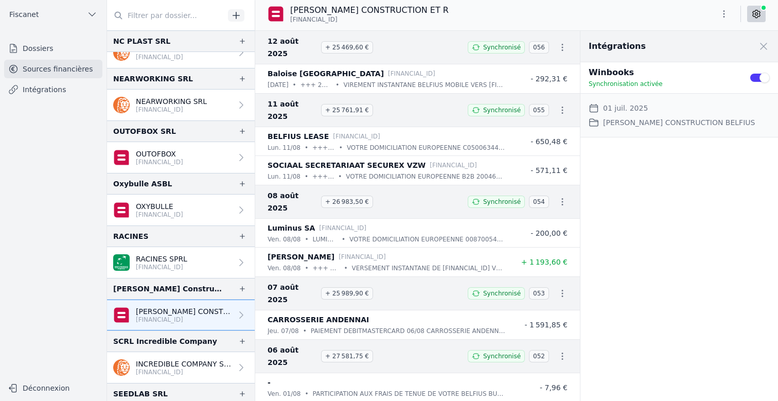
click at [656, 73] on button "Use setting" at bounding box center [759, 78] width 21 height 10
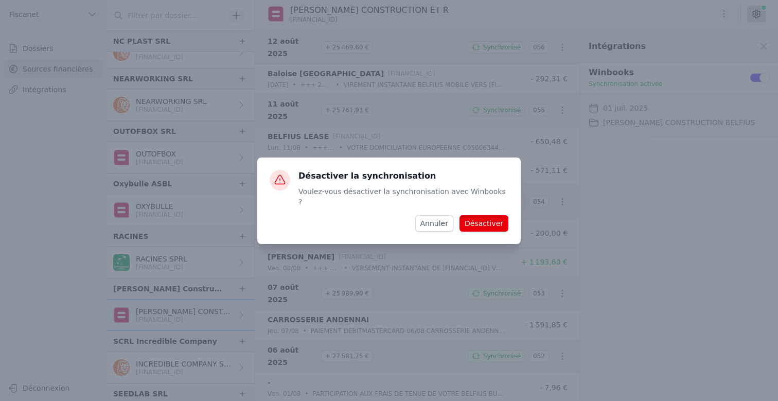
click at [477, 216] on button "Désactiver" at bounding box center [484, 223] width 49 height 16
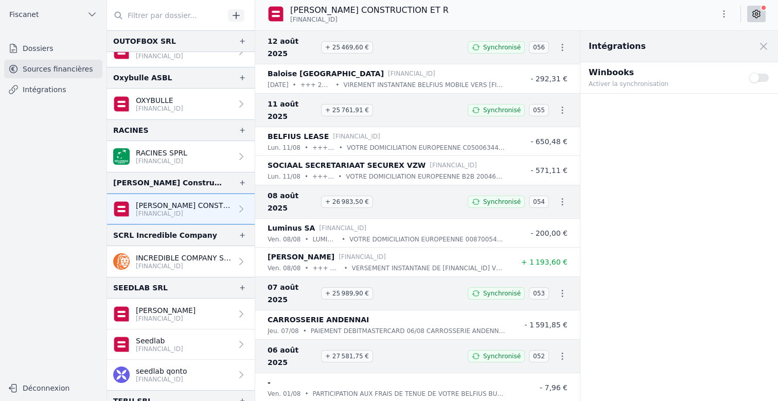
scroll to position [1535, 0]
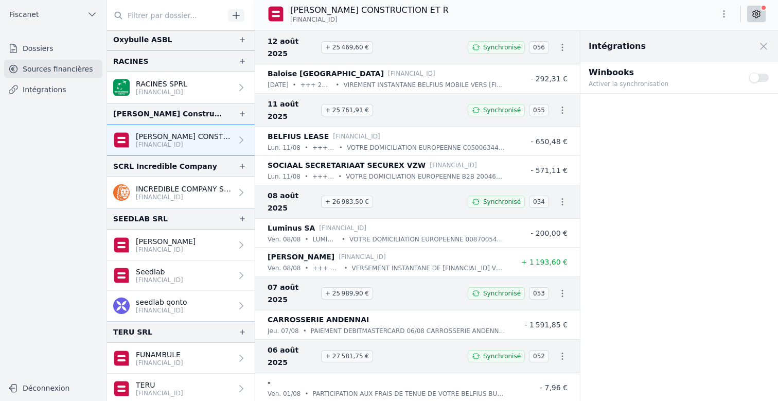
click at [207, 188] on p "INCREDIBLE COMPANY SCRL" at bounding box center [184, 189] width 96 height 10
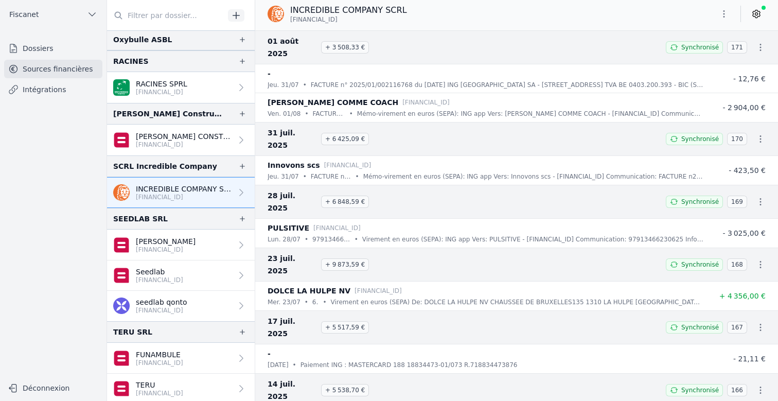
click at [656, 16] on link at bounding box center [756, 14] width 19 height 16
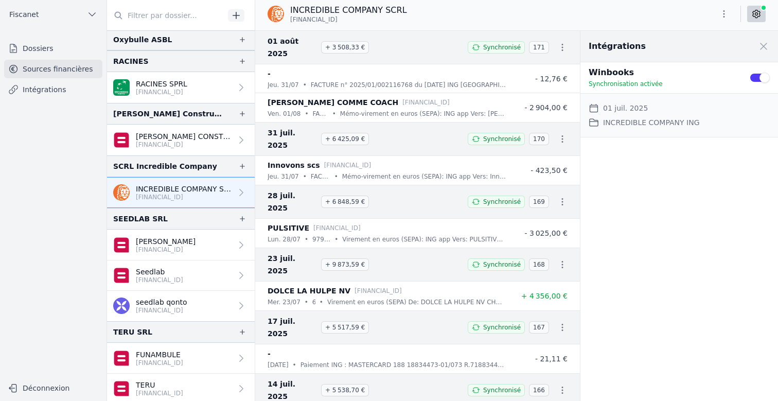
click at [656, 79] on button "Use setting" at bounding box center [759, 78] width 21 height 10
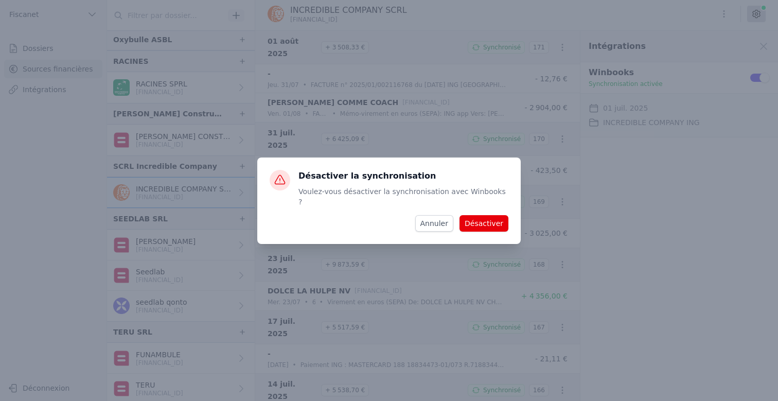
click at [495, 219] on button "Désactiver" at bounding box center [484, 223] width 49 height 16
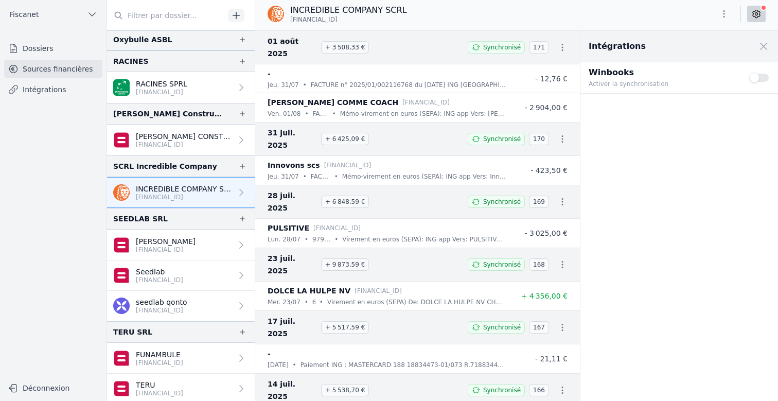
click at [207, 275] on link "Seedlab [FINANCIAL_ID]" at bounding box center [181, 275] width 148 height 30
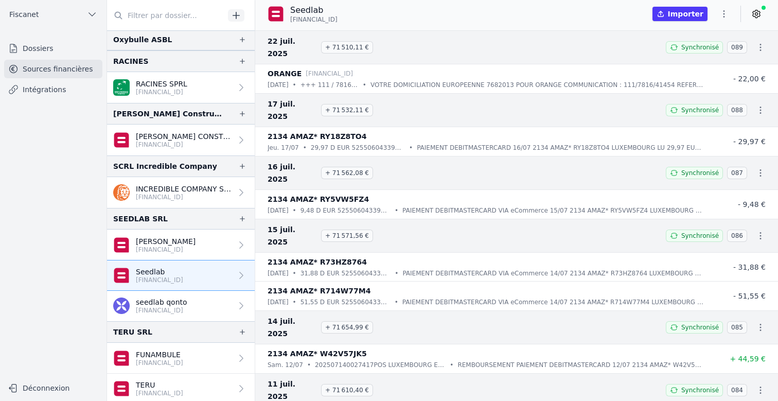
click at [656, 13] on link at bounding box center [756, 14] width 19 height 16
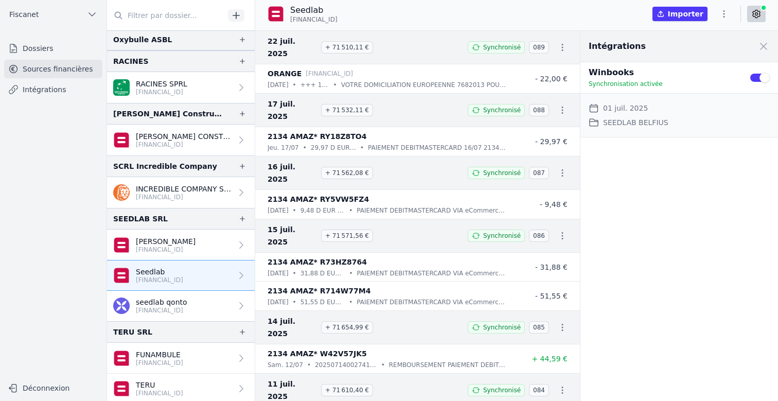
click at [656, 17] on icon "button" at bounding box center [724, 14] width 10 height 10
click at [656, 92] on button "Supprimer" at bounding box center [699, 92] width 74 height 19
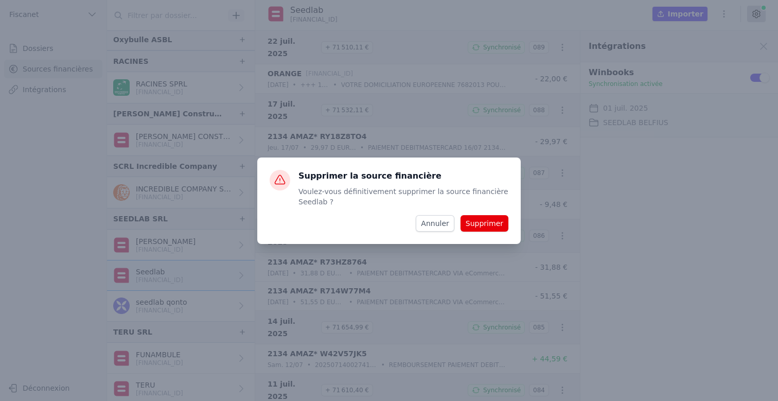
click at [484, 223] on button "Supprimer" at bounding box center [485, 223] width 48 height 16
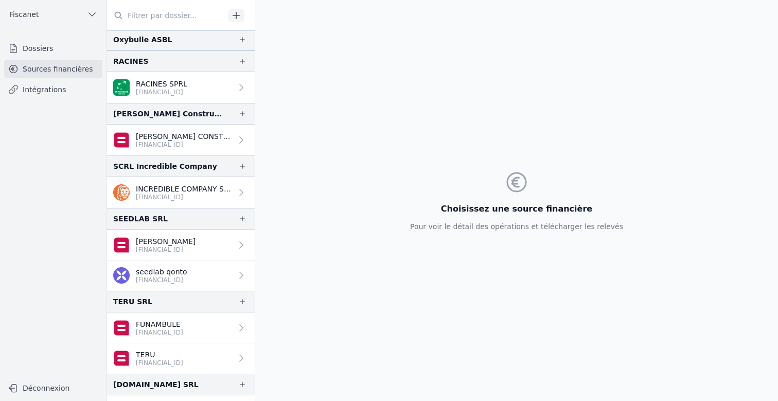
click at [191, 245] on p "[FINANCIAL_ID]" at bounding box center [166, 249] width 60 height 8
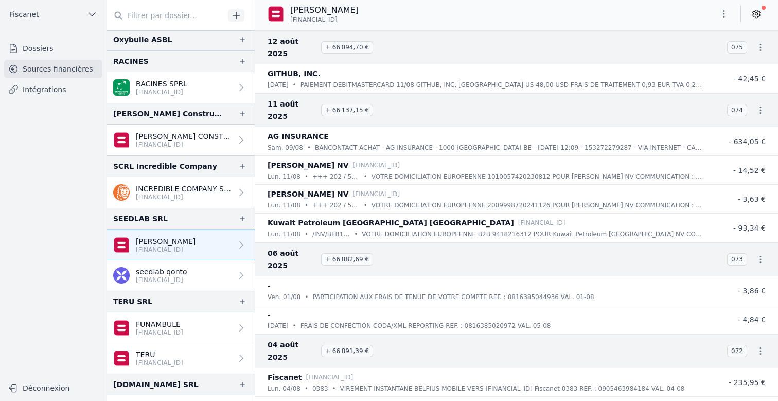
click at [656, 13] on icon "button" at bounding box center [725, 13] width 2 height 7
click at [656, 37] on button "Renommer" at bounding box center [699, 35] width 74 height 19
type input "Compte courant Belfius"
click at [406, 12] on icon "submit" at bounding box center [409, 10] width 6 height 5
click at [174, 269] on p "seedlab qonto" at bounding box center [161, 272] width 51 height 10
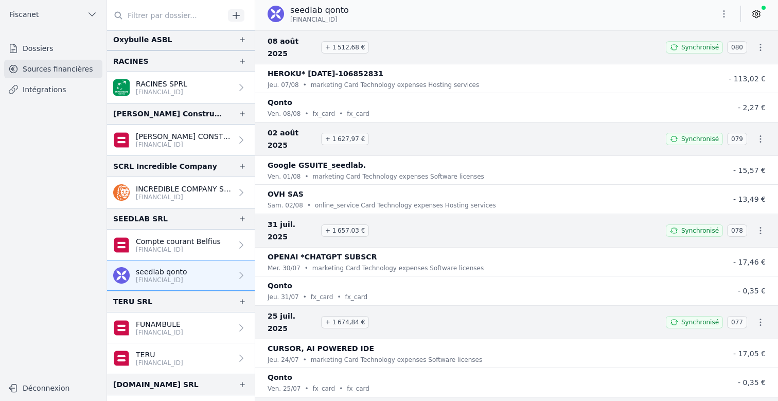
click at [656, 13] on icon "button" at bounding box center [724, 14] width 10 height 10
click at [656, 35] on button "Renommer" at bounding box center [699, 35] width 74 height 19
type input "Compte courant Qonto"
click at [404, 8] on icon "submit" at bounding box center [408, 11] width 8 height 8
click at [472, 15] on div "Compte courant Qonto [FINANCIAL_ID]" at bounding box center [516, 14] width 523 height 20
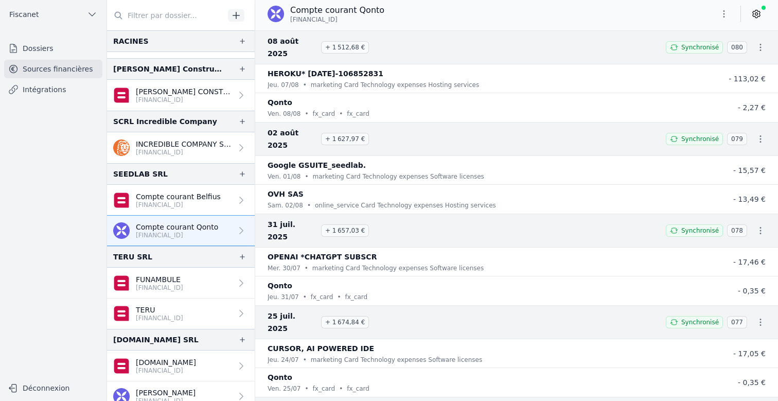
scroll to position [1591, 0]
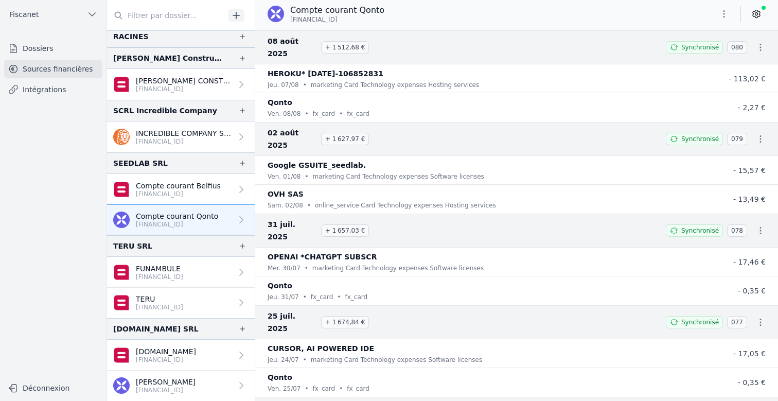
click at [181, 268] on p "FUNAMBULE" at bounding box center [159, 268] width 47 height 10
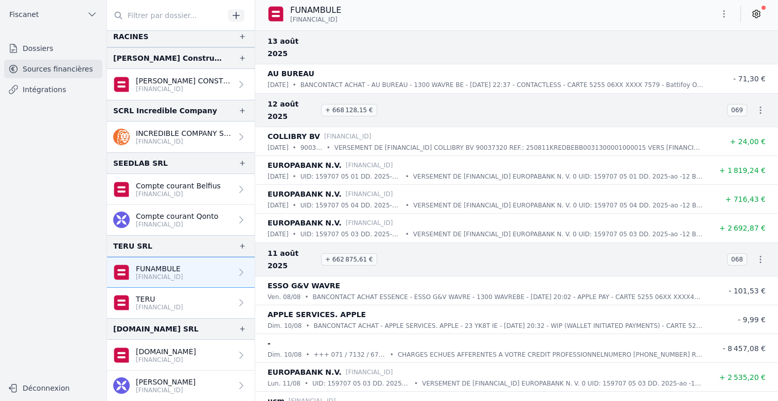
click at [210, 295] on link "TERU [FINANCIAL_ID]" at bounding box center [181, 303] width 148 height 30
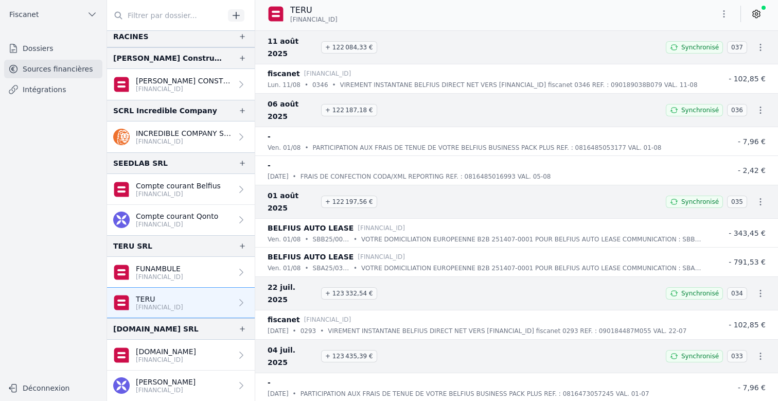
click at [656, 14] on icon at bounding box center [756, 14] width 3 height 3
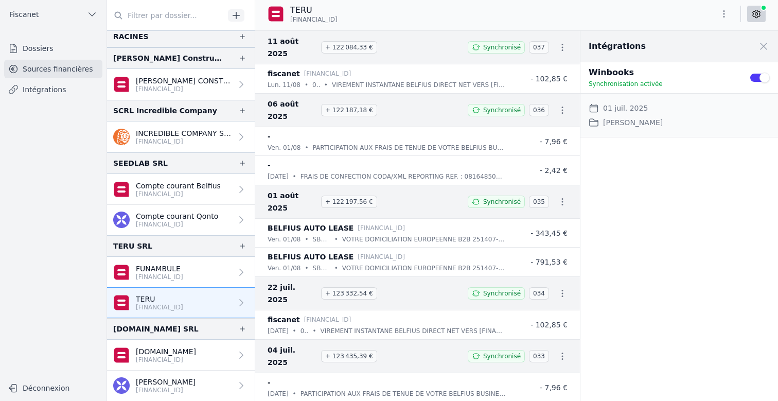
click at [656, 75] on button "Use setting" at bounding box center [759, 78] width 21 height 10
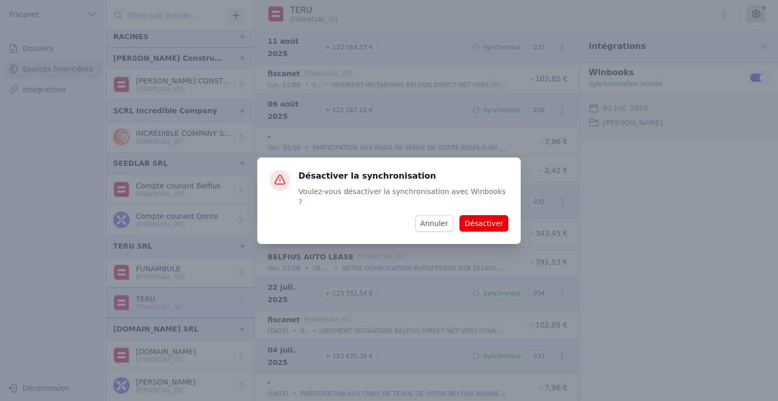
click at [501, 221] on button "Désactiver" at bounding box center [484, 223] width 49 height 16
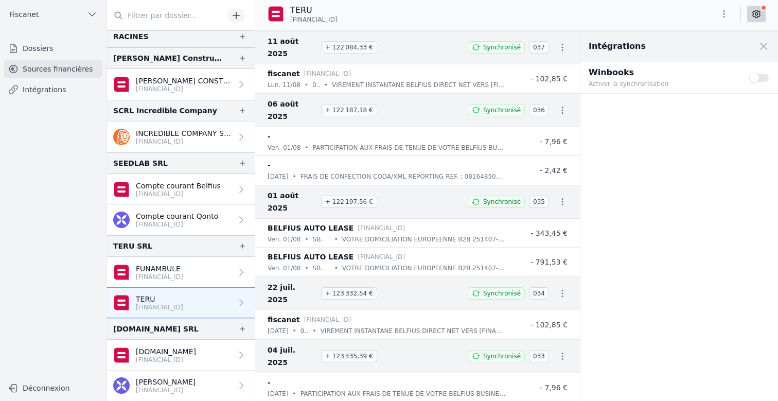
click at [217, 353] on link "[DOMAIN_NAME] [FINANCIAL_ID]" at bounding box center [181, 355] width 148 height 31
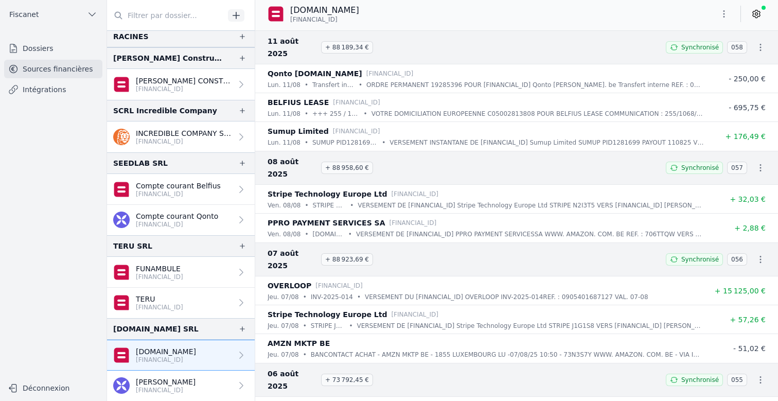
click at [656, 19] on link at bounding box center [756, 14] width 19 height 16
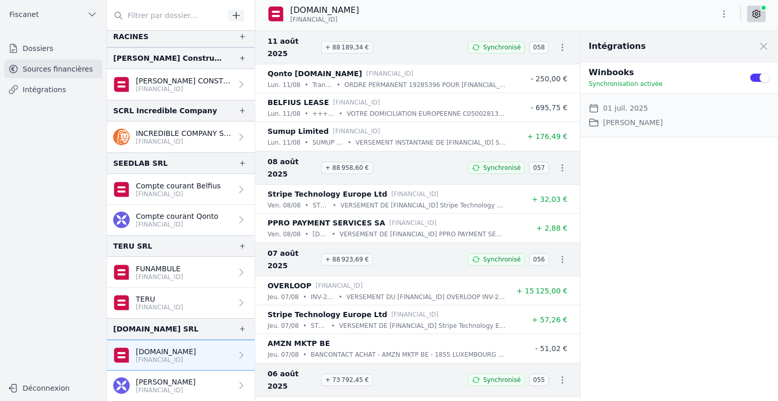
click at [656, 77] on button "Use setting" at bounding box center [759, 78] width 21 height 10
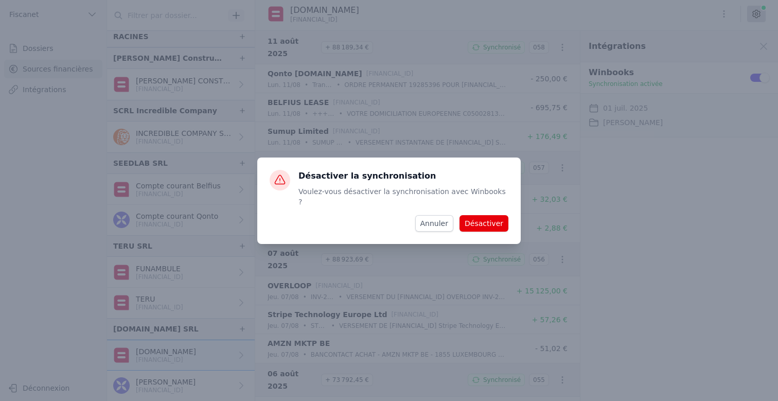
click at [489, 215] on button "Désactiver" at bounding box center [484, 223] width 49 height 16
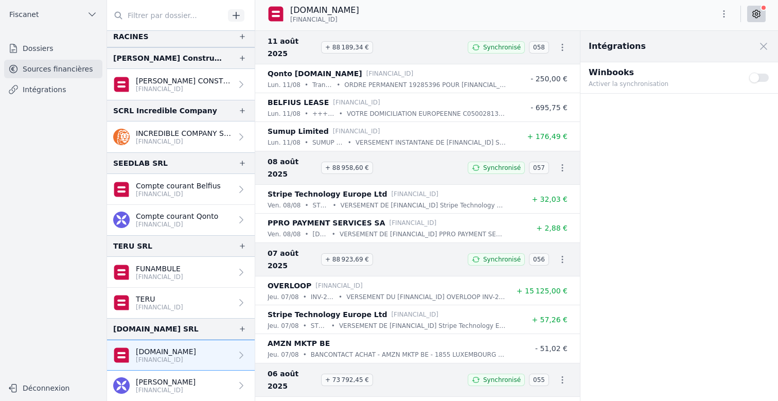
click at [174, 381] on p "[PERSON_NAME]" at bounding box center [166, 382] width 60 height 10
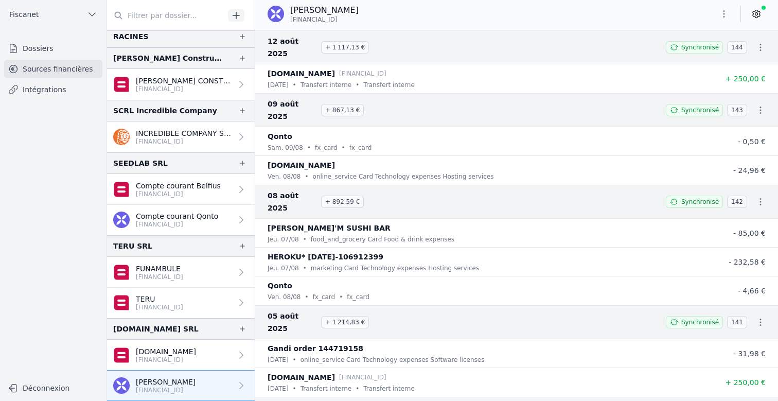
click at [656, 16] on icon at bounding box center [756, 14] width 10 height 10
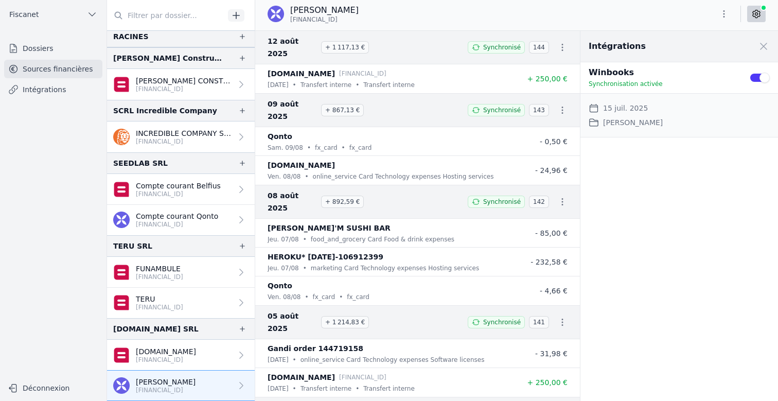
click at [656, 75] on button "Use setting" at bounding box center [759, 78] width 21 height 10
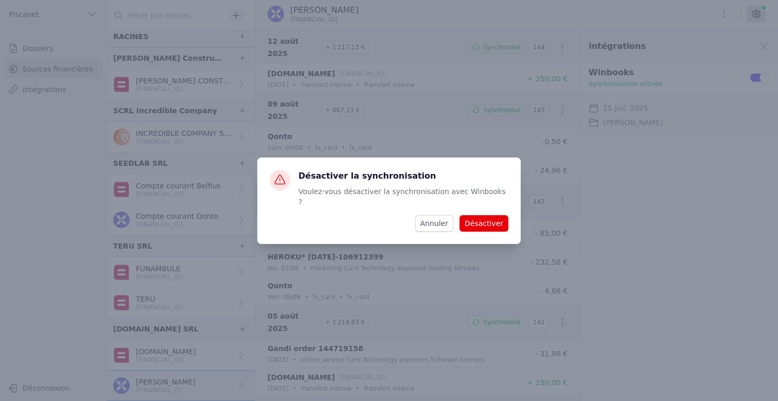
click at [481, 215] on button "Désactiver" at bounding box center [484, 223] width 49 height 16
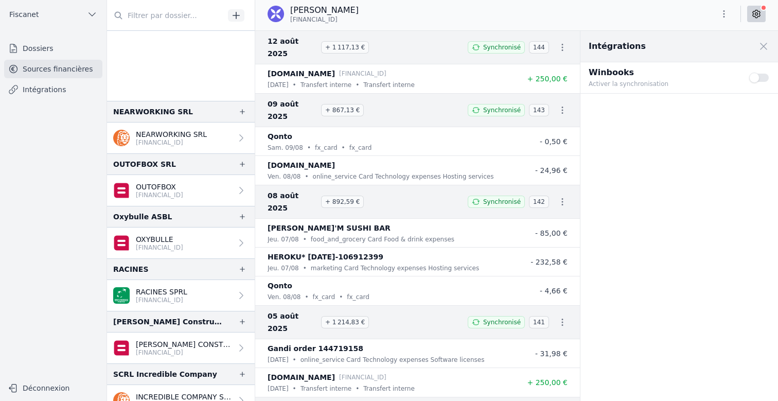
scroll to position [1506, 0]
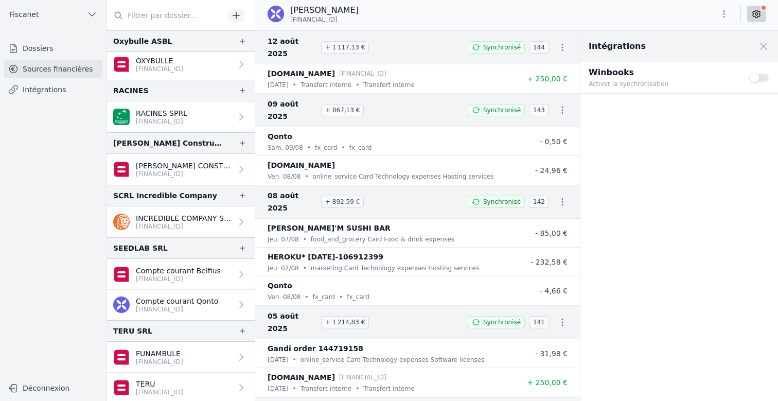
click at [160, 273] on p "Compte courant Belfius" at bounding box center [178, 271] width 85 height 10
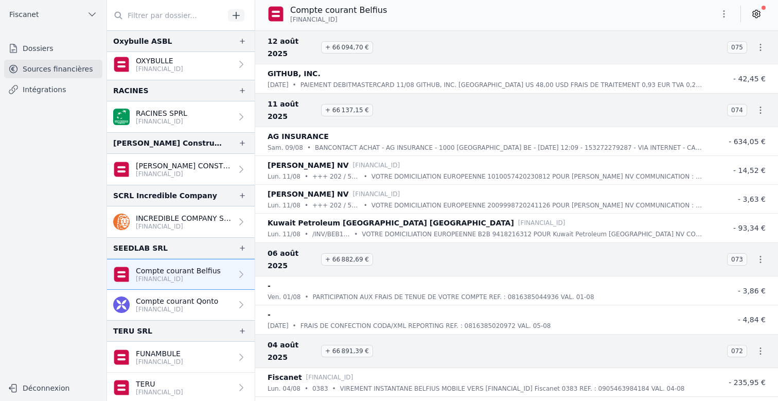
click at [178, 309] on p "[FINANCIAL_ID]" at bounding box center [177, 309] width 82 height 8
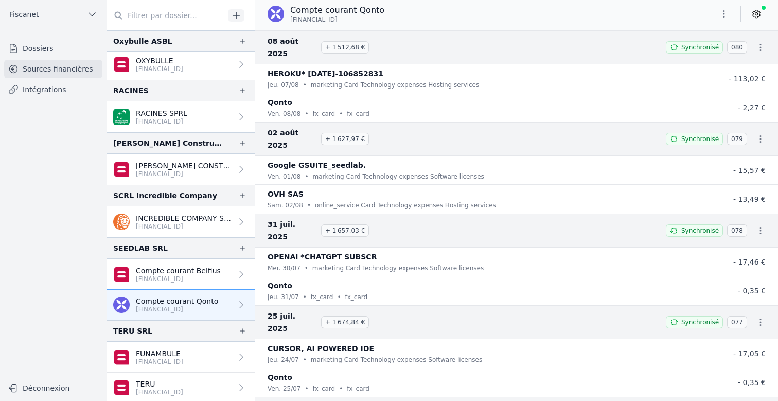
click at [656, 16] on icon at bounding box center [756, 14] width 10 height 10
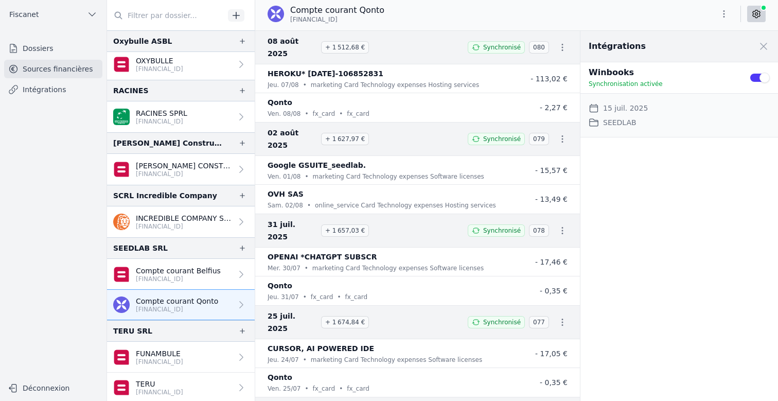
scroll to position [1591, 0]
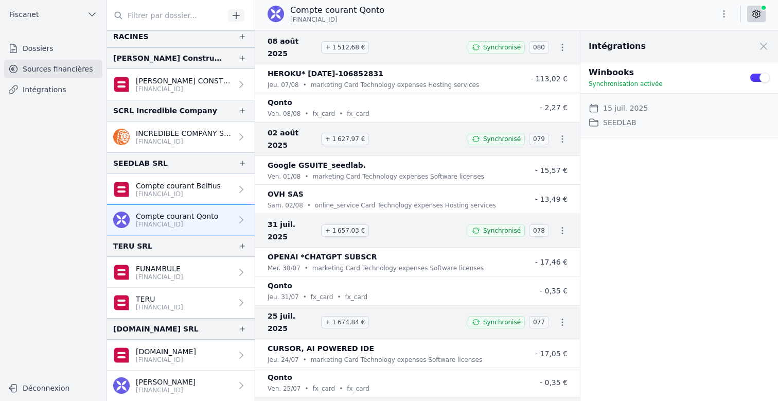
click at [169, 378] on p "[PERSON_NAME]" at bounding box center [166, 382] width 60 height 10
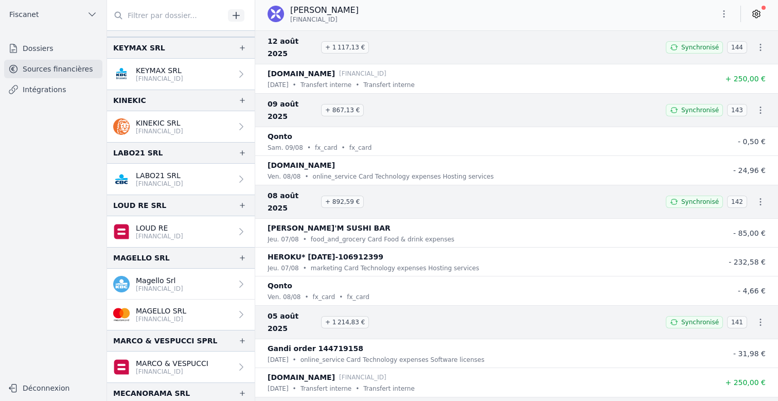
scroll to position [940, 0]
click at [183, 289] on p "[FINANCIAL_ID]" at bounding box center [159, 290] width 47 height 8
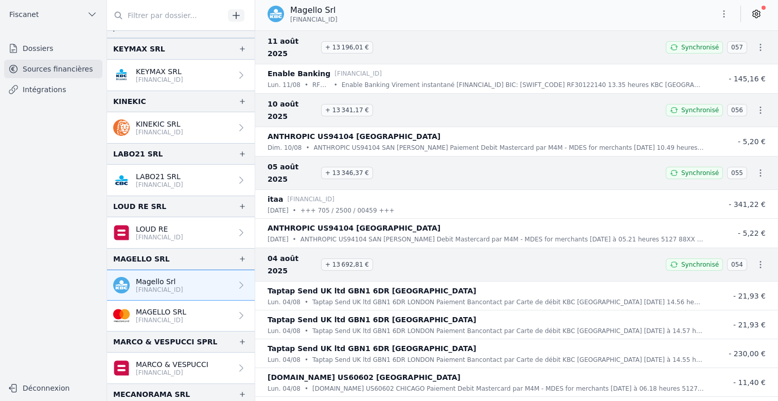
click at [186, 308] on p "MAGELLO SRL" at bounding box center [161, 312] width 50 height 10
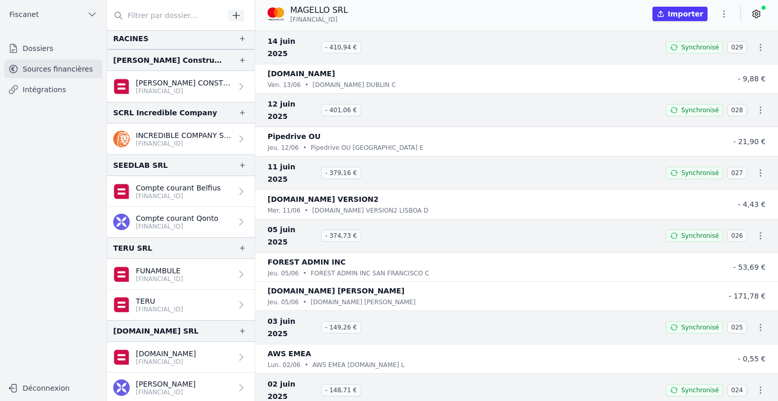
scroll to position [1591, 0]
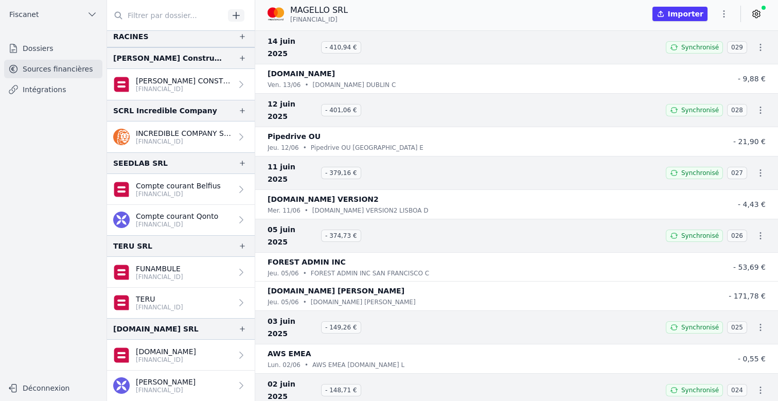
click at [159, 185] on p "Compte courant Belfius" at bounding box center [178, 186] width 85 height 10
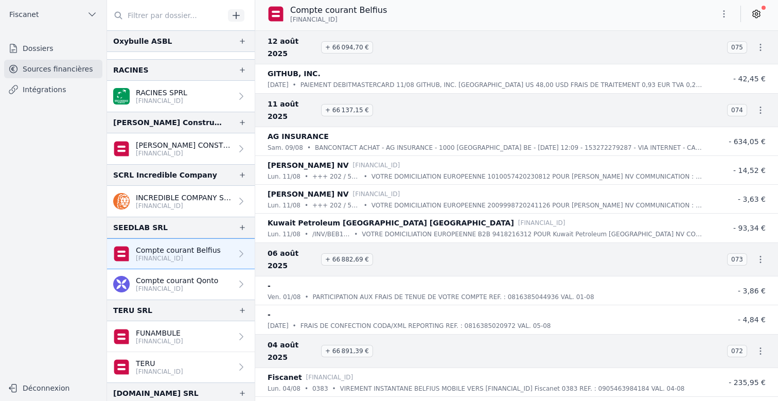
scroll to position [1515, 0]
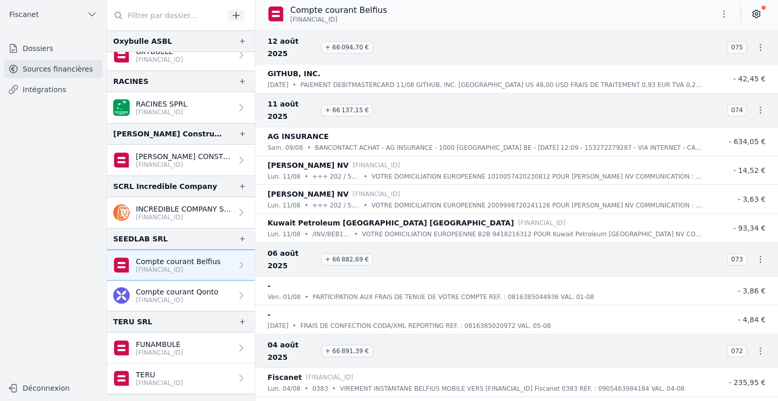
click at [181, 159] on p "[PERSON_NAME] CONSTRUCTION ET R" at bounding box center [184, 156] width 96 height 10
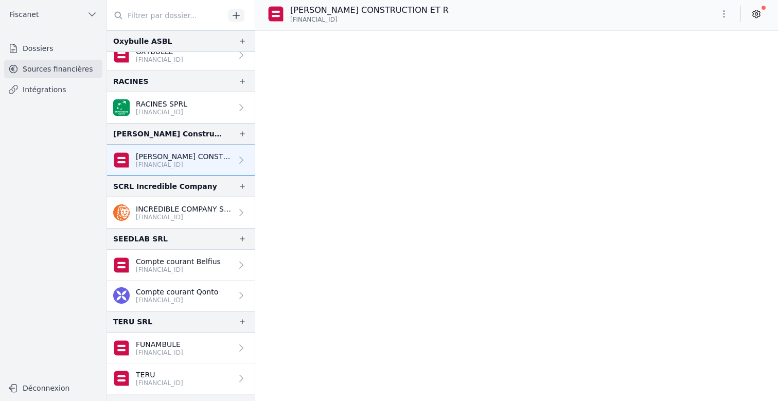
scroll to position [1505, 0]
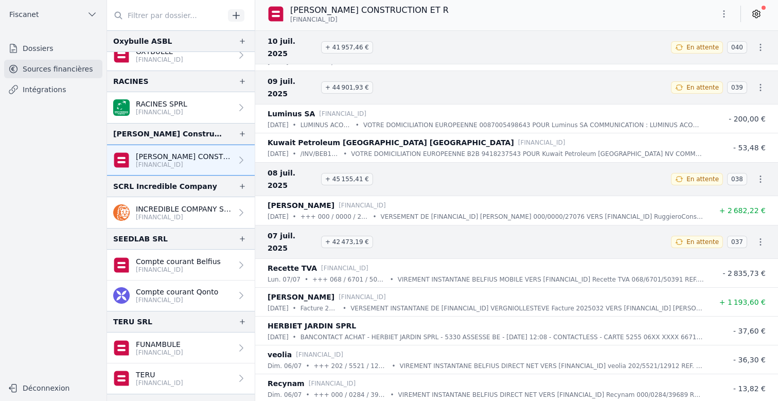
click at [164, 289] on p "Compte courant Qonto" at bounding box center [177, 292] width 82 height 10
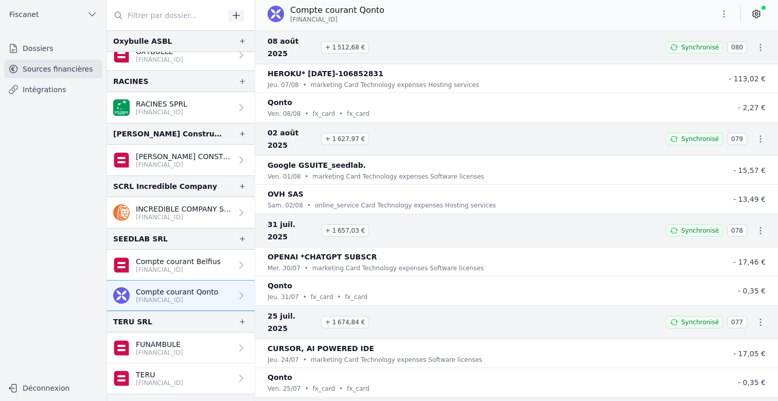
click at [164, 273] on p "[FINANCIAL_ID]" at bounding box center [178, 270] width 85 height 8
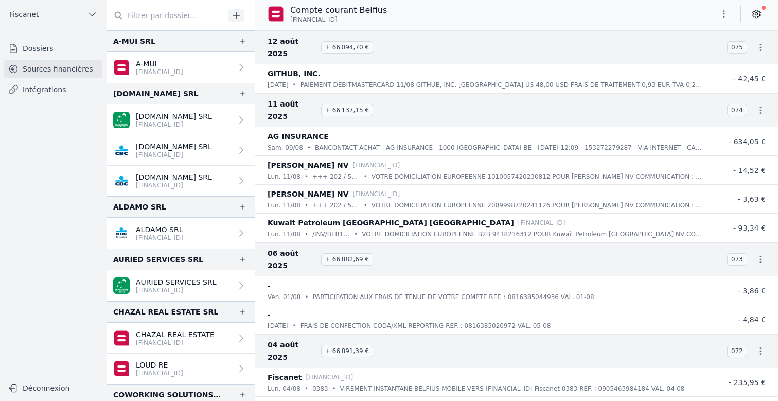
click at [177, 69] on p "[FINANCIAL_ID]" at bounding box center [159, 72] width 47 height 8
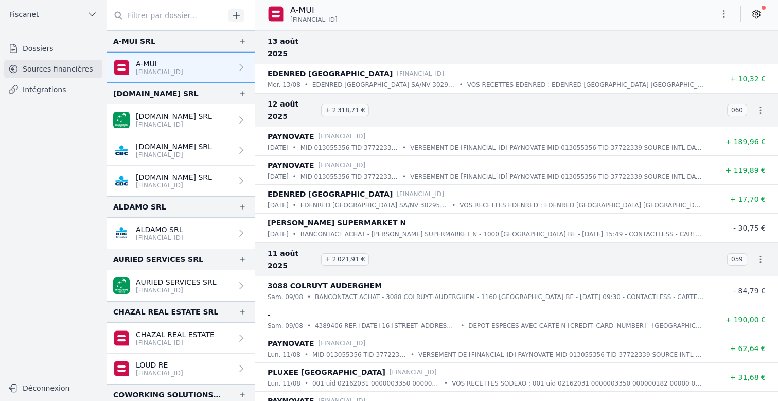
click at [182, 112] on p "[DOMAIN_NAME] SRL" at bounding box center [174, 116] width 76 height 10
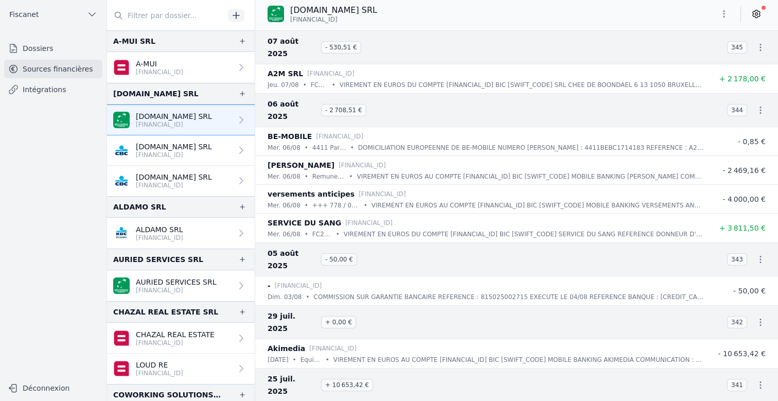
click at [187, 147] on p "[DOMAIN_NAME] SRL" at bounding box center [174, 147] width 76 height 10
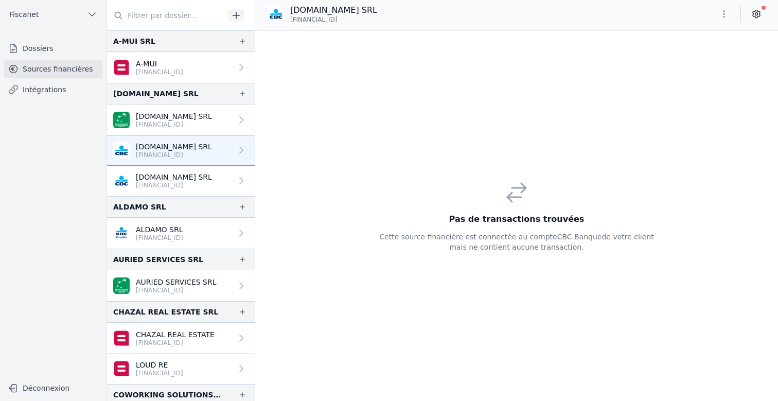
click at [184, 177] on p "[DOMAIN_NAME] SRL" at bounding box center [174, 177] width 76 height 10
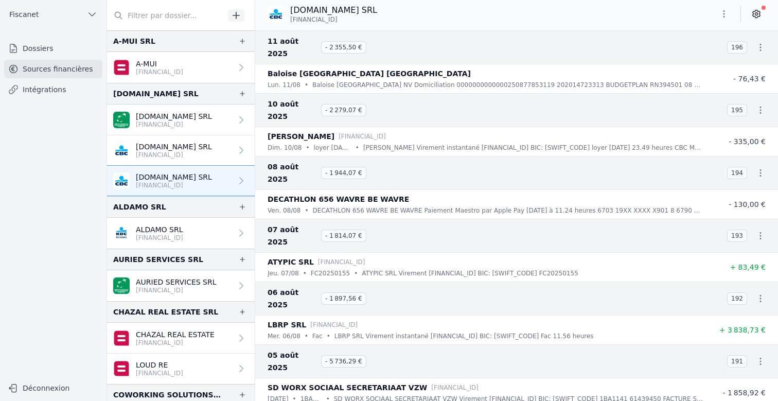
click at [183, 227] on p "ALDAMO SRL" at bounding box center [159, 229] width 47 height 10
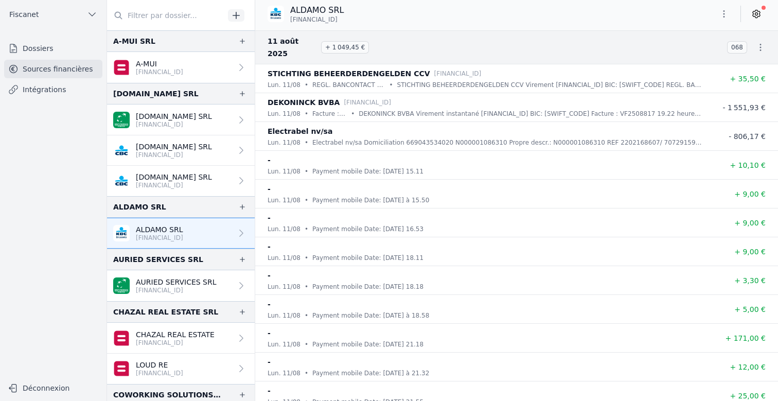
click at [41, 10] on button "Fiscanet" at bounding box center [53, 14] width 98 height 16
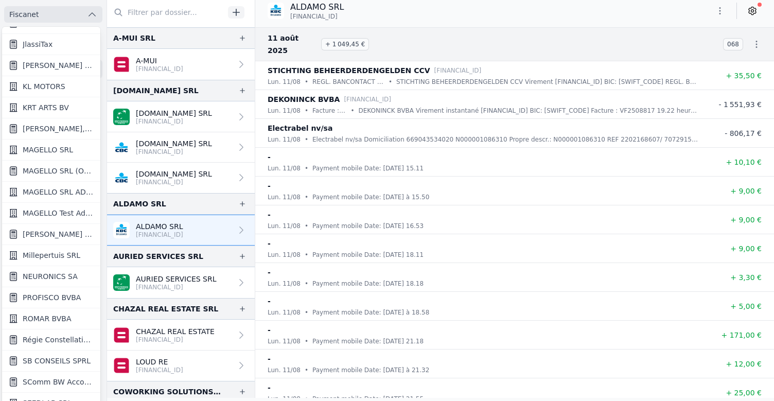
scroll to position [782, 0]
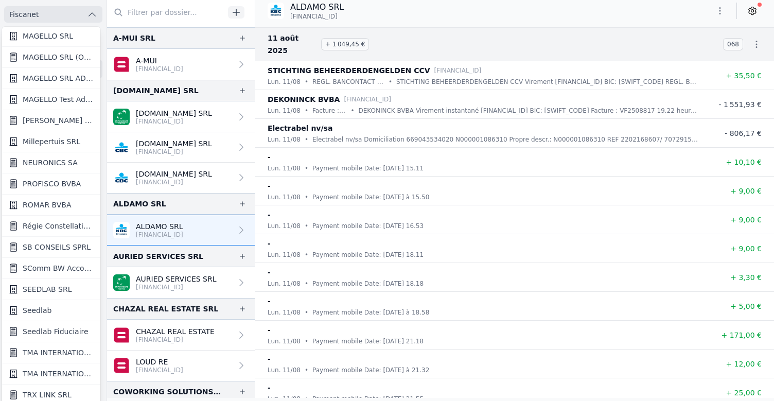
click at [36, 313] on span "Seedlab" at bounding box center [37, 310] width 29 height 10
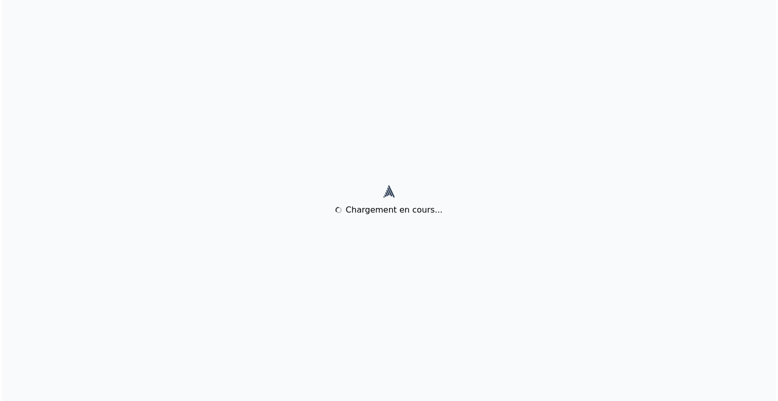
scroll to position [0, 0]
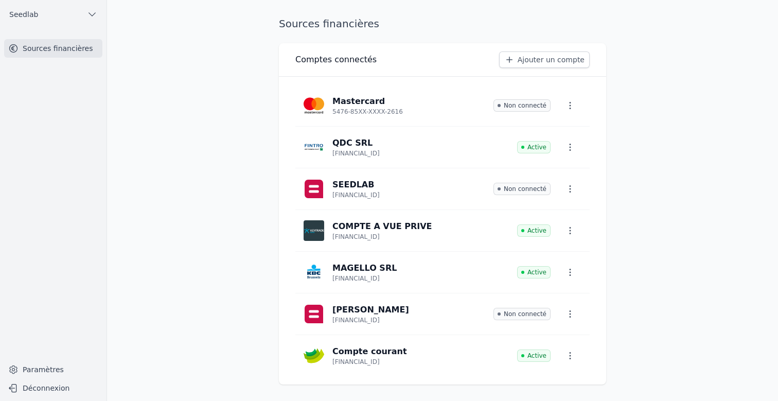
click at [46, 367] on link "Paramètres" at bounding box center [53, 369] width 98 height 16
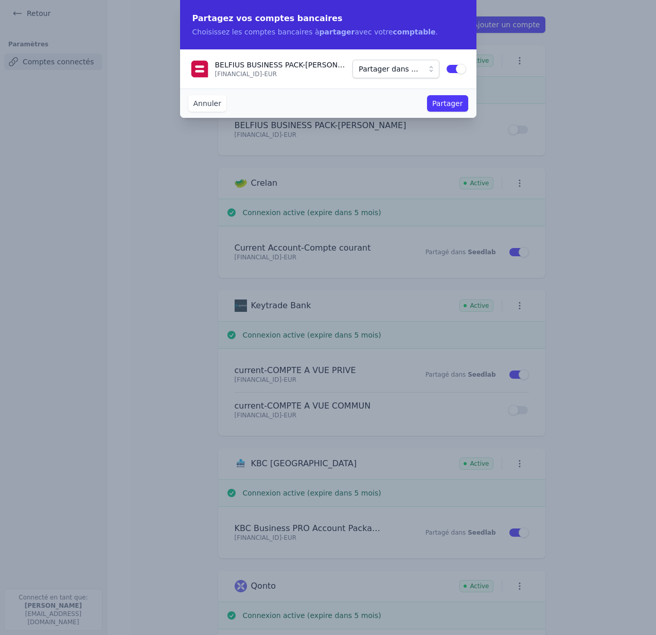
click at [209, 105] on button "Annuler" at bounding box center [207, 103] width 38 height 16
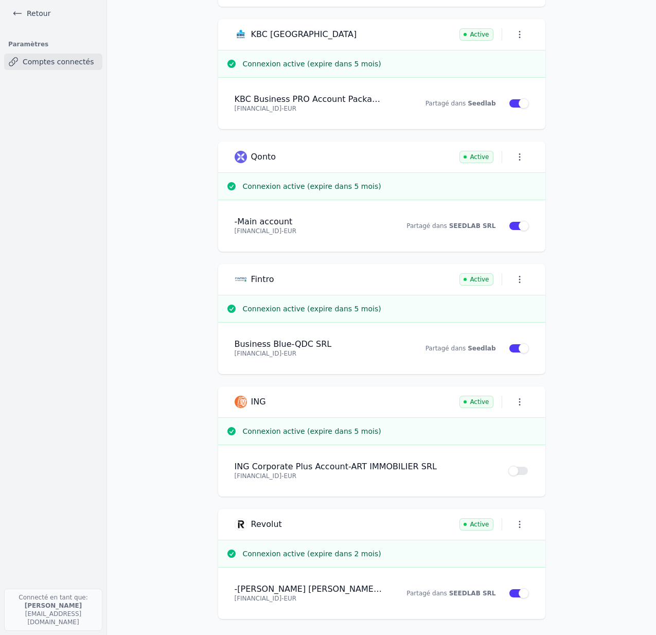
scroll to position [430, 0]
click at [30, 16] on link "Retour" at bounding box center [31, 13] width 46 height 14
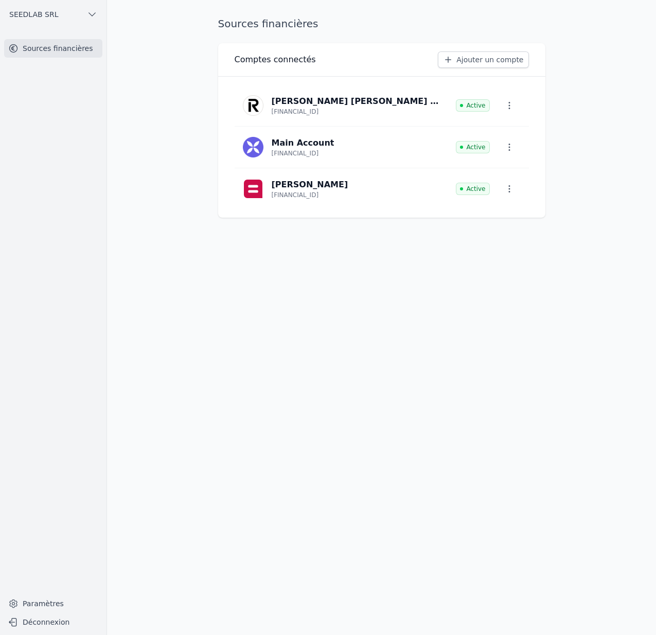
click at [36, 14] on span "SEEDLAB SRL" at bounding box center [33, 14] width 49 height 10
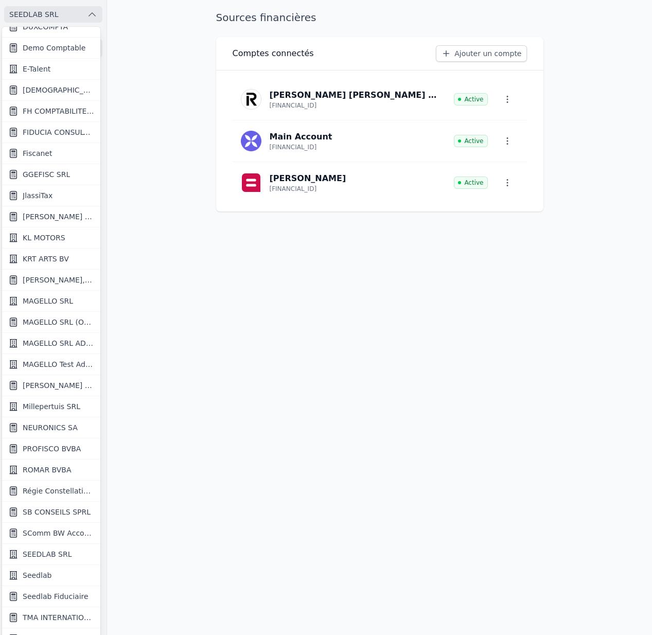
scroll to position [487, 0]
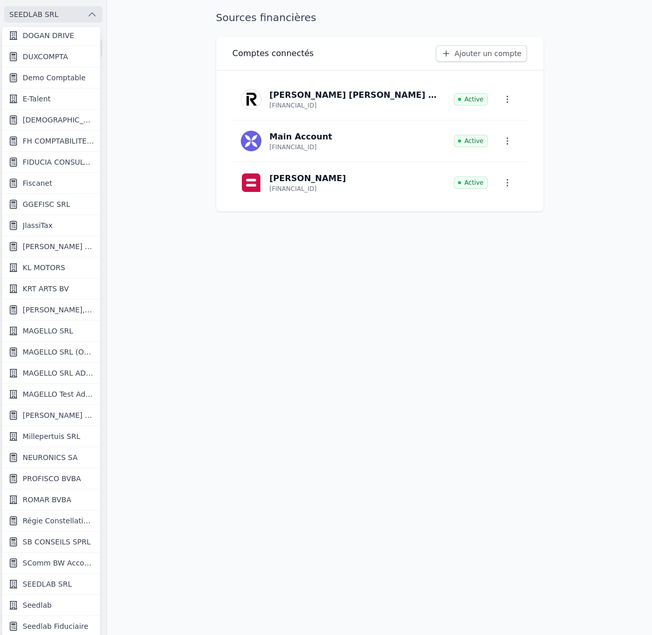
click at [55, 177] on link "Fiscanet" at bounding box center [51, 183] width 98 height 21
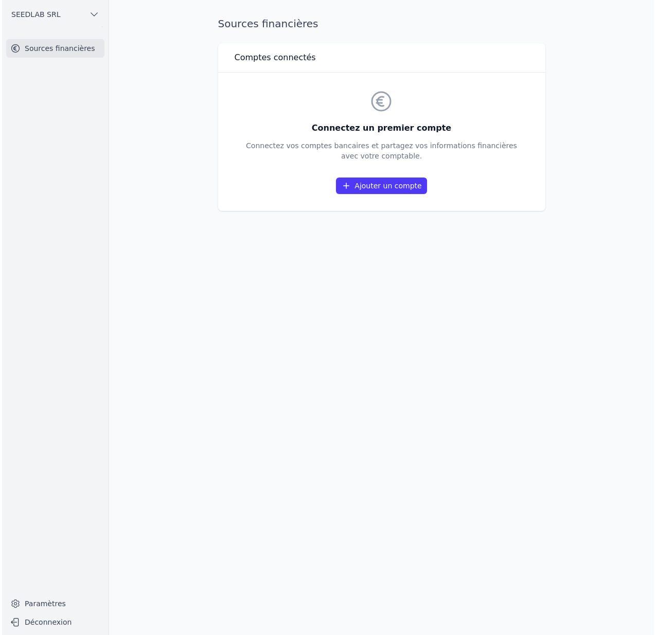
scroll to position [0, 0]
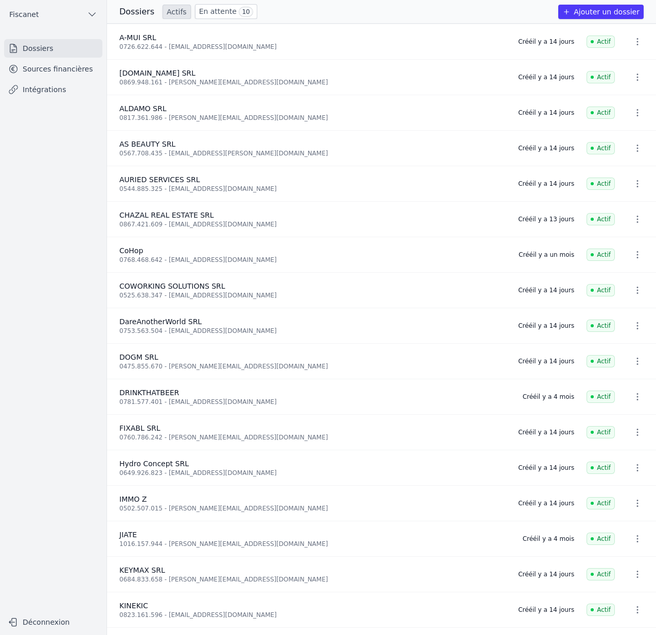
click at [75, 65] on link "Sources financières" at bounding box center [53, 69] width 98 height 19
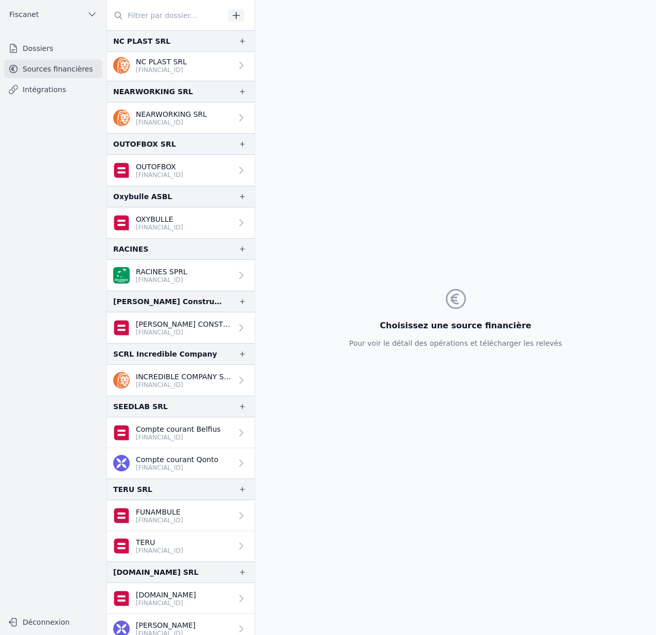
scroll to position [1357, 0]
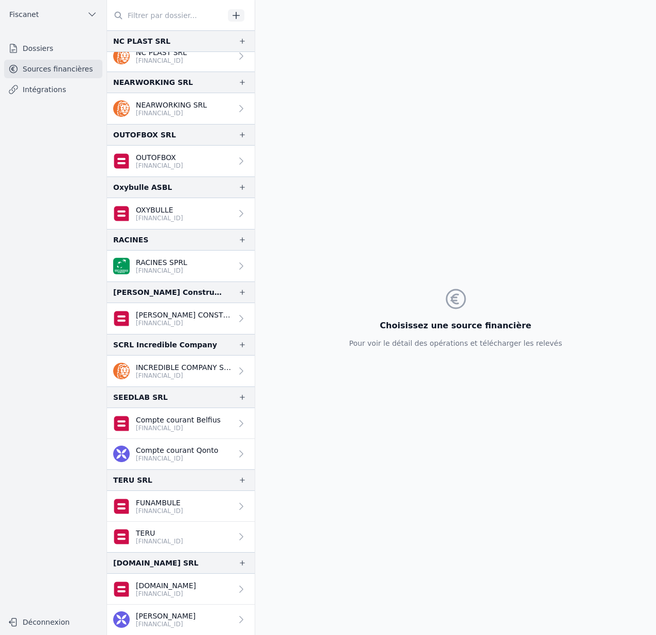
click at [55, 9] on button "Fiscanet" at bounding box center [53, 14] width 98 height 16
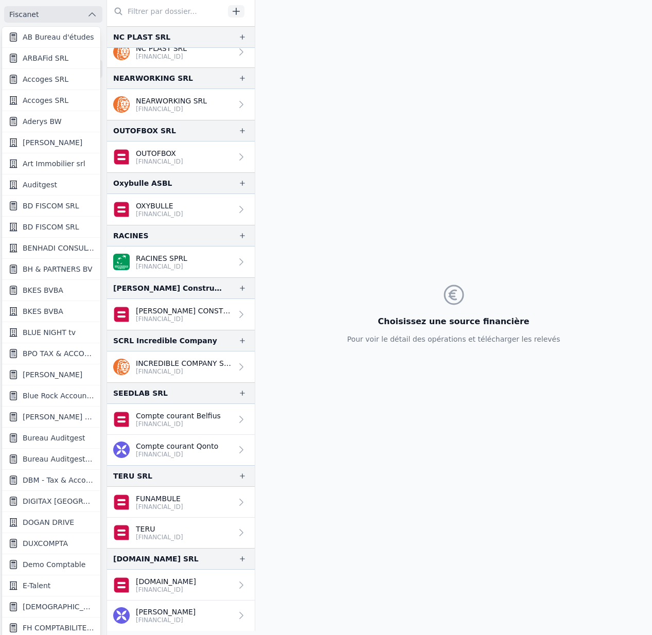
scroll to position [548, 0]
